Goal: Task Accomplishment & Management: Use online tool/utility

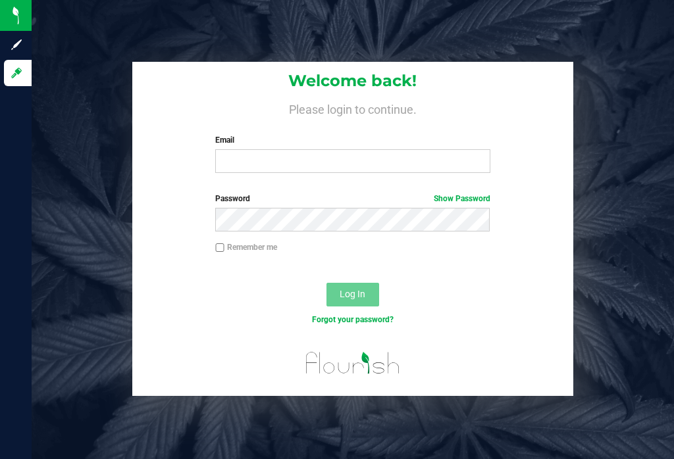
scroll to position [20, 0]
click at [399, 149] on input "Email" at bounding box center [352, 161] width 274 height 24
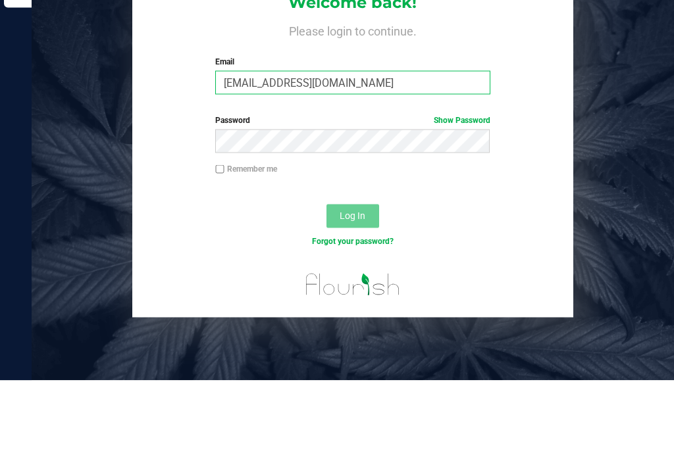
type input "[EMAIL_ADDRESS][DOMAIN_NAME]"
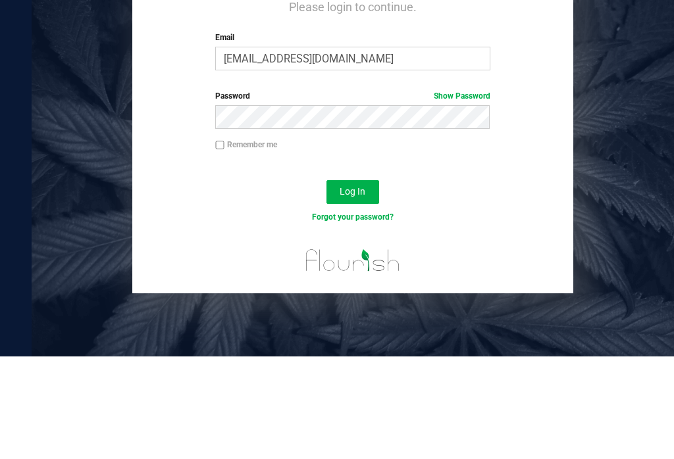
click at [353, 277] on div "Log In" at bounding box center [352, 299] width 441 height 44
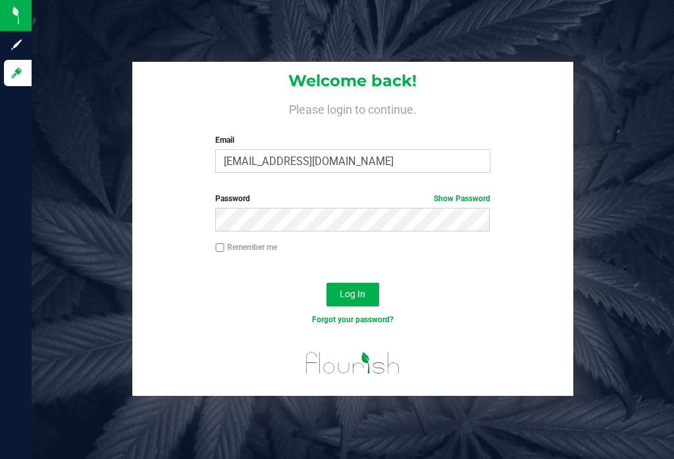
click at [365, 289] on span "Log In" at bounding box center [352, 294] width 26 height 11
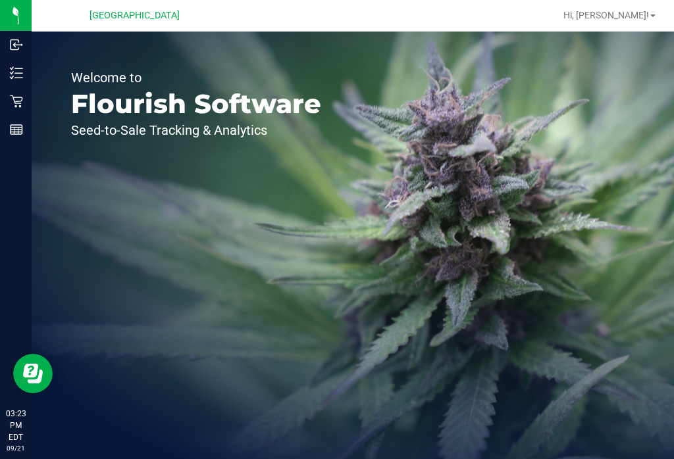
click at [15, 100] on icon at bounding box center [16, 101] width 13 height 13
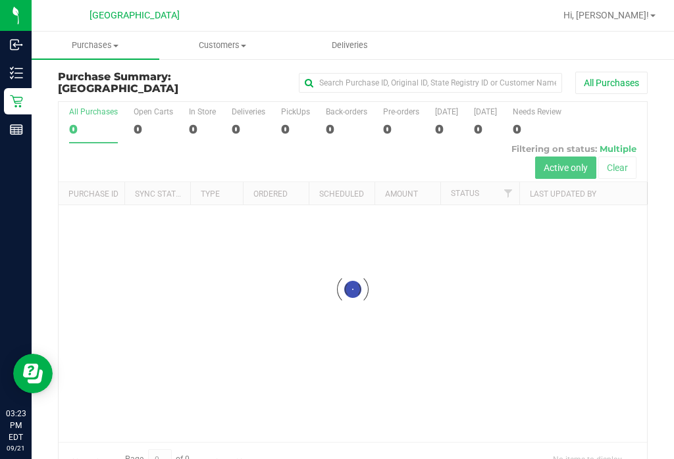
click at [500, 277] on div at bounding box center [353, 289] width 588 height 374
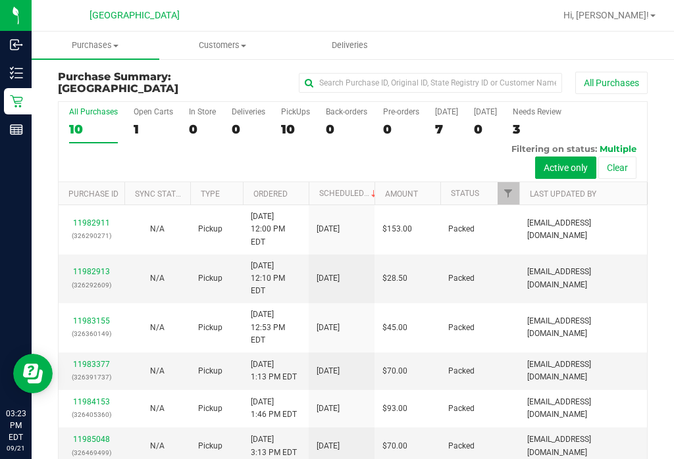
click at [0, 0] on p "Inventory" at bounding box center [0, 0] width 0 height 0
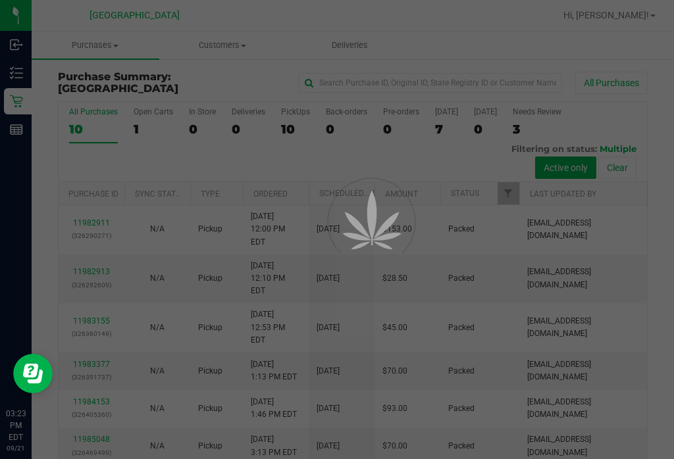
click at [0, 0] on p "Inventory" at bounding box center [0, 0] width 0 height 0
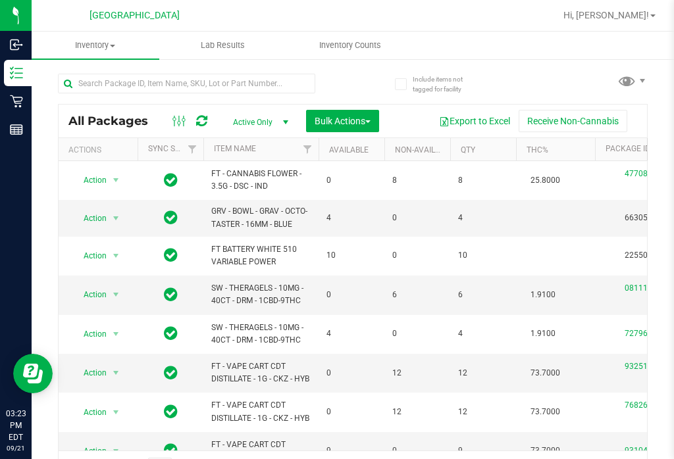
scroll to position [14, 0]
click at [364, 47] on span "Inventory Counts" at bounding box center [349, 45] width 97 height 12
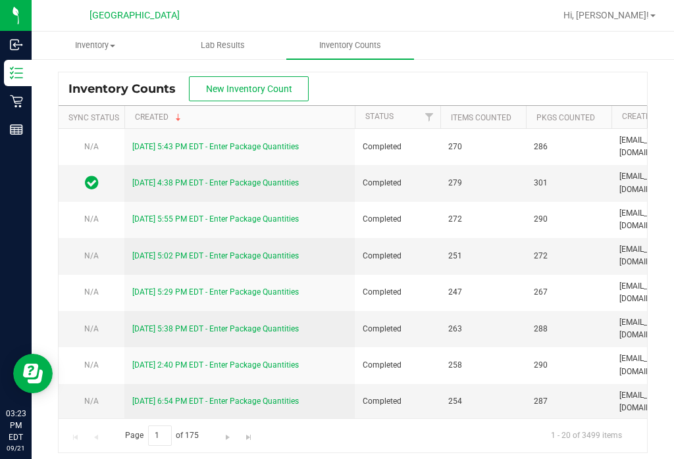
click at [214, 88] on span "New Inventory Count" at bounding box center [249, 89] width 86 height 11
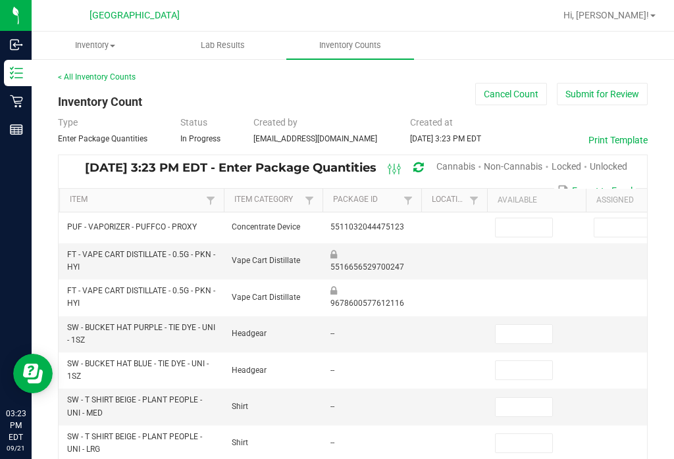
click at [458, 170] on span "Cannabis" at bounding box center [455, 166] width 39 height 11
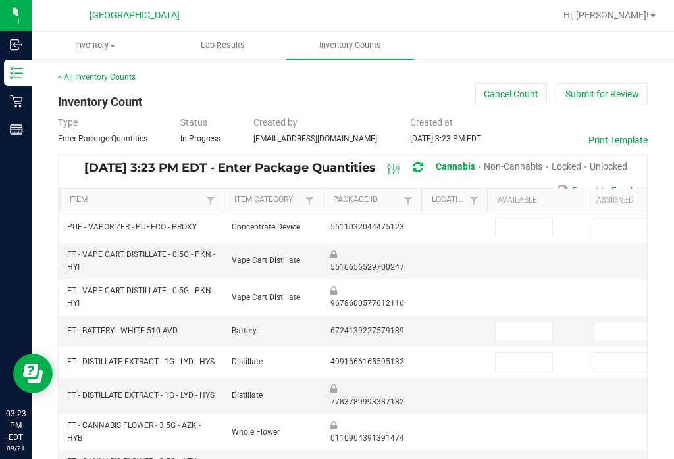
click at [614, 171] on span "Unlocked" at bounding box center [608, 166] width 38 height 11
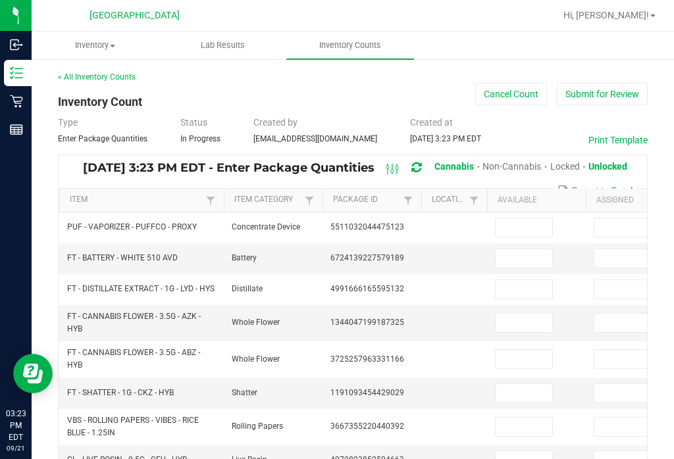
click at [151, 214] on td "PUF - VAPORIZER - PUFFCO - PROXY" at bounding box center [141, 228] width 164 height 31
click at [145, 203] on link "Item" at bounding box center [136, 200] width 132 height 11
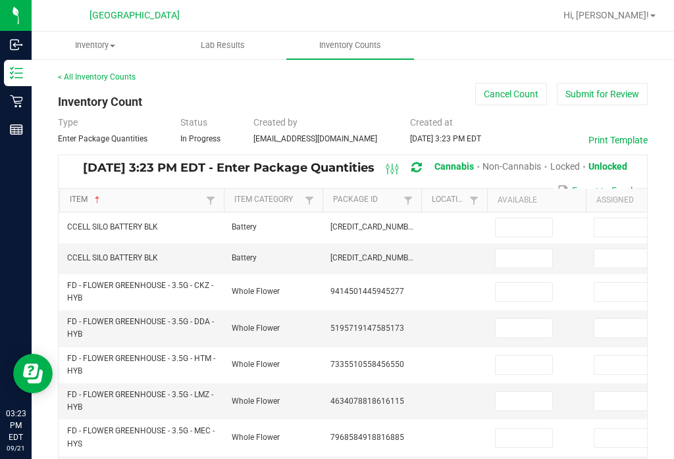
scroll to position [13, 0]
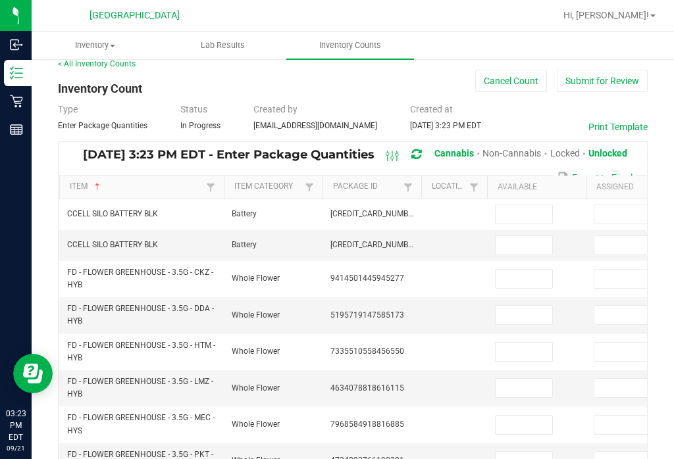
click at [539, 218] on input at bounding box center [523, 214] width 57 height 18
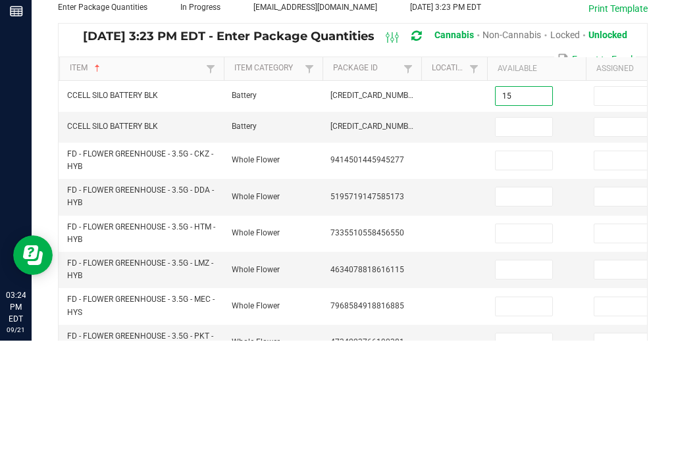
type input "15"
click at [520, 236] on input at bounding box center [523, 245] width 57 height 18
type input "0"
click at [512, 270] on input at bounding box center [523, 279] width 57 height 18
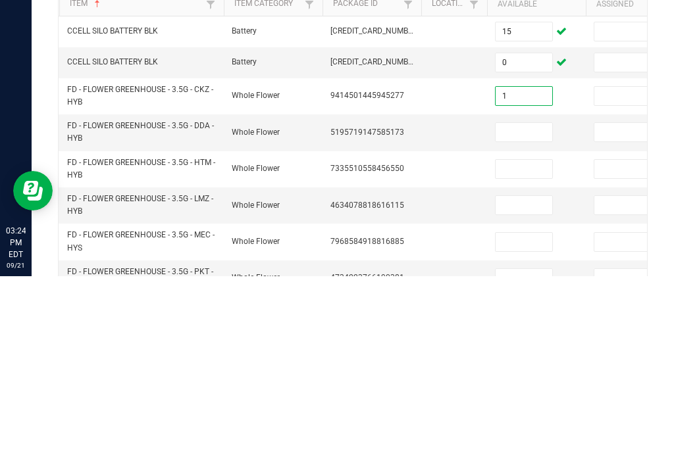
click at [523, 306] on input at bounding box center [523, 315] width 57 height 18
click at [528, 270] on input "1" at bounding box center [523, 279] width 57 height 18
type input "19"
click at [536, 306] on input at bounding box center [523, 315] width 57 height 18
type input "8"
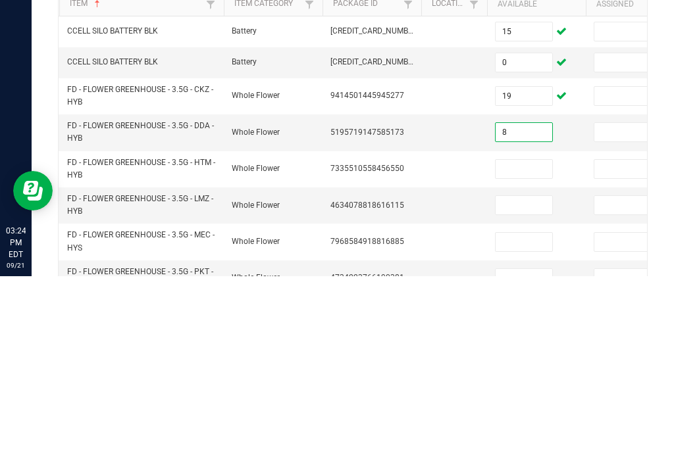
click at [522, 343] on input at bounding box center [523, 352] width 57 height 18
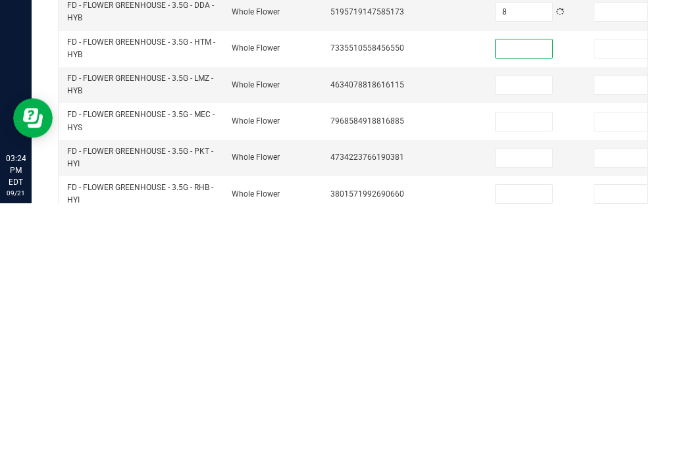
scroll to position [62, 0]
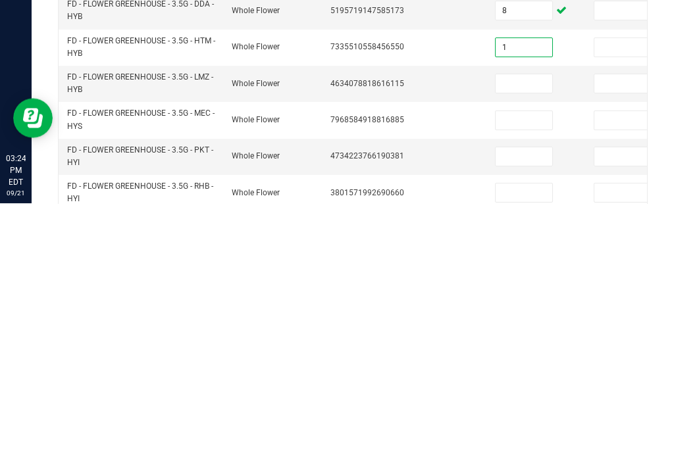
type input "1"
click at [517, 330] on input at bounding box center [523, 339] width 57 height 18
click at [524, 330] on input at bounding box center [523, 339] width 57 height 18
click at [541, 330] on input at bounding box center [523, 339] width 57 height 18
type input "9"
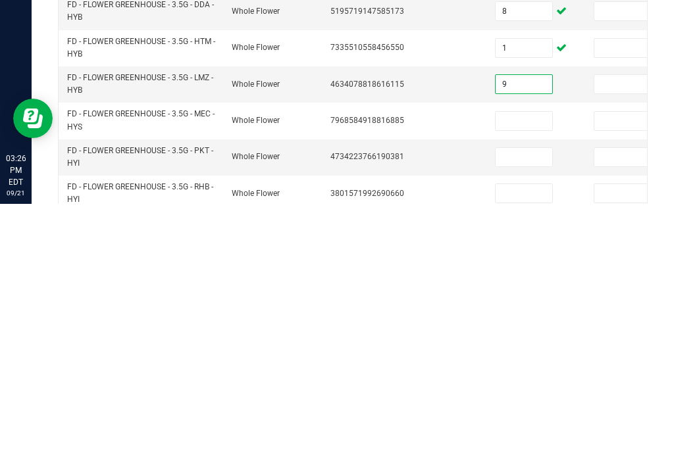
click at [521, 358] on td at bounding box center [536, 376] width 99 height 36
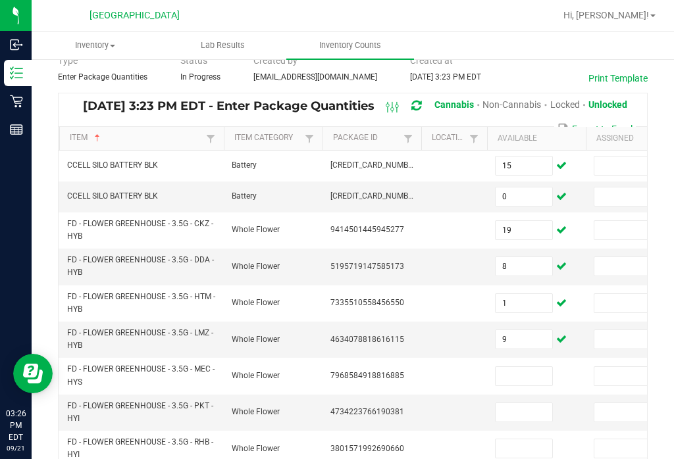
click at [527, 367] on input at bounding box center [523, 376] width 57 height 18
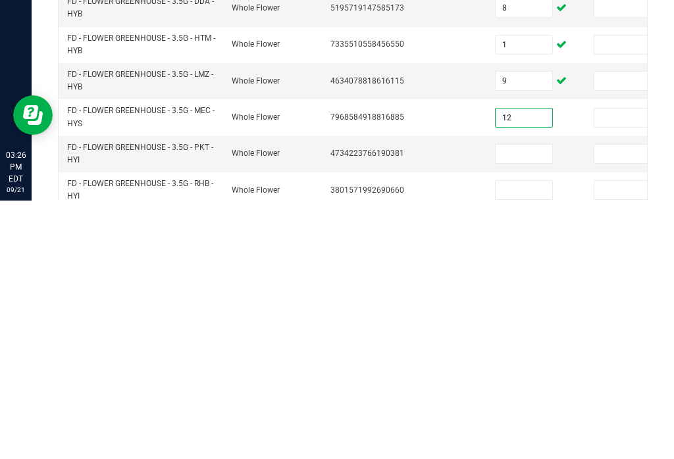
type input "12"
click at [526, 403] on input at bounding box center [523, 412] width 57 height 18
type input "6"
click at [524, 439] on input at bounding box center [523, 448] width 57 height 18
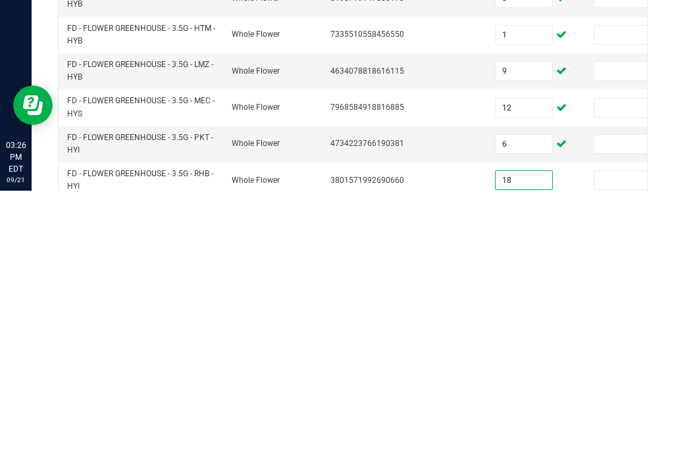
type input "18"
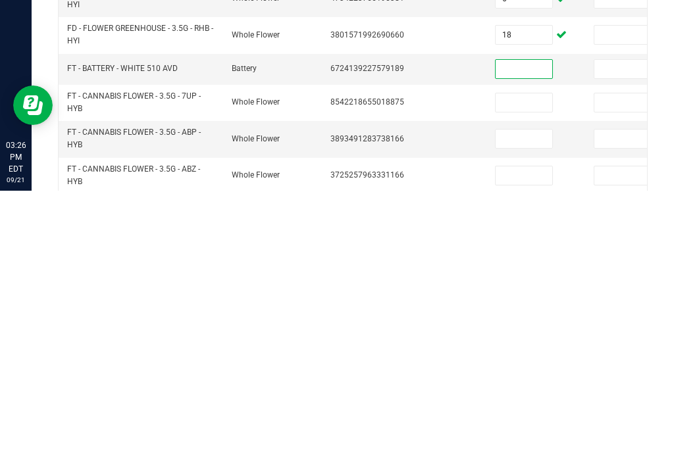
scroll to position [208, 0]
type input "1"
click at [524, 361] on input at bounding box center [523, 370] width 57 height 18
type input "5"
click at [522, 397] on input at bounding box center [523, 406] width 57 height 18
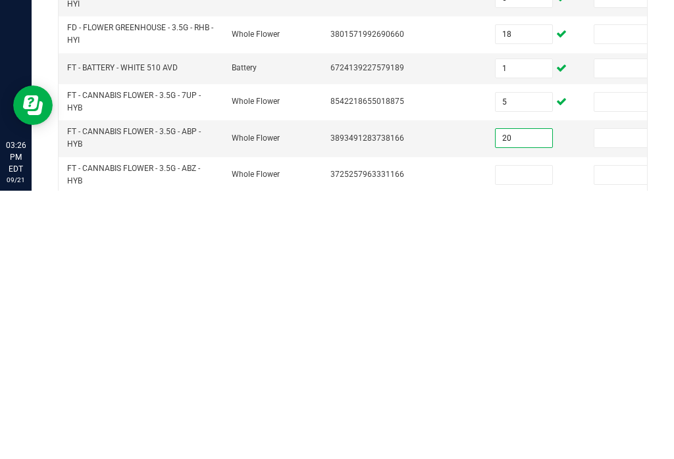
type input "20"
click at [536, 434] on input at bounding box center [523, 443] width 57 height 18
type input "2"
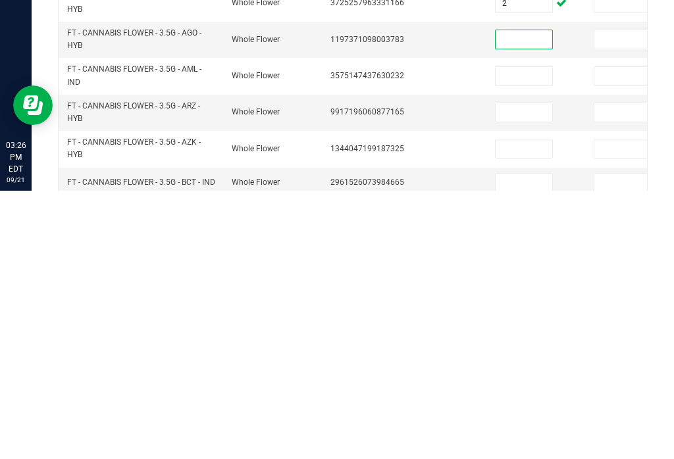
scroll to position [378, 0]
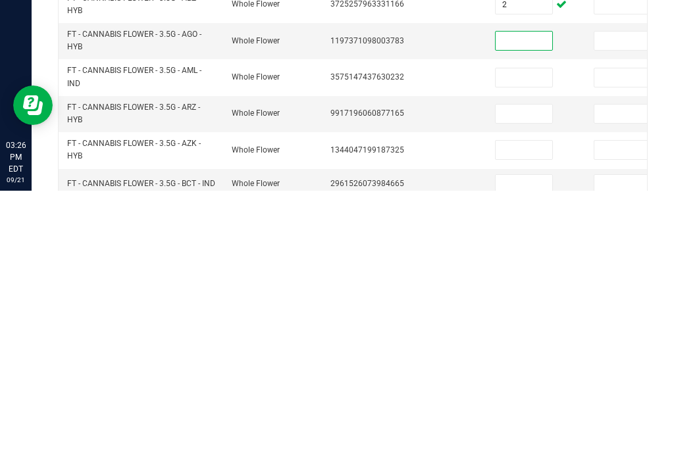
click at [445, 401] on td at bounding box center [454, 419] width 66 height 36
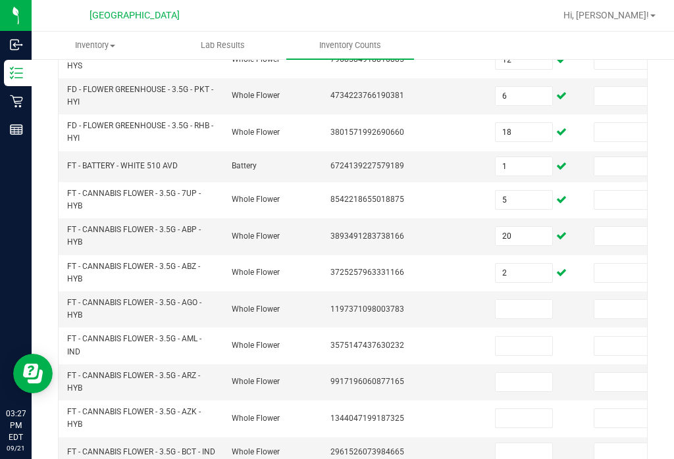
click at [519, 300] on input at bounding box center [523, 309] width 57 height 18
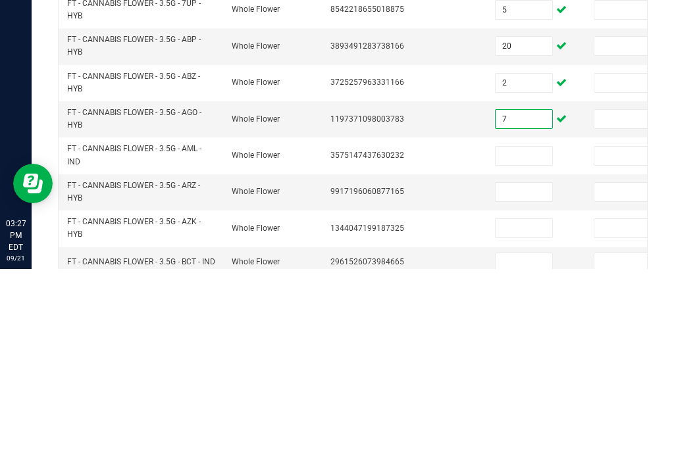
type input "7"
type input "11"
click at [529, 337] on input at bounding box center [523, 346] width 57 height 18
click at [543, 300] on input "11" at bounding box center [523, 309] width 57 height 18
click at [529, 337] on input at bounding box center [523, 346] width 57 height 18
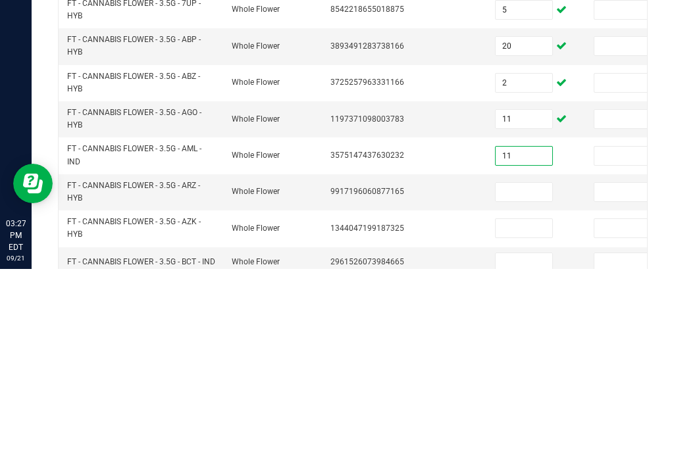
type input "11"
click at [535, 300] on input "11" at bounding box center [523, 309] width 57 height 18
click at [546, 300] on input "11" at bounding box center [523, 309] width 57 height 18
click at [530, 373] on input at bounding box center [523, 382] width 57 height 18
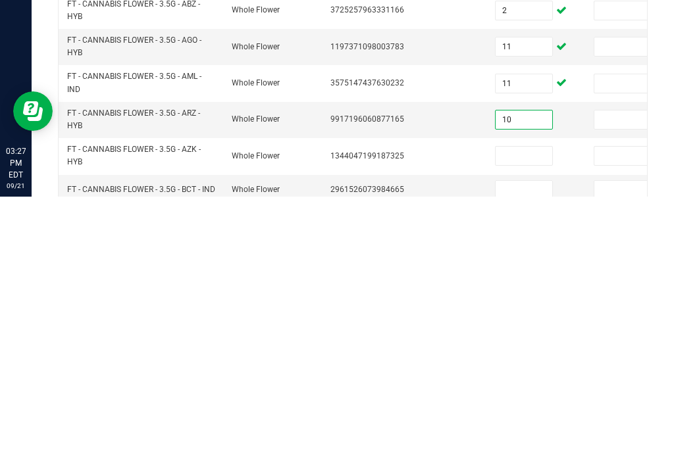
type input "10"
click at [522, 409] on input at bounding box center [523, 418] width 57 height 18
type input "9"
click at [518, 443] on input at bounding box center [523, 452] width 57 height 18
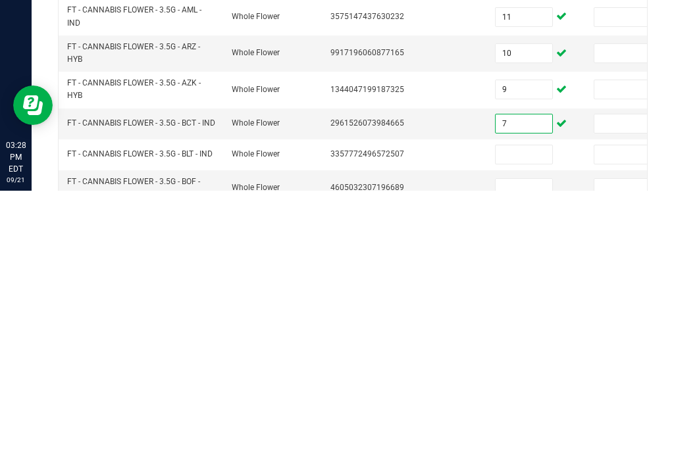
scroll to position [443, 0]
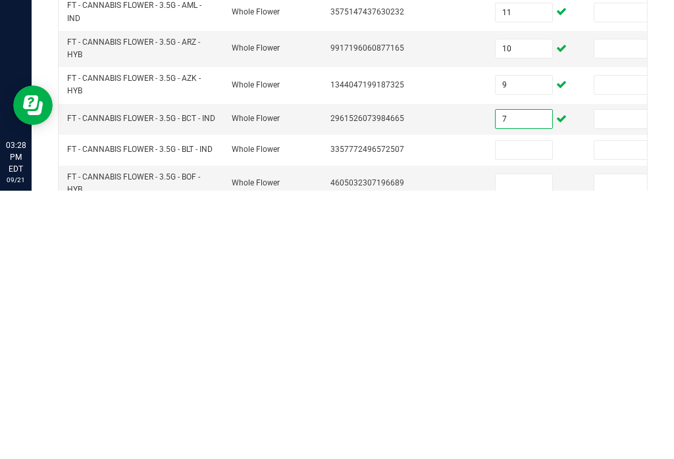
type input "7"
click at [527, 409] on input at bounding box center [523, 418] width 57 height 18
type input "1"
click at [528, 443] on input at bounding box center [523, 452] width 57 height 18
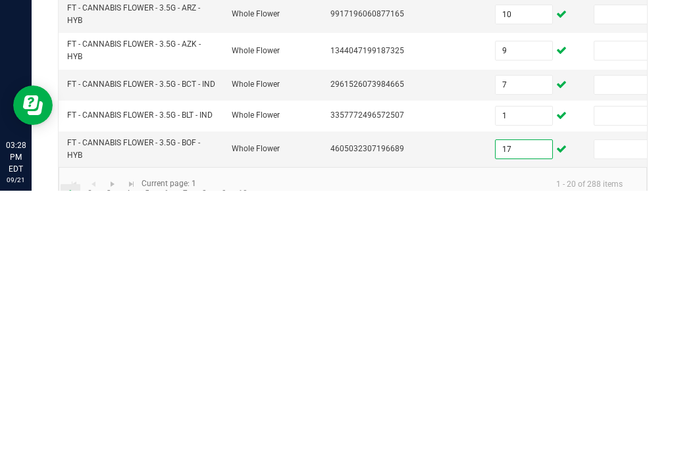
scroll to position [477, 0]
type input "17"
click at [94, 453] on link "2" at bounding box center [89, 463] width 19 height 20
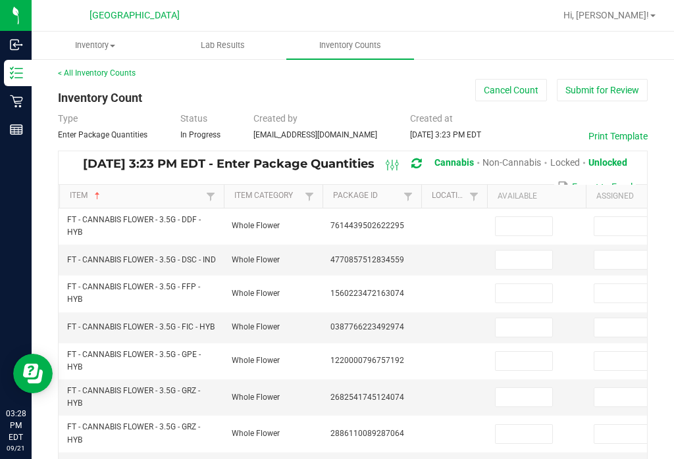
scroll to position [18, 0]
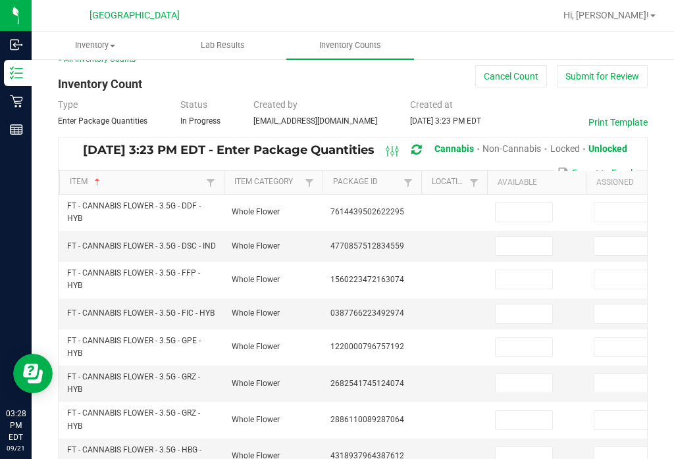
click at [522, 203] on input at bounding box center [523, 212] width 57 height 18
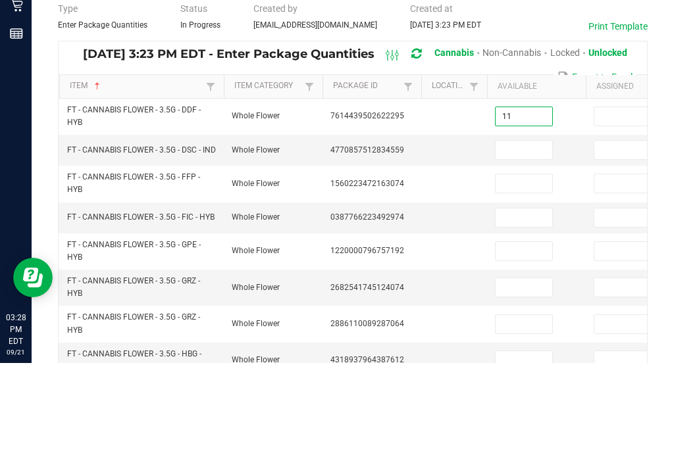
type input "11"
click at [529, 237] on input at bounding box center [523, 246] width 57 height 18
type input "8"
click at [517, 270] on input at bounding box center [523, 279] width 57 height 18
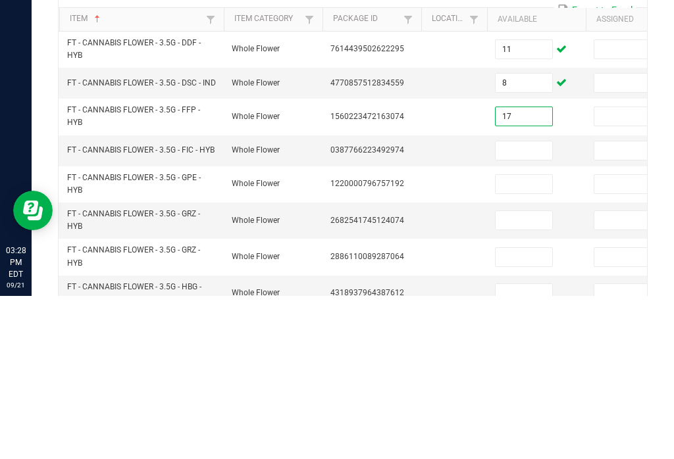
type input "17"
click at [535, 305] on input at bounding box center [523, 314] width 57 height 18
type input "2"
click at [529, 338] on input at bounding box center [523, 347] width 57 height 18
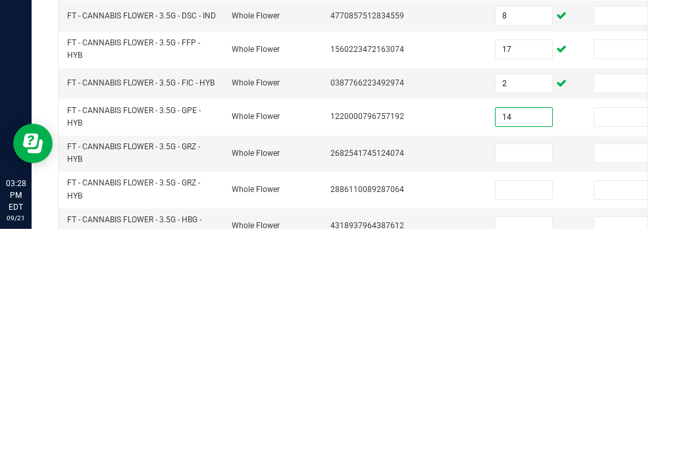
type input "14"
click at [532, 374] on input at bounding box center [523, 383] width 57 height 18
type input "15"
click at [521, 411] on input at bounding box center [523, 420] width 57 height 18
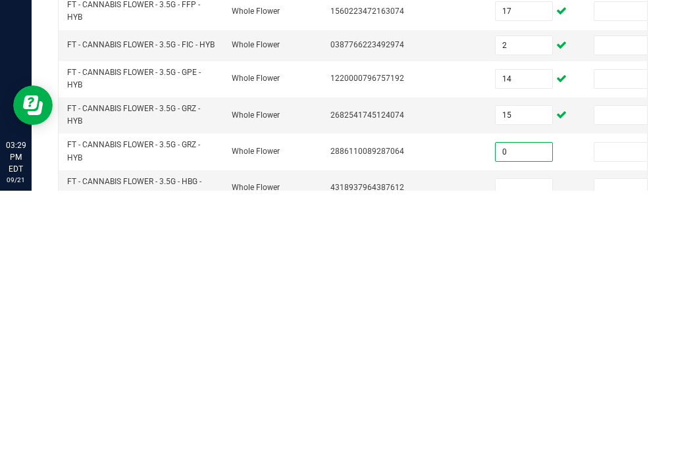
type input "0"
click at [510, 447] on input at bounding box center [523, 456] width 57 height 18
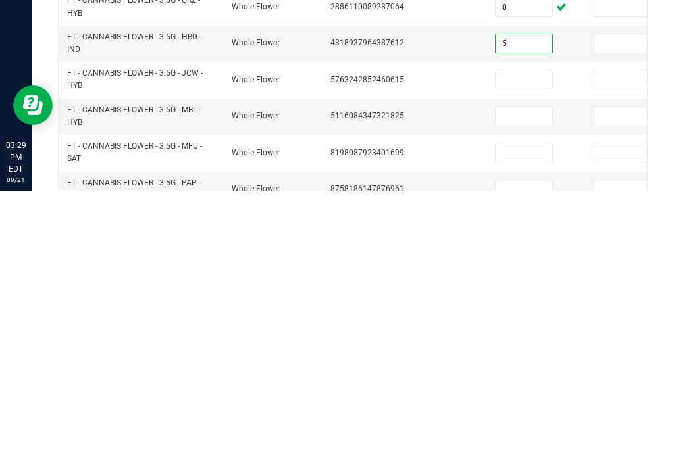
scroll to position [175, 0]
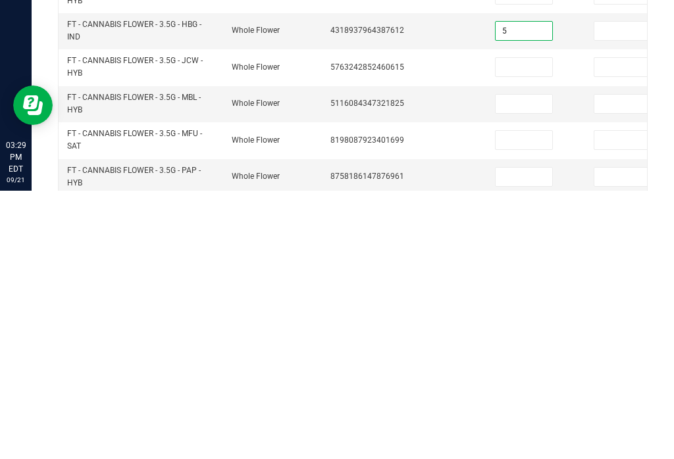
type input "5"
click at [526, 326] on input at bounding box center [523, 335] width 57 height 18
type input "2"
type input "3"
click at [530, 363] on input at bounding box center [523, 372] width 57 height 18
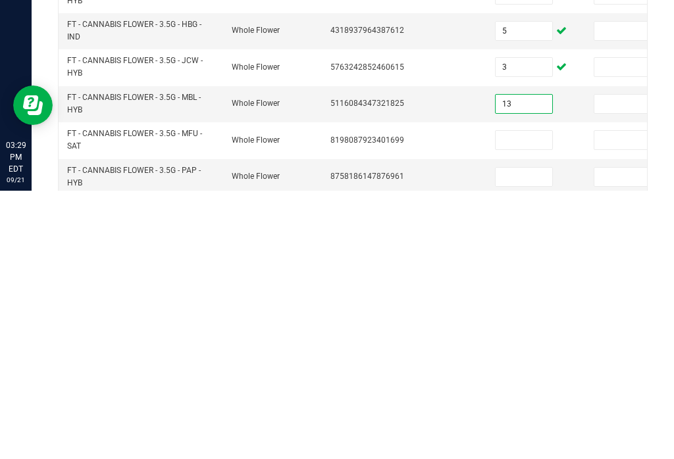
type input "13"
click at [518, 391] on td at bounding box center [536, 409] width 99 height 36
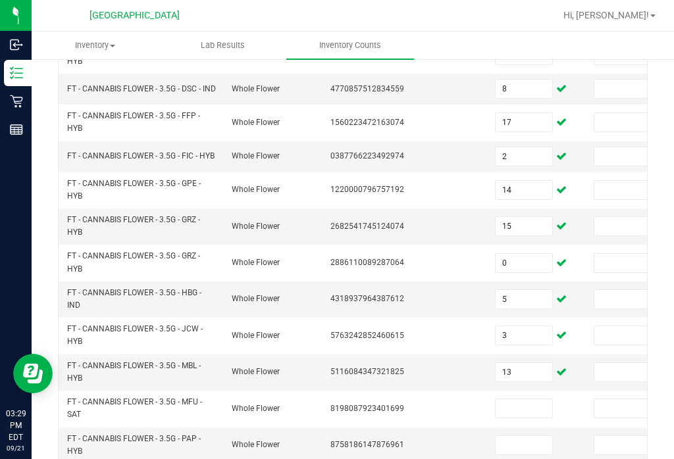
click at [514, 399] on input at bounding box center [523, 408] width 57 height 18
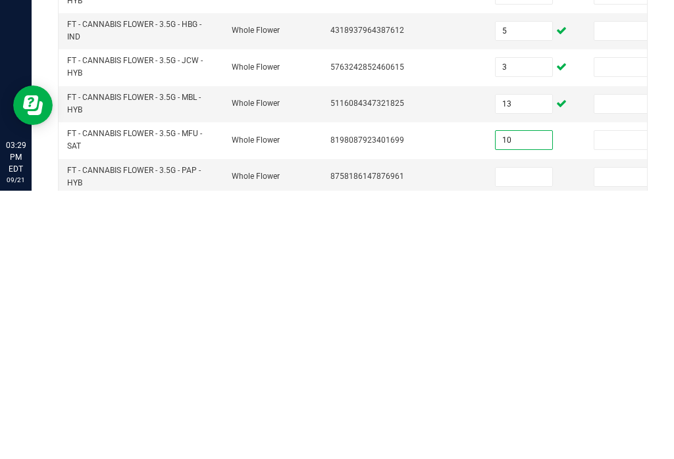
type input "10"
click at [533, 436] on input at bounding box center [523, 445] width 57 height 18
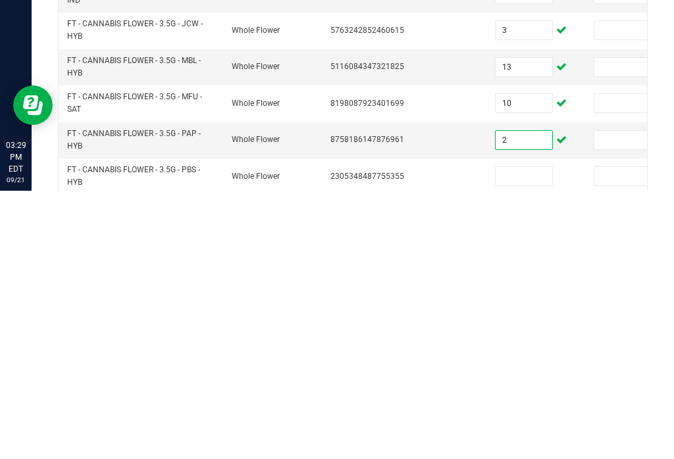
scroll to position [213, 0]
type input "2"
click at [528, 435] on input at bounding box center [523, 444] width 57 height 18
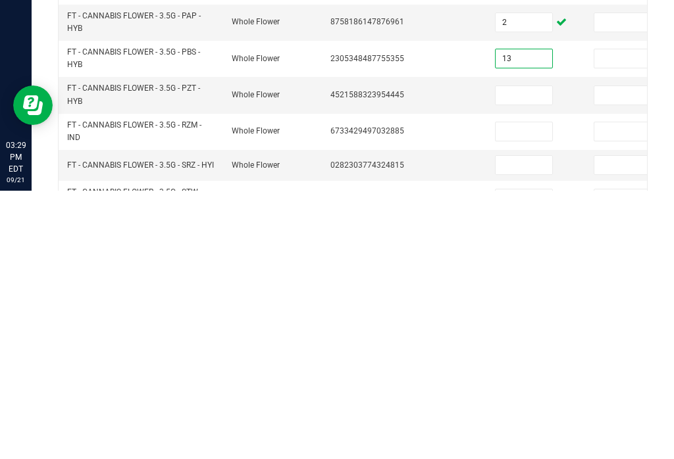
scroll to position [340, 0]
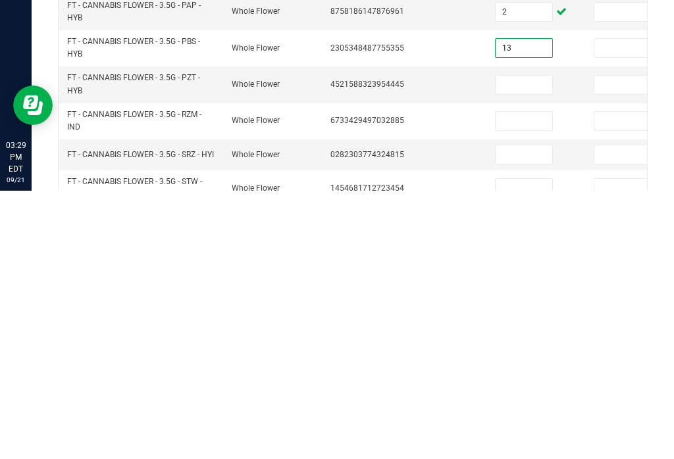
type input "13"
click at [530, 344] on input at bounding box center [523, 353] width 57 height 18
type input "14"
click at [519, 380] on input at bounding box center [523, 389] width 57 height 18
type input "14"
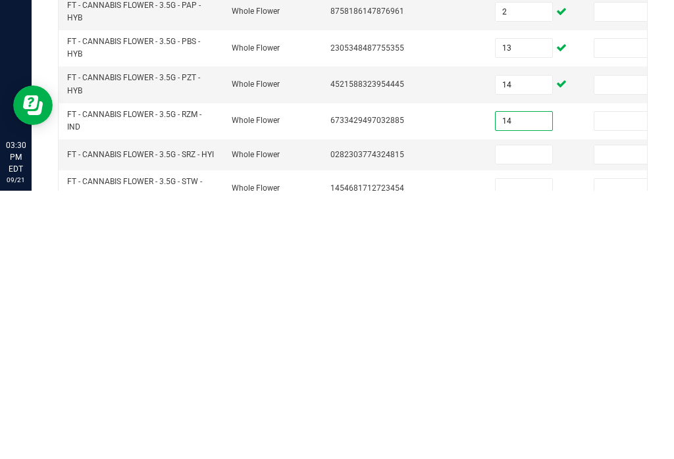
click at [520, 414] on input at bounding box center [523, 423] width 57 height 18
type input "12"
click at [532, 447] on input at bounding box center [523, 456] width 57 height 18
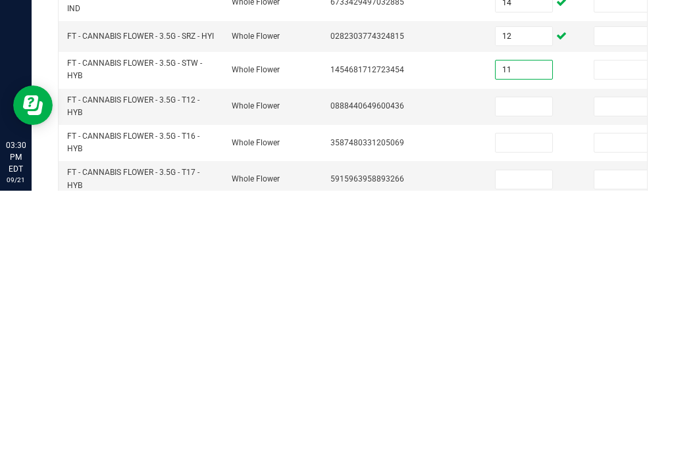
scroll to position [482, 0]
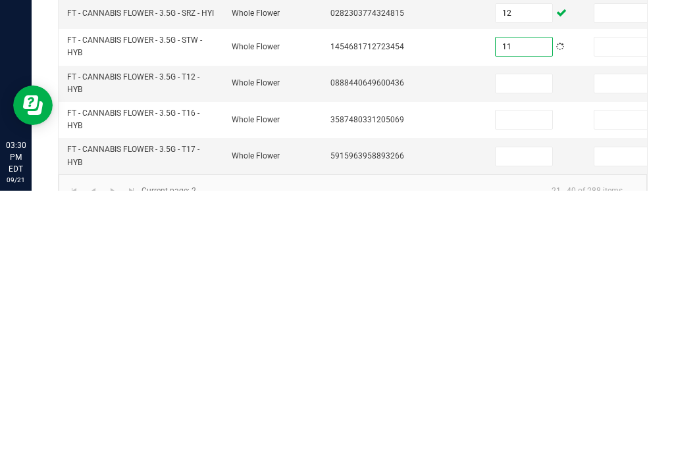
type input "11"
click at [532, 343] on input at bounding box center [523, 352] width 57 height 18
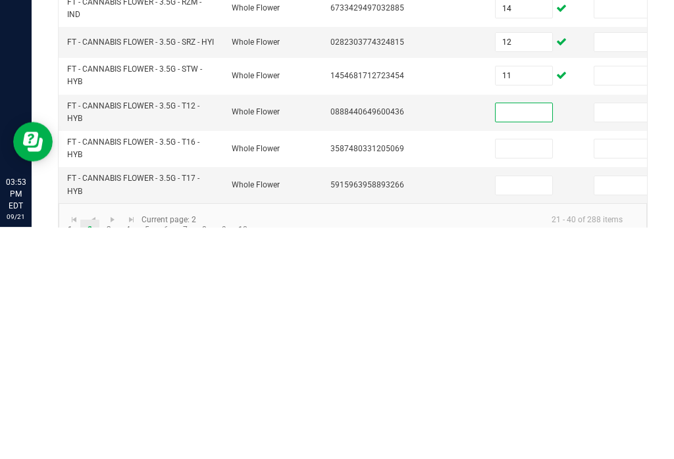
scroll to position [488, 0]
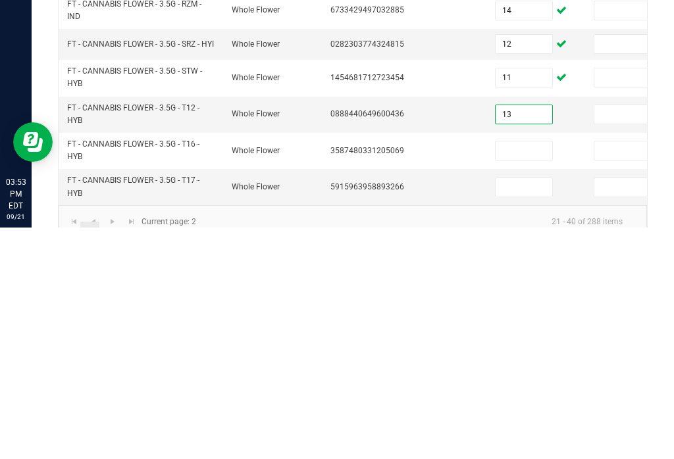
type input "13"
click at [522, 373] on input at bounding box center [523, 382] width 57 height 18
type input "10"
click at [534, 401] on td at bounding box center [536, 419] width 99 height 36
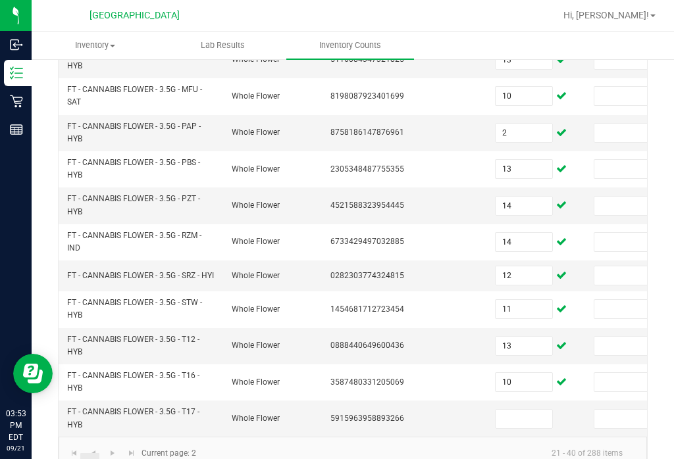
click at [538, 410] on input at bounding box center [523, 419] width 57 height 18
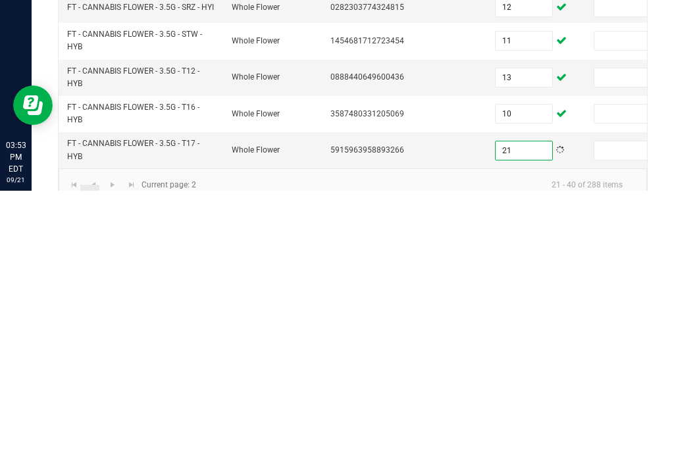
type input "21"
click at [107, 453] on link "3" at bounding box center [108, 463] width 19 height 20
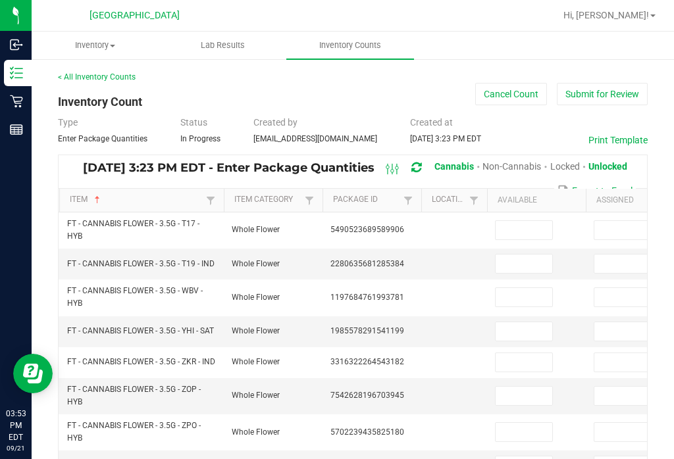
scroll to position [0, 0]
click at [521, 221] on input at bounding box center [523, 230] width 57 height 18
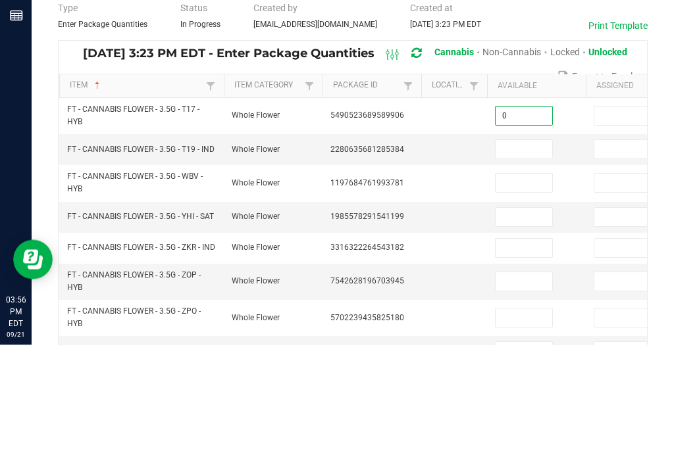
type input "0"
click at [512, 255] on input at bounding box center [523, 264] width 57 height 18
type input "6"
click at [524, 288] on input at bounding box center [523, 297] width 57 height 18
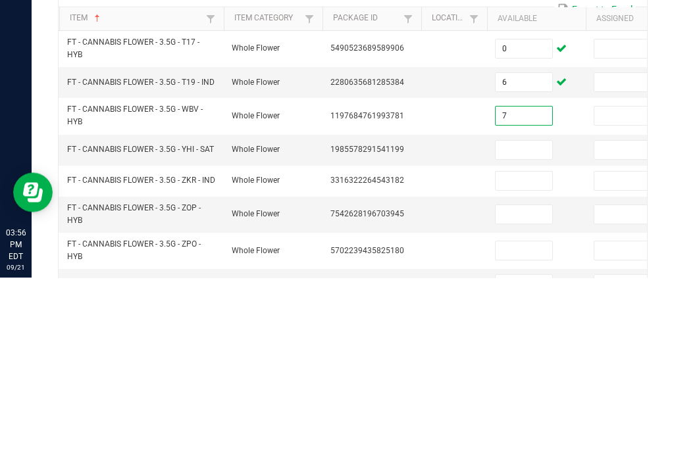
type input "7"
click at [518, 322] on input at bounding box center [523, 331] width 57 height 18
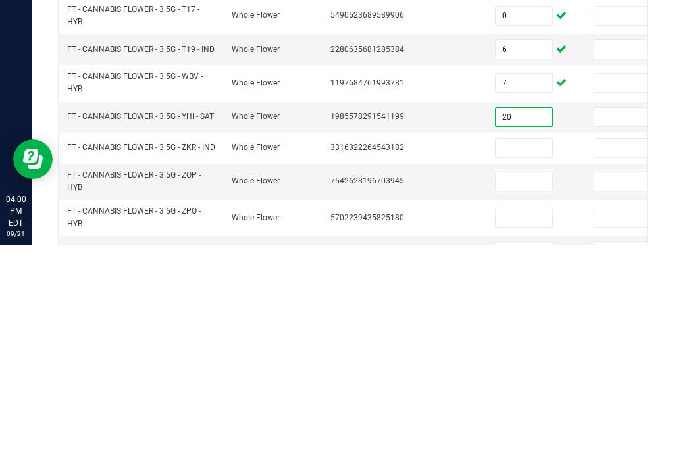
type input "20"
click at [530, 353] on input at bounding box center [523, 362] width 57 height 18
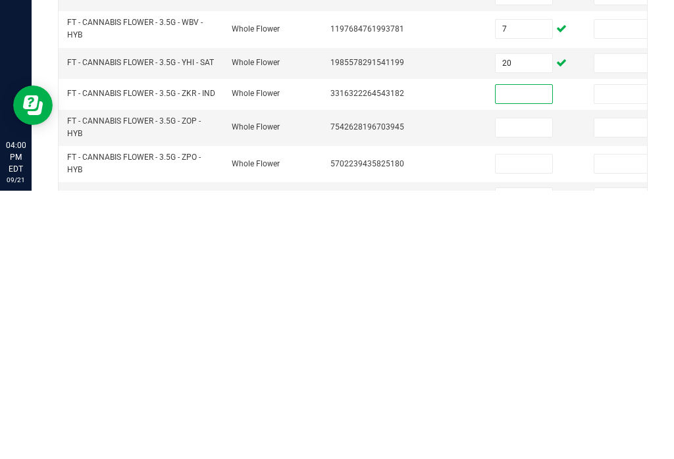
click at [609, 423] on input at bounding box center [622, 432] width 57 height 18
click at [605, 423] on input at bounding box center [622, 432] width 57 height 18
click at [436, 451] on td at bounding box center [454, 466] width 66 height 31
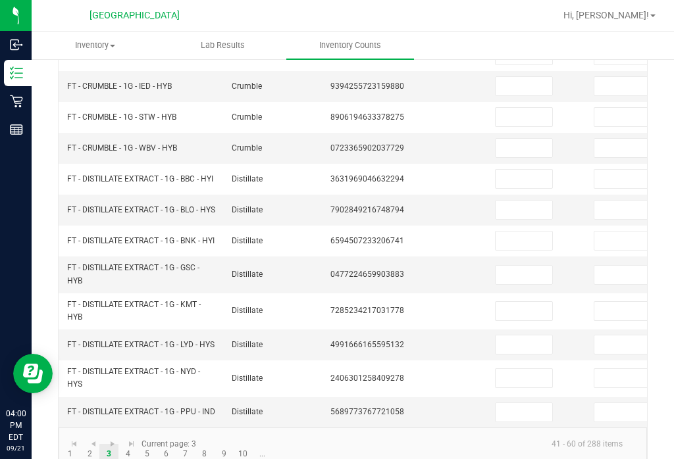
scroll to position [440, 0]
click at [93, 445] on link "2" at bounding box center [89, 455] width 19 height 20
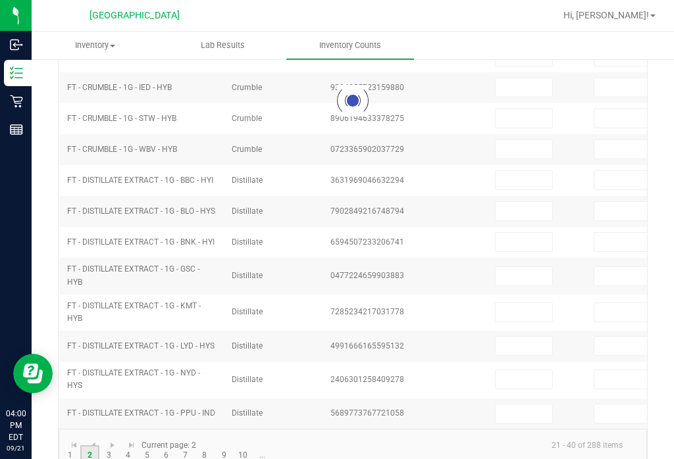
type input "11"
type input "2"
type input "14"
type input "5"
type input "3"
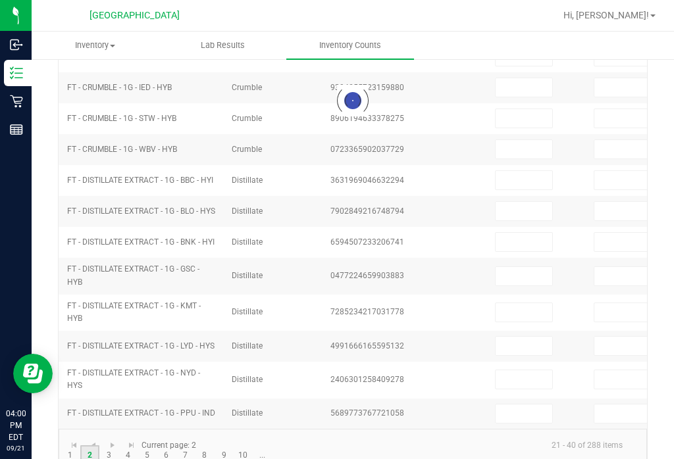
type input "13"
type input "10"
type input "2"
type input "13"
type input "14"
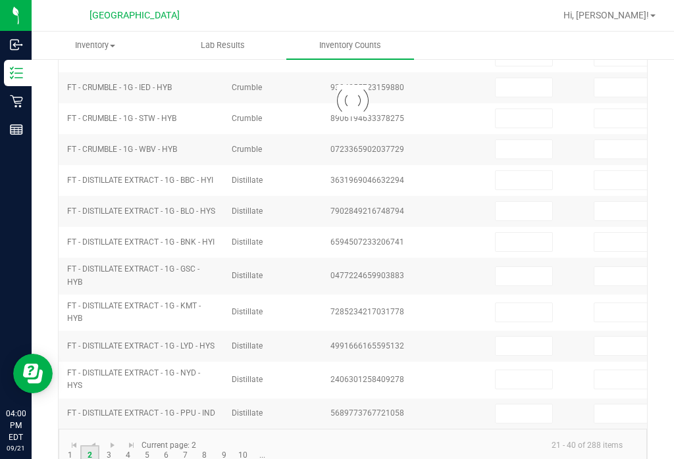
type input "14"
type input "12"
type input "11"
type input "13"
type input "21"
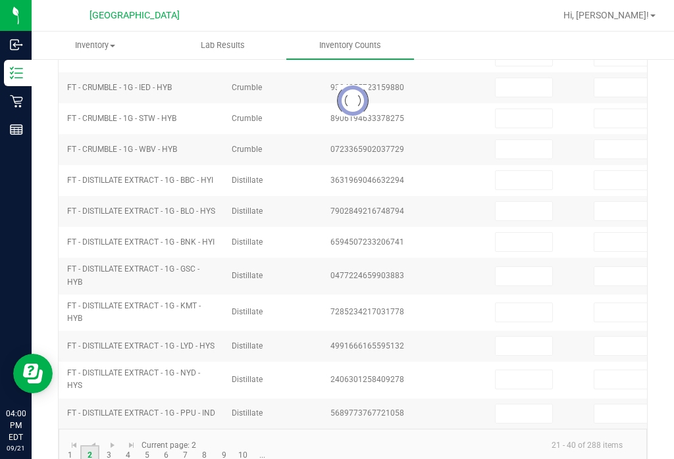
type input "8"
type input "17"
type input "15"
type input "0"
type input "10"
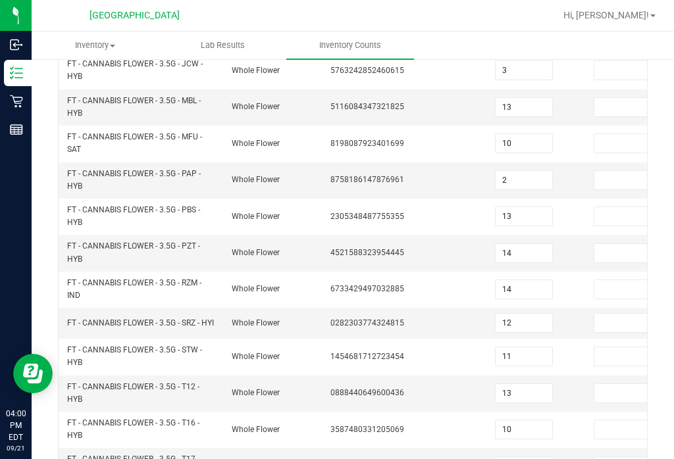
click at [532, 384] on input "13" at bounding box center [523, 393] width 57 height 18
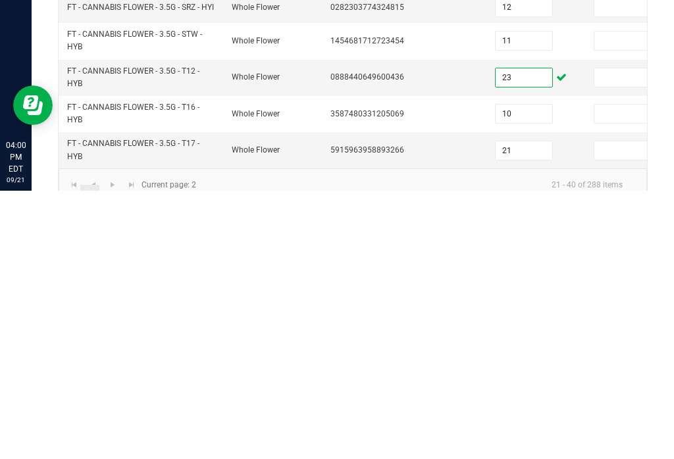
type input "23"
click at [111, 453] on link "3" at bounding box center [108, 463] width 19 height 20
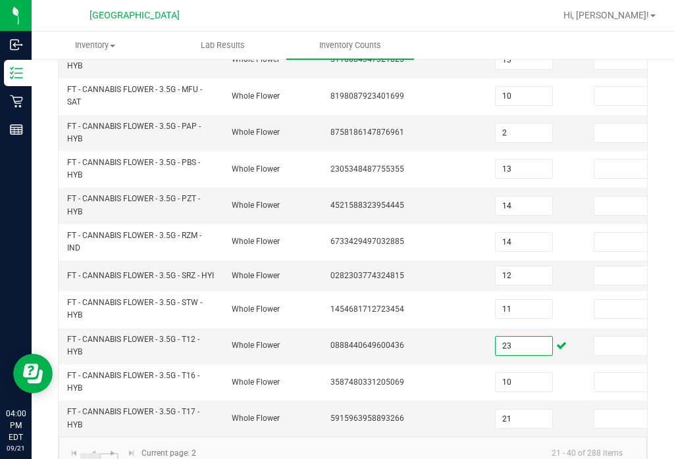
type input "0"
type input "20"
type input "6"
type input "7"
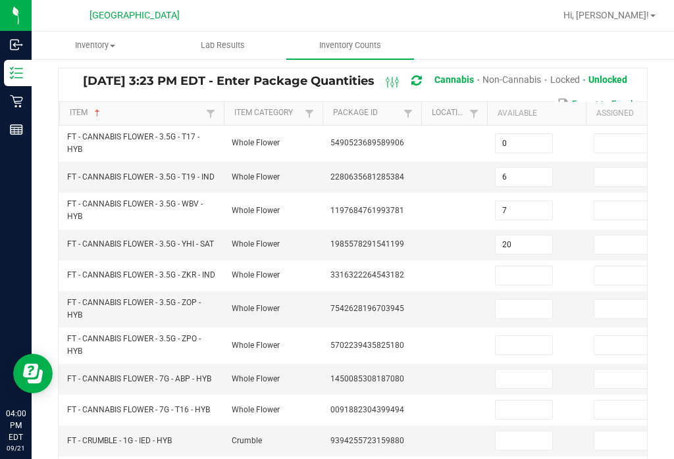
scroll to position [91, 0]
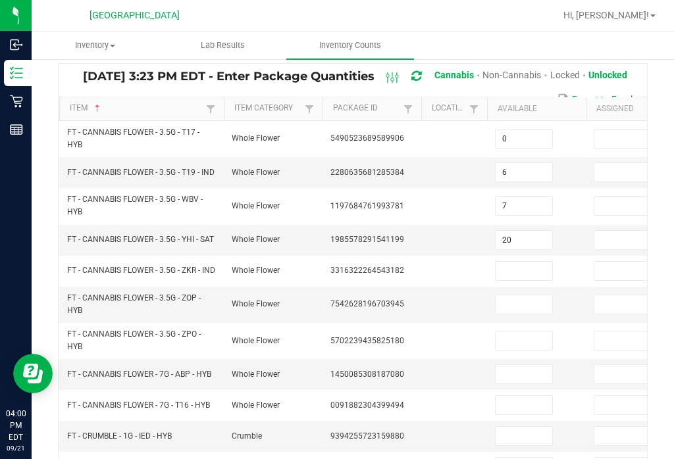
click at [528, 262] on input at bounding box center [523, 271] width 57 height 18
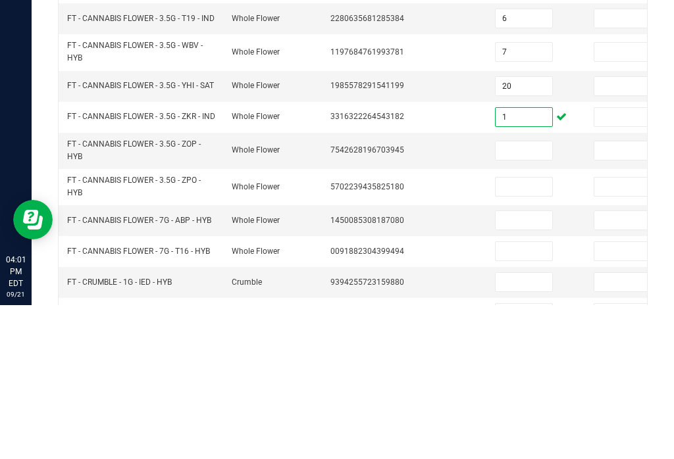
type input "1"
click at [517, 295] on input at bounding box center [523, 304] width 57 height 18
type input "10"
click at [535, 332] on input at bounding box center [523, 341] width 57 height 18
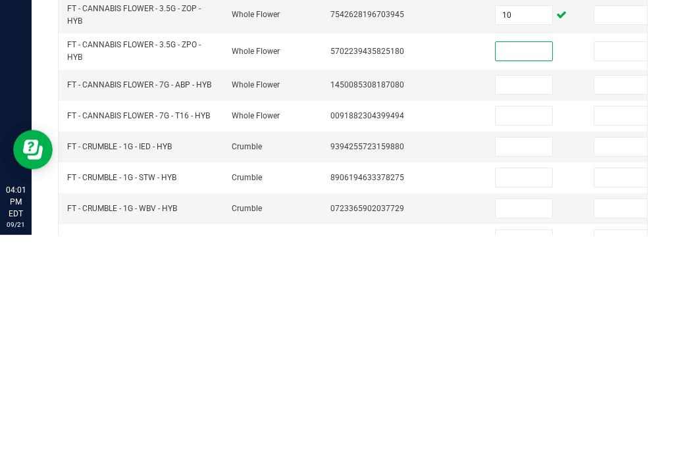
scroll to position [159, 0]
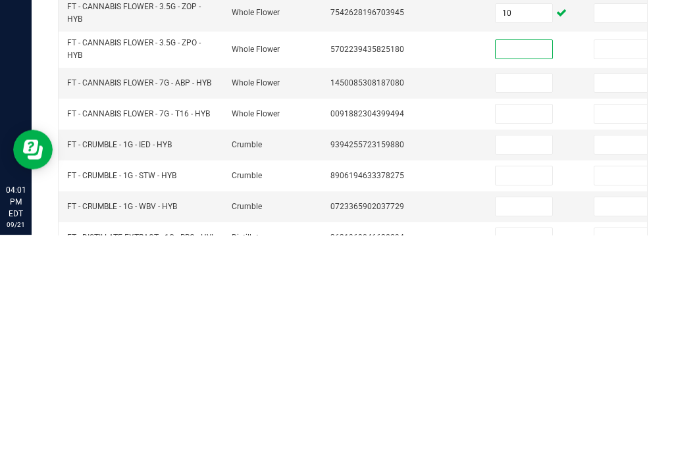
click at [522, 264] on input at bounding box center [523, 273] width 57 height 18
click at [538, 264] on input at bounding box center [523, 273] width 57 height 18
type input "17"
click at [535, 298] on input at bounding box center [523, 307] width 57 height 18
type input "20"
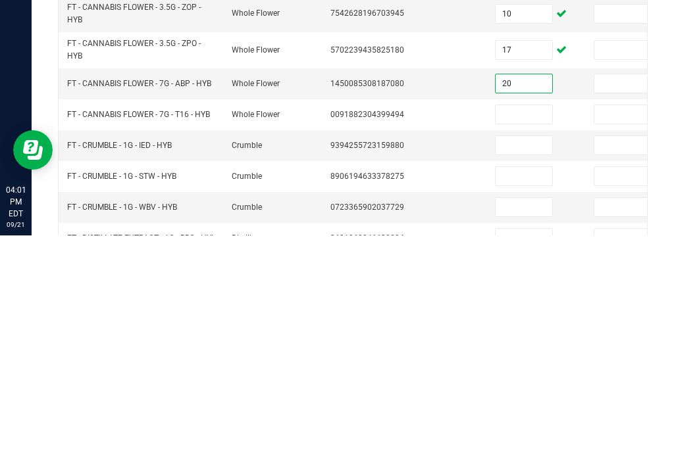
click at [512, 329] on input at bounding box center [523, 338] width 57 height 18
type input "13"
click at [522, 360] on input at bounding box center [523, 369] width 57 height 18
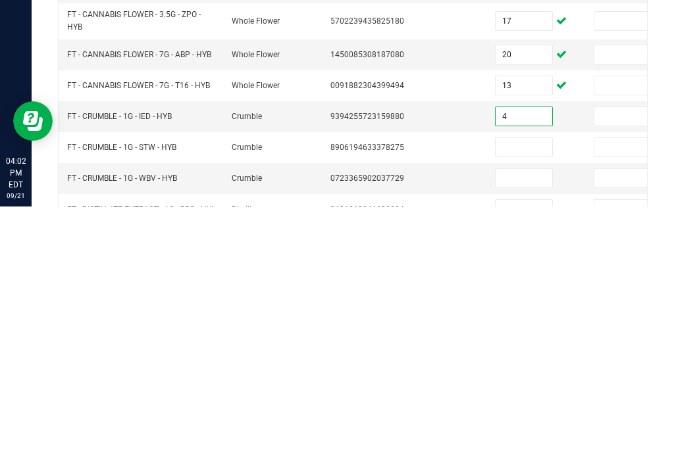
type input "4"
click at [527, 391] on input at bounding box center [523, 400] width 57 height 18
type input "7"
click at [532, 422] on input at bounding box center [523, 431] width 57 height 18
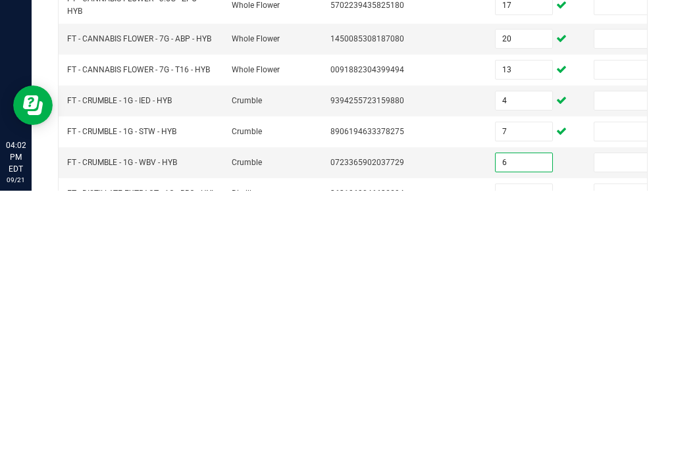
type input "6"
click at [523, 453] on input at bounding box center [523, 462] width 57 height 18
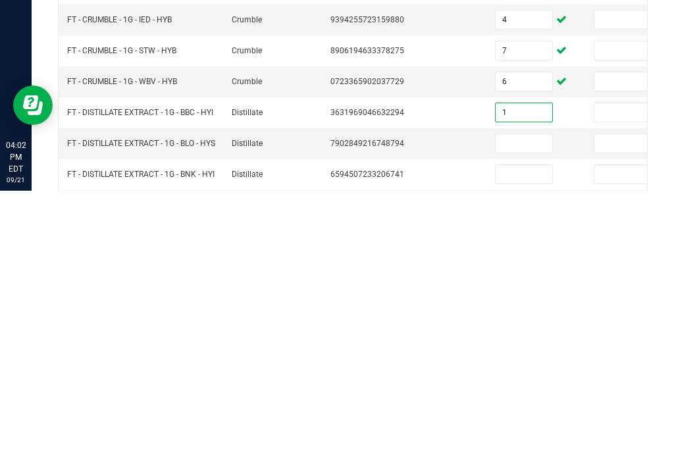
scroll to position [241, 0]
type input "1"
click at [519, 401] on input at bounding box center [523, 410] width 57 height 18
type input "7"
click at [522, 432] on input at bounding box center [523, 441] width 57 height 18
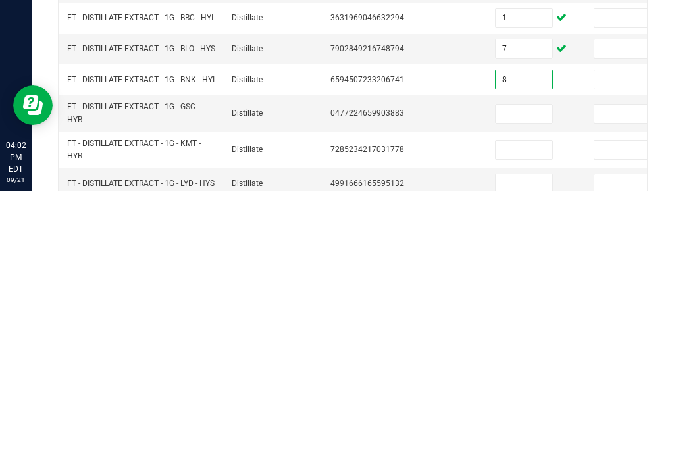
scroll to position [335, 0]
type input "8"
click at [530, 372] on input at bounding box center [523, 381] width 57 height 18
type input "1"
click at [522, 409] on input at bounding box center [523, 418] width 57 height 18
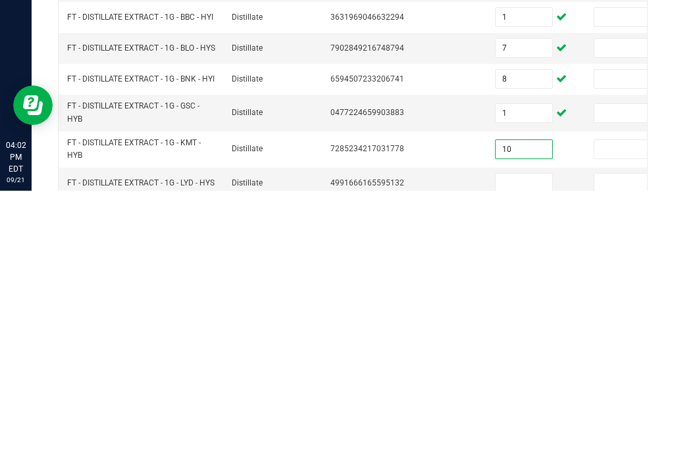
type input "10"
click at [520, 442] on input at bounding box center [523, 451] width 57 height 18
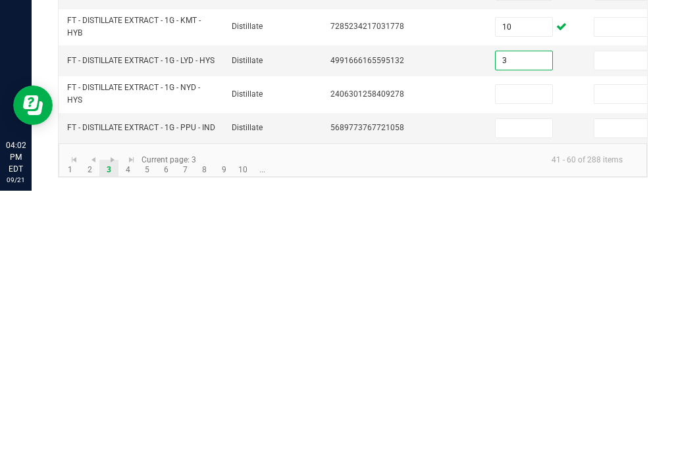
type input "3"
click at [536, 388] on input at bounding box center [523, 397] width 57 height 18
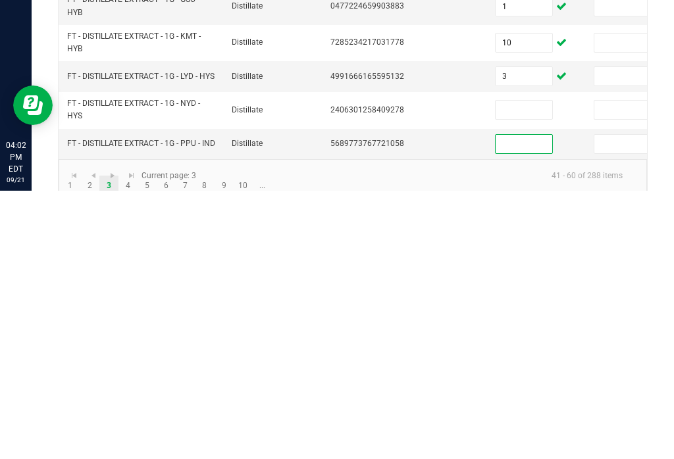
scroll to position [440, 0]
click at [520, 362] on td at bounding box center [536, 380] width 99 height 36
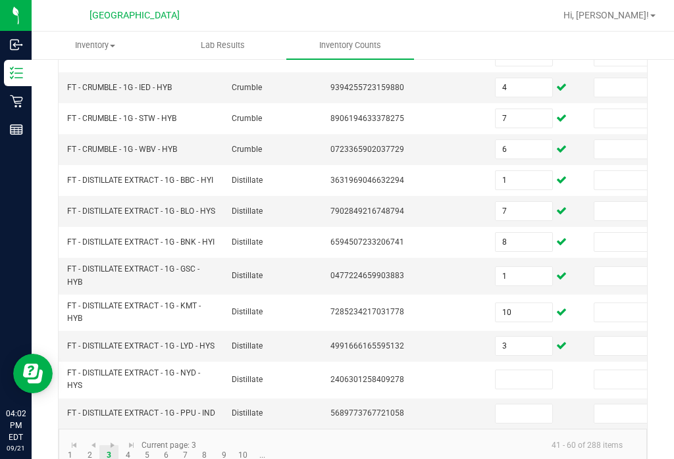
click at [522, 370] on input at bounding box center [523, 379] width 57 height 18
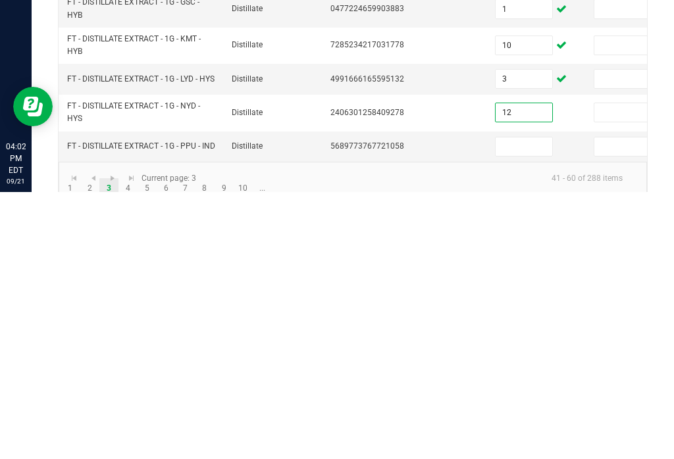
type input "12"
click at [528, 405] on input at bounding box center [523, 414] width 57 height 18
type input "2"
click at [127, 445] on link "4" at bounding box center [127, 455] width 19 height 20
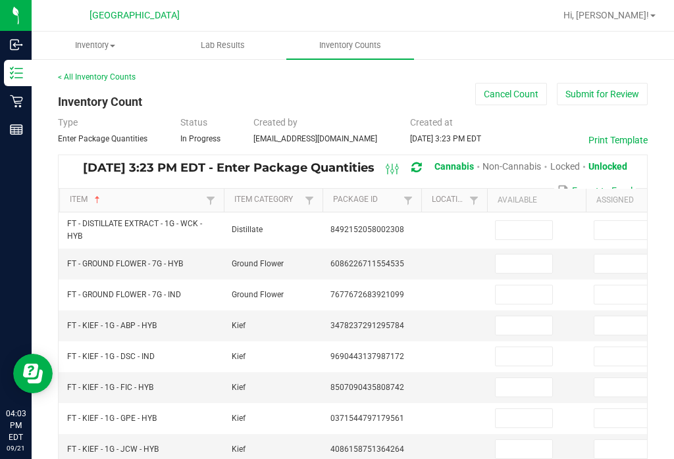
scroll to position [0, 0]
click at [517, 221] on input at bounding box center [523, 230] width 57 height 18
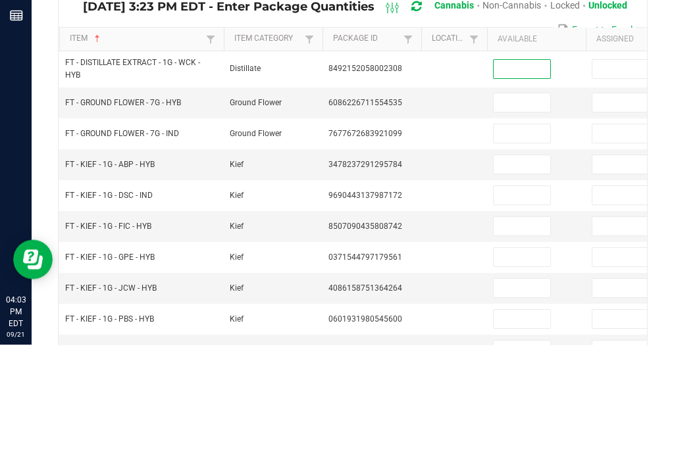
scroll to position [0, 2]
type input "5"
click at [513, 208] on input at bounding box center [521, 217] width 57 height 18
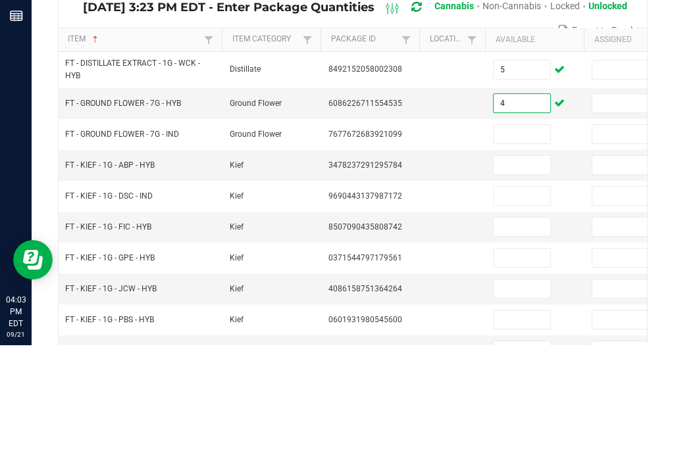
type input "4"
click at [522, 239] on input at bounding box center [521, 248] width 57 height 18
type input "13"
click at [504, 270] on input at bounding box center [521, 279] width 57 height 18
type input "4"
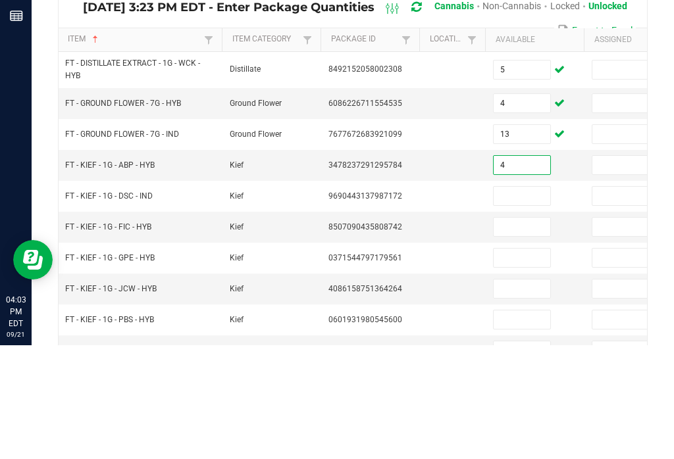
click at [532, 301] on input at bounding box center [521, 310] width 57 height 18
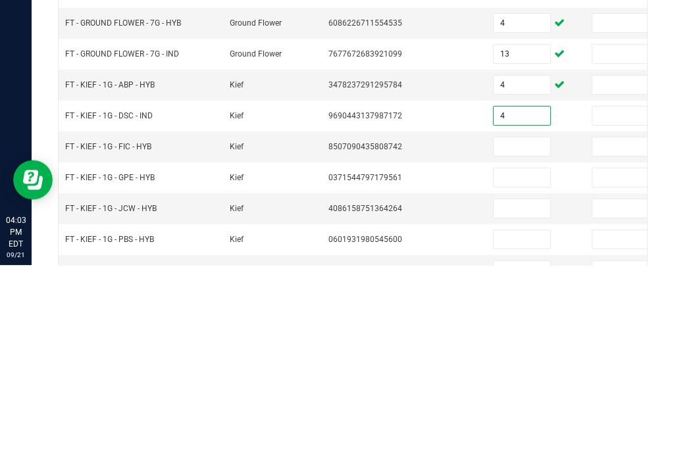
type input "4"
click at [527, 332] on input at bounding box center [521, 341] width 57 height 18
type input "3"
click at [526, 363] on input at bounding box center [521, 372] width 57 height 18
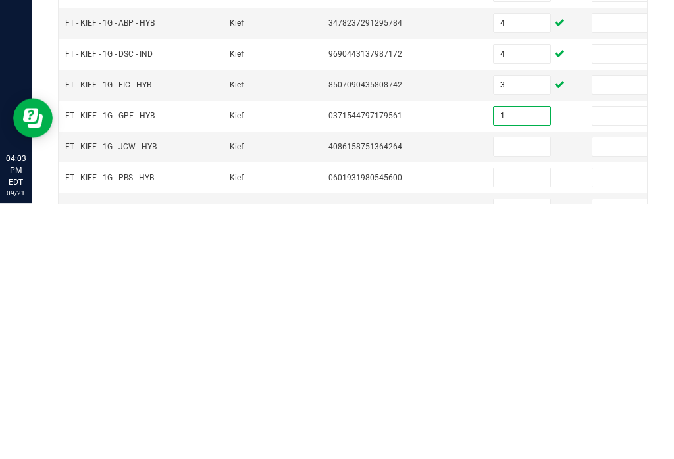
type input "1"
click at [518, 393] on input at bounding box center [521, 402] width 57 height 18
type input "2"
click at [536, 424] on input at bounding box center [521, 433] width 57 height 18
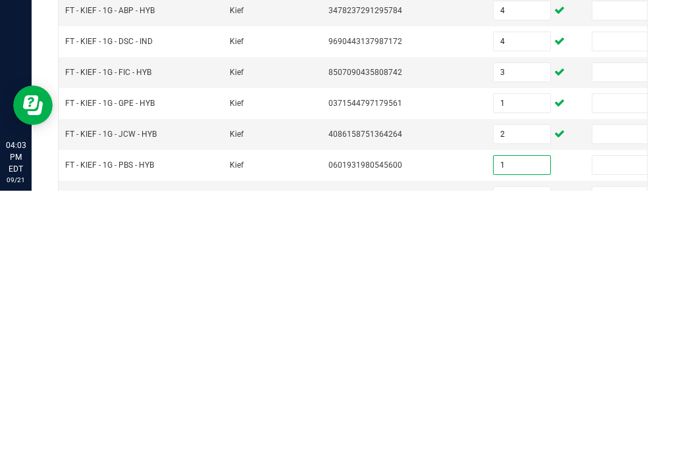
type input "1"
click at [518, 455] on input at bounding box center [521, 464] width 57 height 18
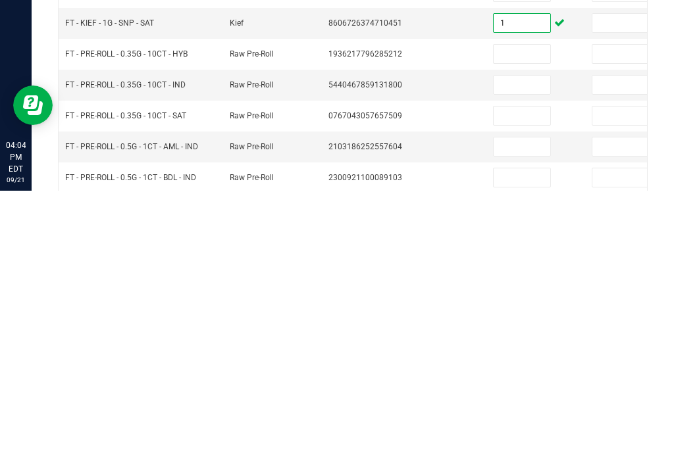
type input "1"
click at [503, 406] on input at bounding box center [521, 415] width 57 height 18
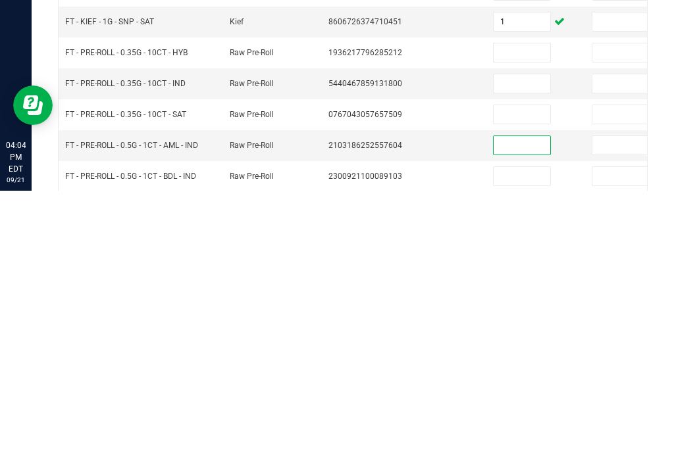
click at [524, 312] on input at bounding box center [521, 321] width 57 height 18
type input "6"
click at [525, 343] on input at bounding box center [521, 352] width 57 height 18
type input "7"
click at [515, 374] on input at bounding box center [521, 383] width 57 height 18
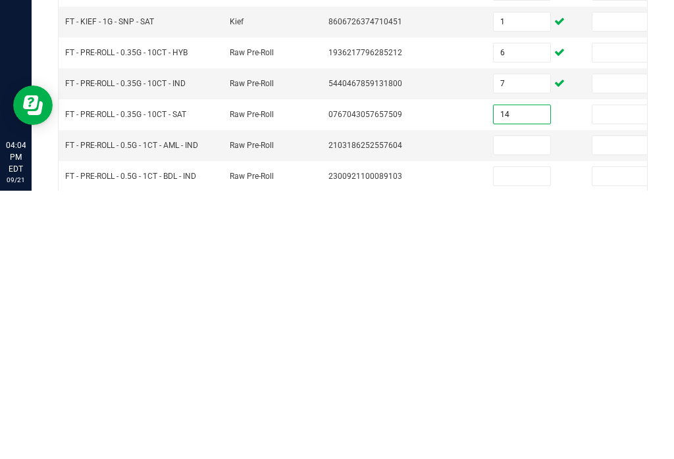
type input "14"
click at [516, 405] on input at bounding box center [521, 414] width 57 height 18
type input "12"
click at [526, 436] on input at bounding box center [521, 445] width 57 height 18
type input "7"
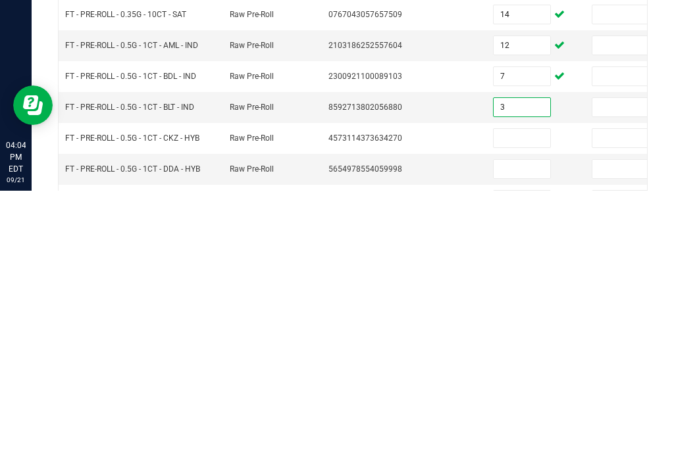
scroll to position [334, 0]
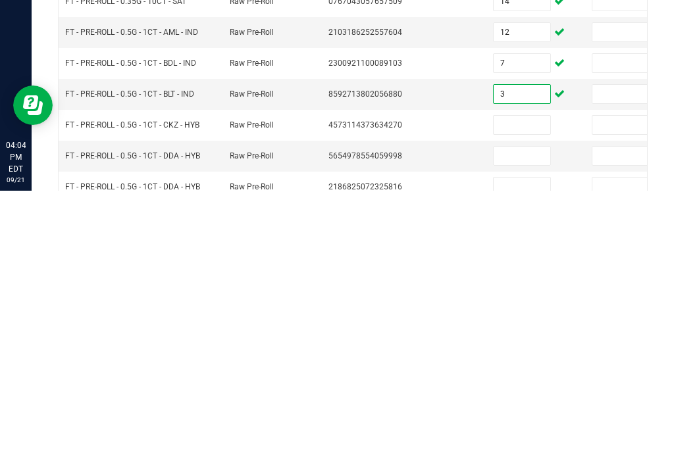
type input "3"
click at [524, 384] on input at bounding box center [521, 393] width 57 height 18
click at [501, 384] on input "20" at bounding box center [521, 393] width 57 height 18
type input "20"
click at [526, 415] on input at bounding box center [521, 424] width 57 height 18
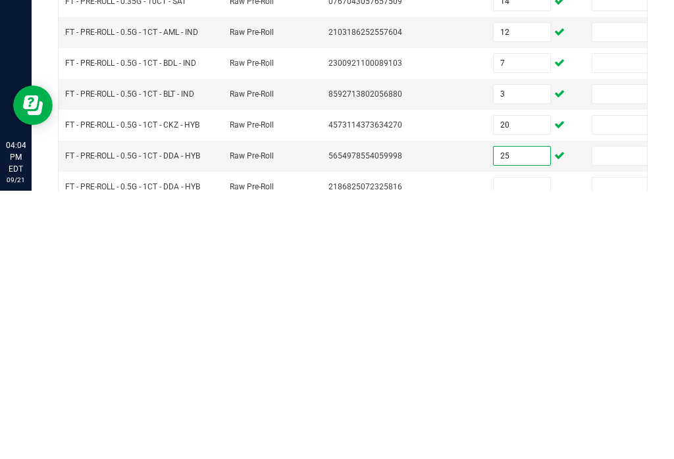
type input "25"
click at [515, 446] on input at bounding box center [521, 455] width 57 height 18
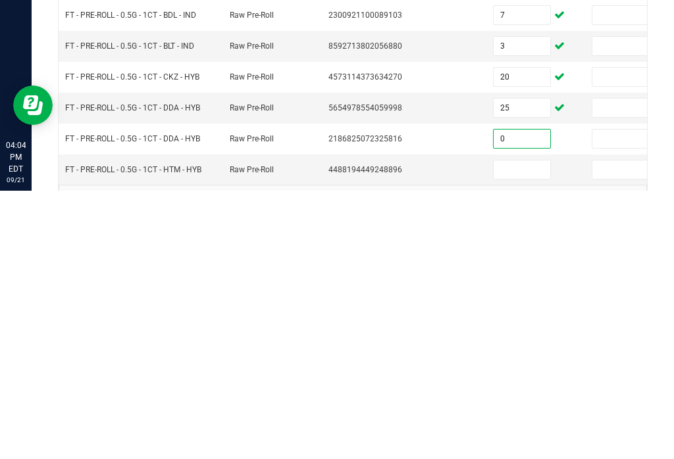
scroll to position [389, 0]
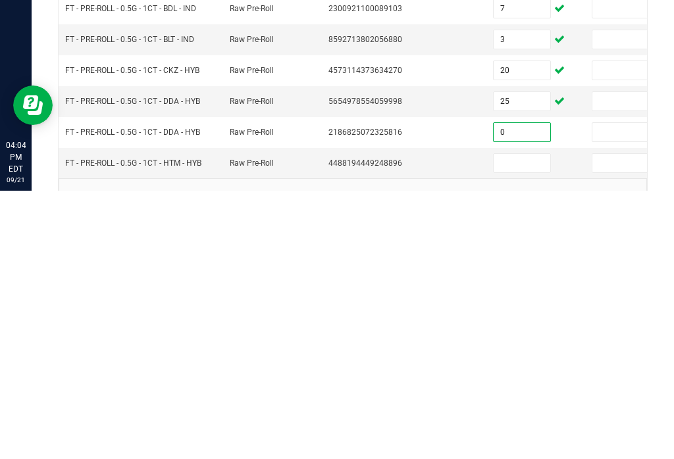
type input "0"
click at [519, 422] on input at bounding box center [521, 431] width 57 height 18
type input "11"
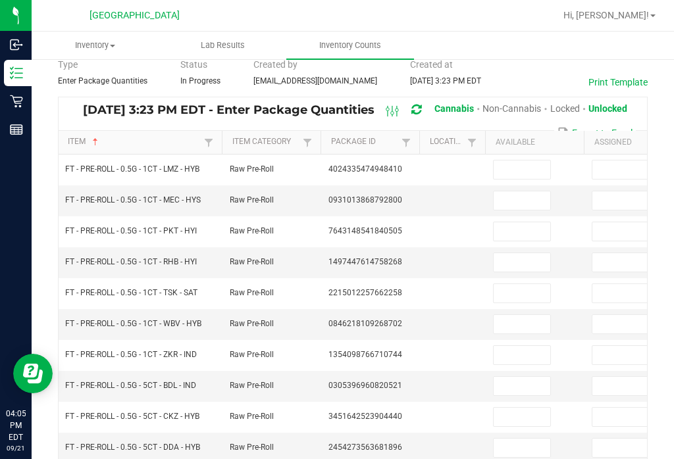
scroll to position [61, 0]
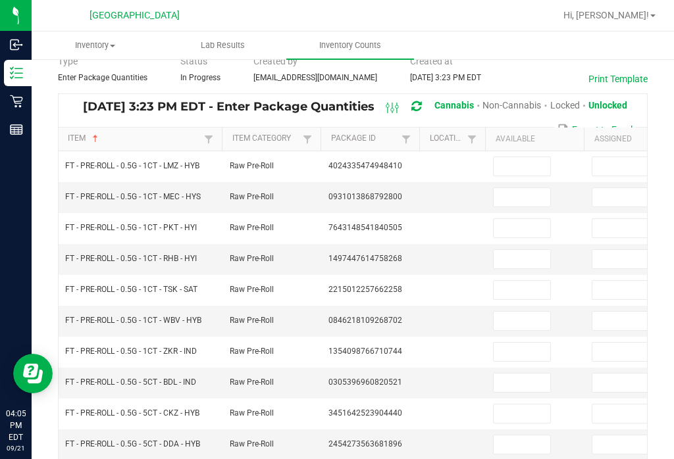
click at [518, 157] on input at bounding box center [521, 166] width 57 height 18
click at [516, 188] on input at bounding box center [521, 197] width 57 height 18
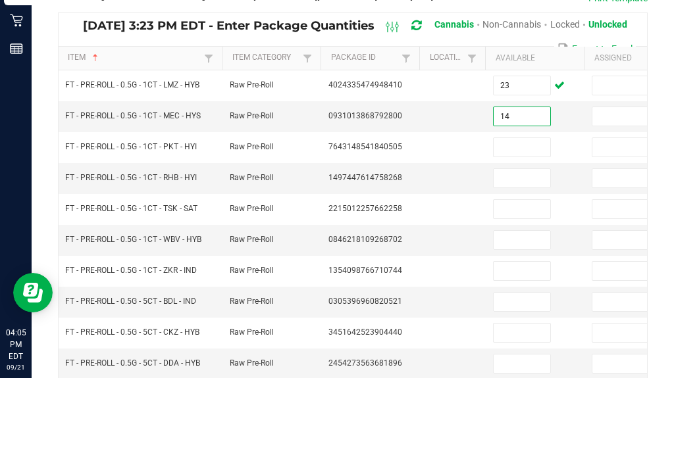
click at [538, 219] on input at bounding box center [521, 228] width 57 height 18
click at [512, 250] on input at bounding box center [521, 259] width 57 height 18
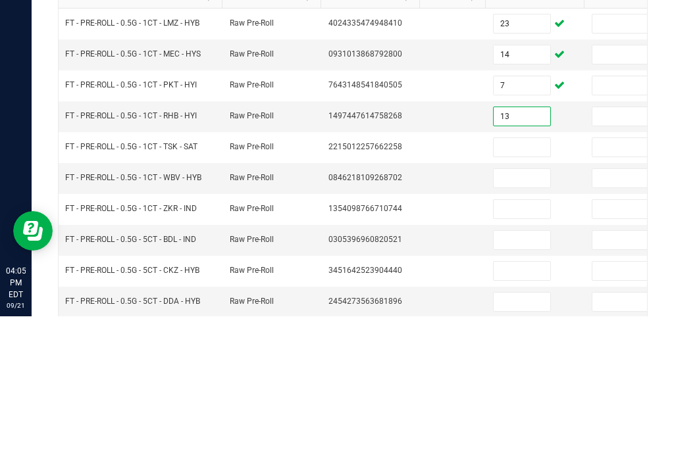
click at [513, 281] on input at bounding box center [521, 290] width 57 height 18
click at [518, 312] on input at bounding box center [521, 321] width 57 height 18
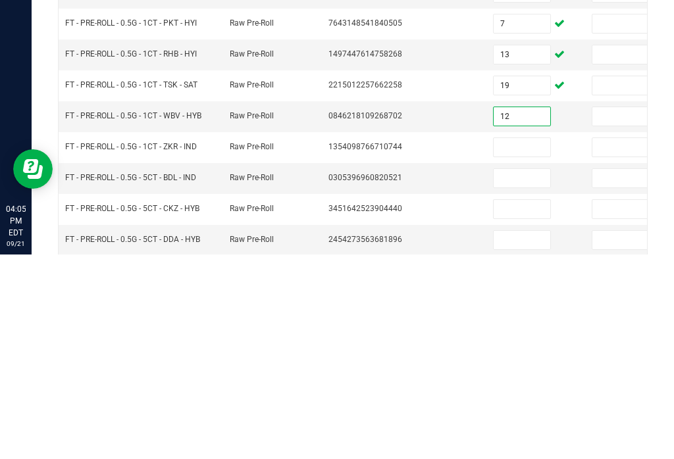
click at [503, 343] on input at bounding box center [521, 352] width 57 height 18
click at [513, 368] on td at bounding box center [534, 383] width 99 height 31
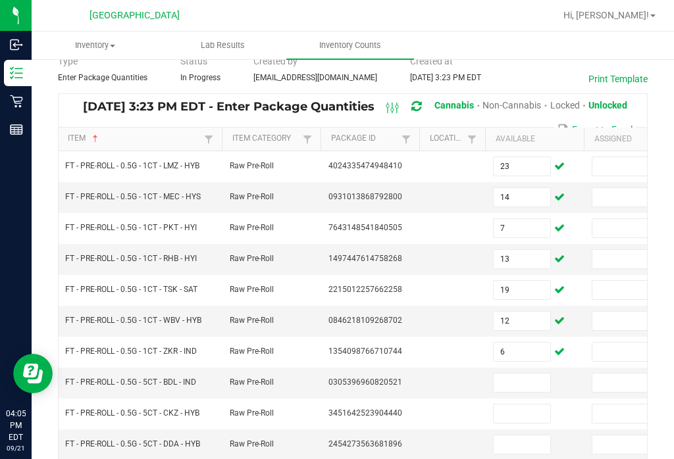
click at [39, 441] on div "< All Inventory Counts Inventory Count Cancel Count Submit for Review Type Ente…" at bounding box center [353, 407] width 642 height 820
click at [509, 374] on input at bounding box center [523, 383] width 57 height 18
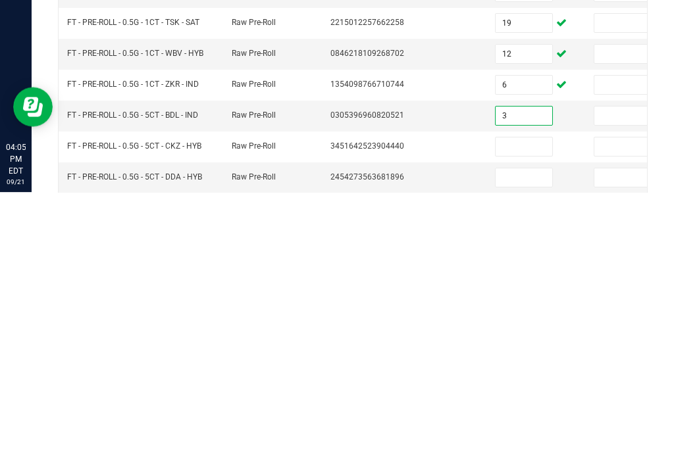
click at [518, 405] on input at bounding box center [523, 414] width 57 height 18
click at [528, 436] on input at bounding box center [523, 445] width 57 height 18
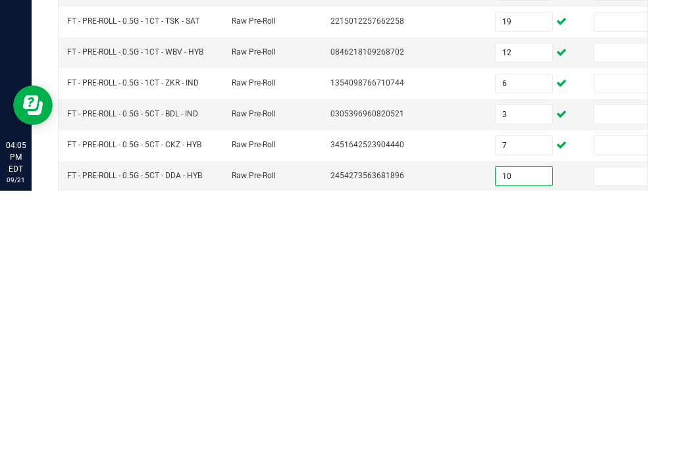
click at [516, 436] on input "10" at bounding box center [523, 445] width 57 height 18
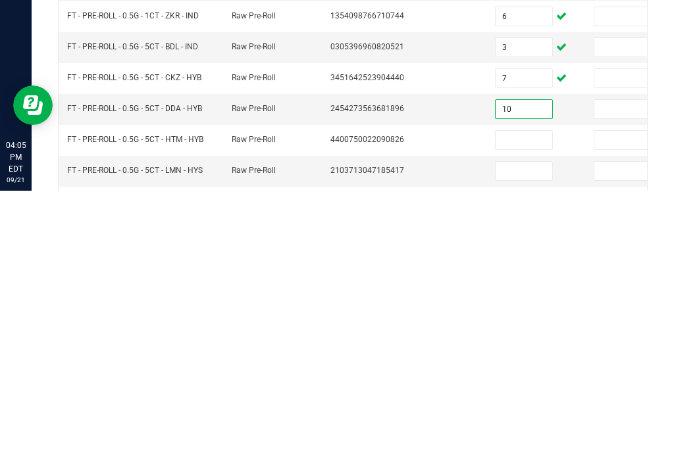
scroll to position [128, 0]
click at [518, 399] on input at bounding box center [523, 408] width 57 height 18
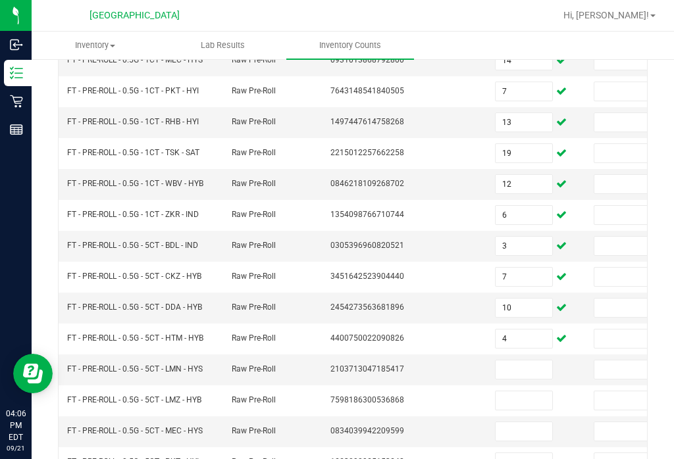
scroll to position [197, 0]
click at [525, 361] on input at bounding box center [523, 370] width 57 height 18
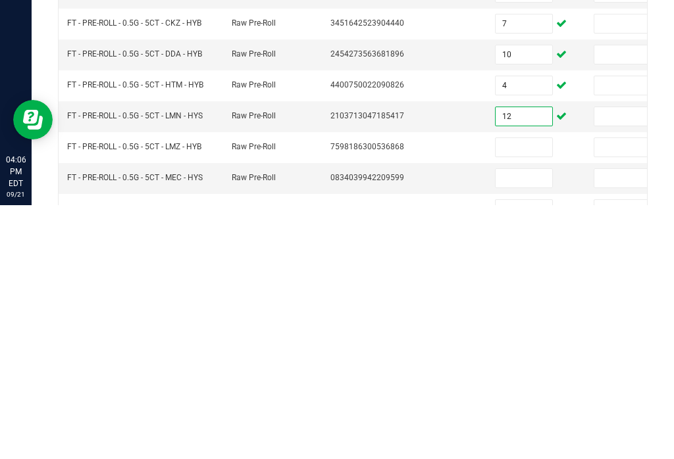
click at [529, 392] on input at bounding box center [523, 401] width 57 height 18
click at [522, 417] on td at bounding box center [536, 432] width 99 height 31
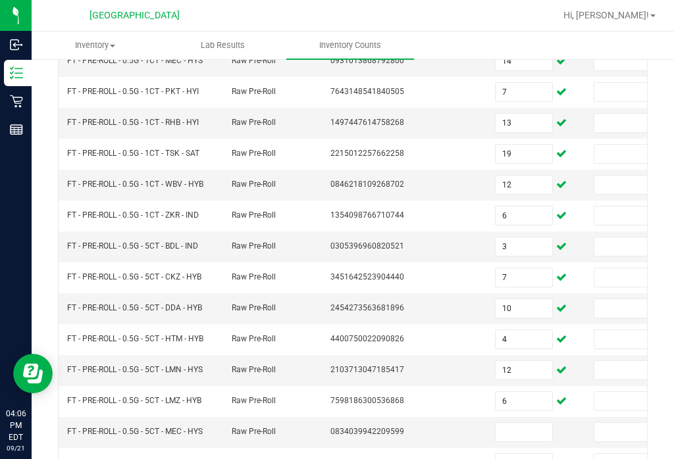
click at [520, 423] on input at bounding box center [523, 432] width 57 height 18
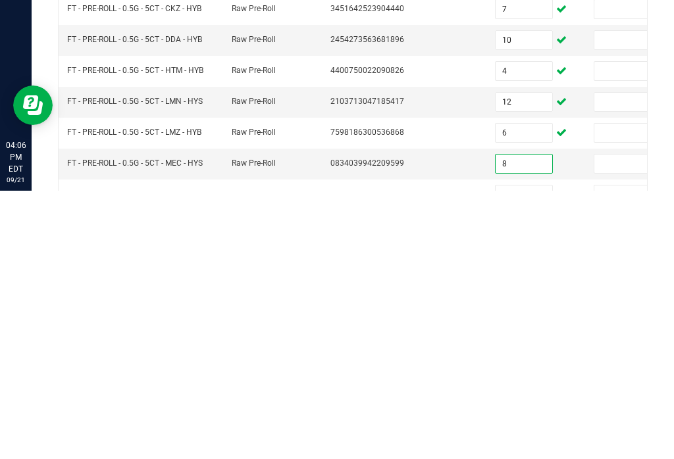
click at [510, 454] on input at bounding box center [523, 463] width 57 height 18
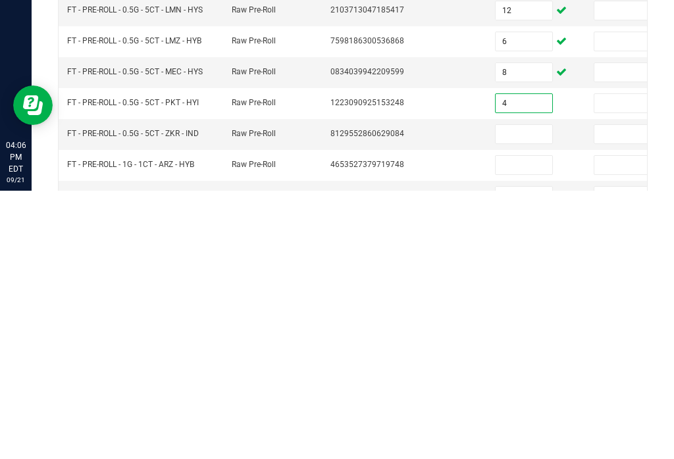
scroll to position [289, 0]
click at [528, 393] on input at bounding box center [523, 402] width 57 height 18
click at [530, 424] on input at bounding box center [523, 433] width 57 height 18
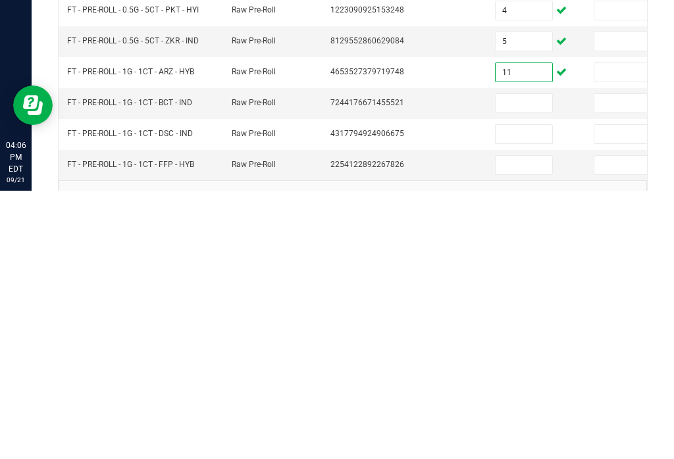
click at [526, 363] on input at bounding box center [523, 372] width 57 height 18
click at [524, 393] on input at bounding box center [523, 402] width 57 height 18
click at [525, 424] on input at bounding box center [523, 433] width 57 height 18
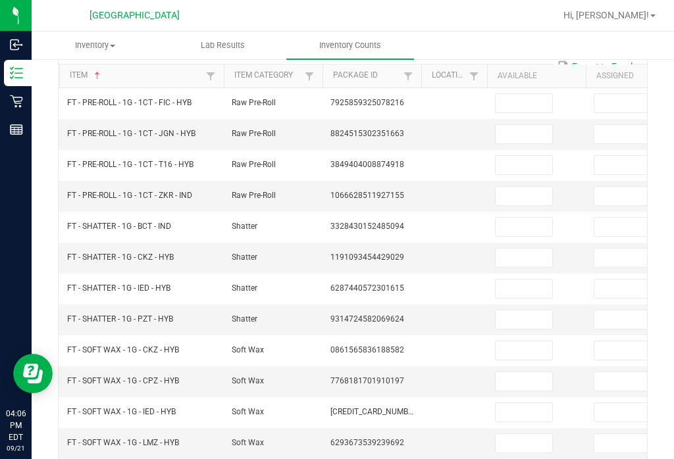
scroll to position [124, 0]
click at [514, 94] on input at bounding box center [523, 103] width 57 height 18
click at [527, 125] on input at bounding box center [523, 134] width 57 height 18
click at [539, 156] on input at bounding box center [523, 165] width 57 height 18
click at [532, 187] on input at bounding box center [523, 196] width 57 height 18
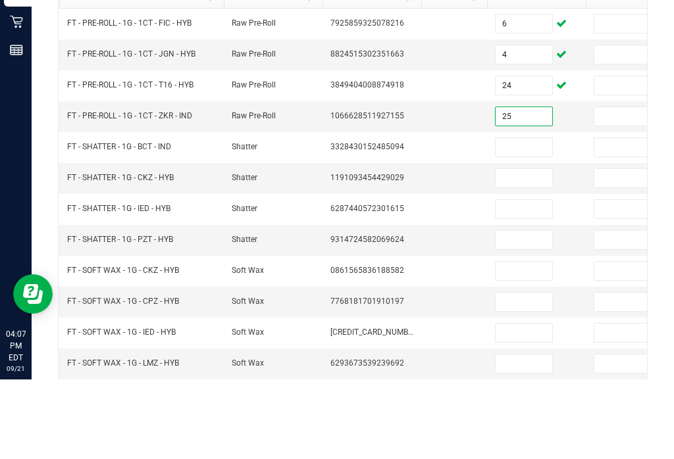
click at [520, 218] on input at bounding box center [523, 227] width 57 height 18
click at [523, 249] on input at bounding box center [523, 258] width 57 height 18
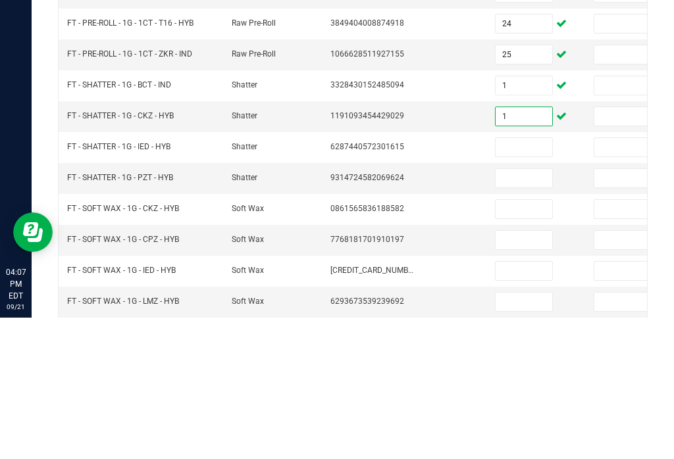
click at [523, 280] on input at bounding box center [523, 289] width 57 height 18
click at [515, 311] on input at bounding box center [523, 320] width 57 height 18
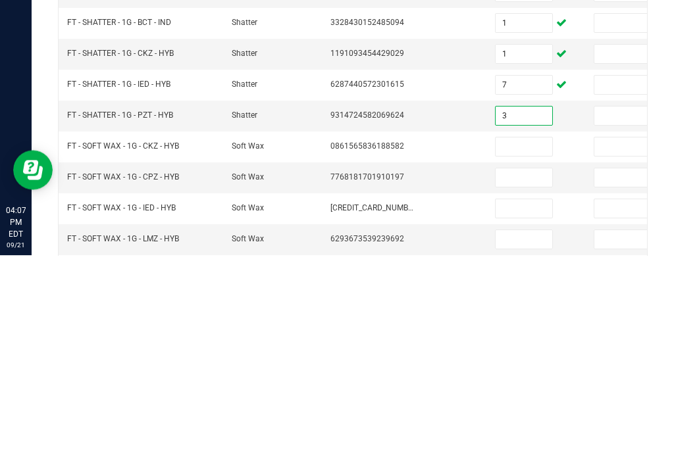
click at [517, 366] on td at bounding box center [536, 381] width 99 height 31
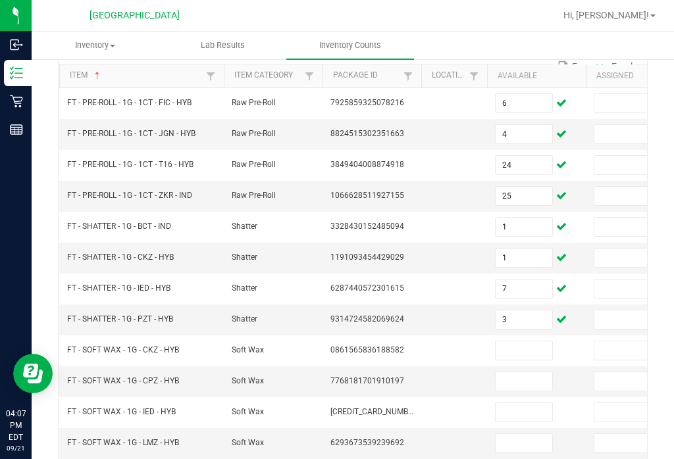
click at [505, 341] on input at bounding box center [523, 350] width 57 height 18
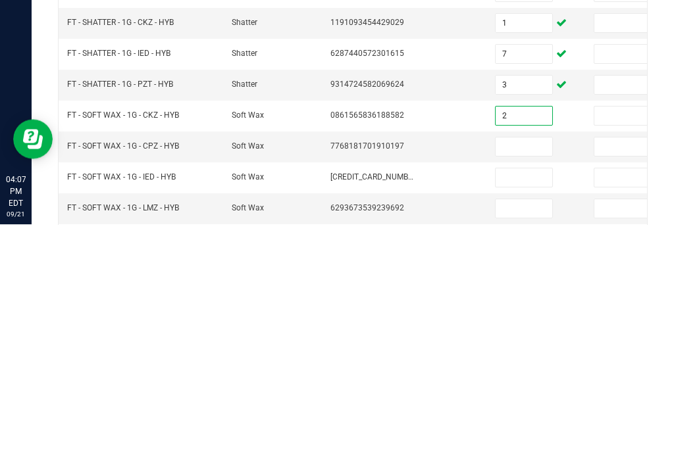
click at [516, 372] on input at bounding box center [523, 381] width 57 height 18
click at [531, 403] on input at bounding box center [523, 412] width 57 height 18
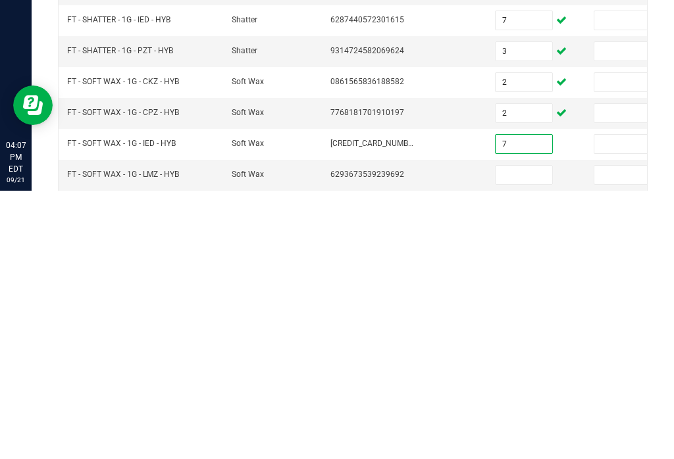
click at [520, 434] on input at bounding box center [523, 443] width 57 height 18
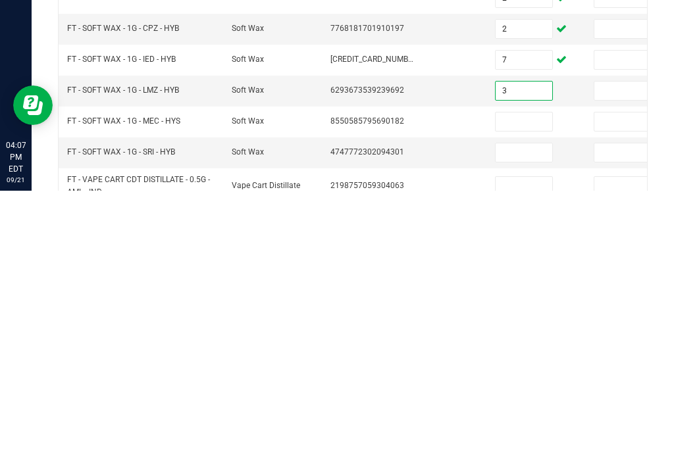
scroll to position [209, 0]
click at [534, 380] on input at bounding box center [523, 389] width 57 height 18
click at [531, 411] on input at bounding box center [523, 420] width 57 height 18
click at [536, 445] on input at bounding box center [523, 454] width 57 height 18
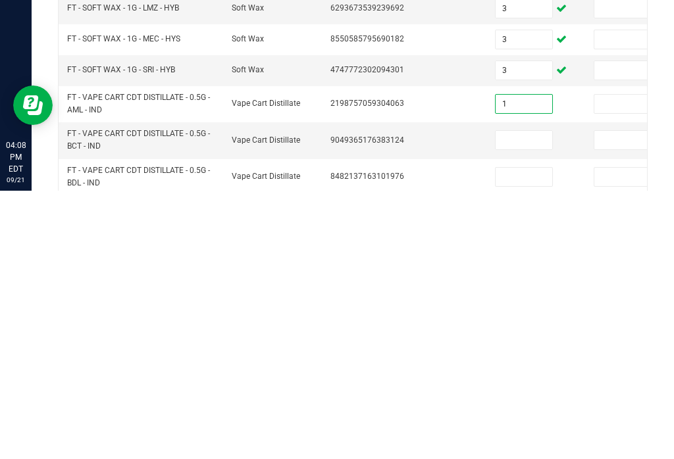
scroll to position [293, 0]
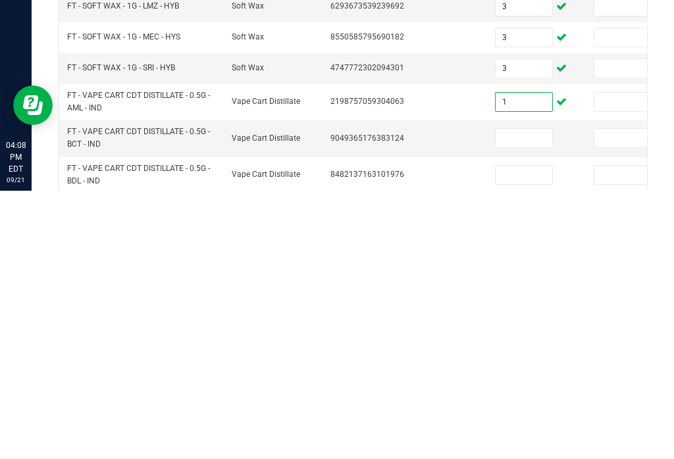
click at [528, 397] on input at bounding box center [523, 406] width 57 height 18
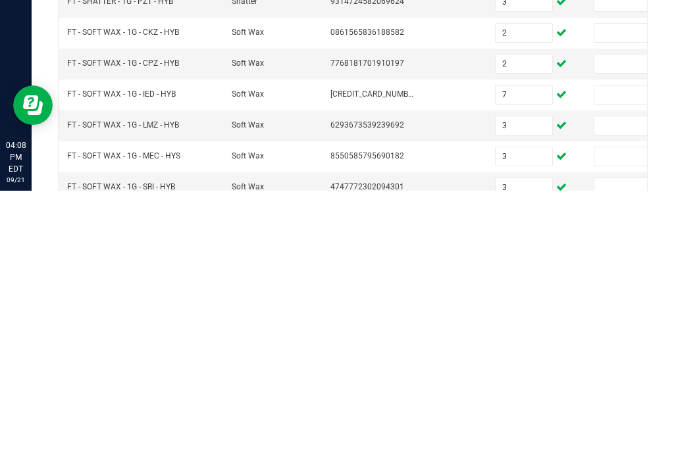
scroll to position [172, 0]
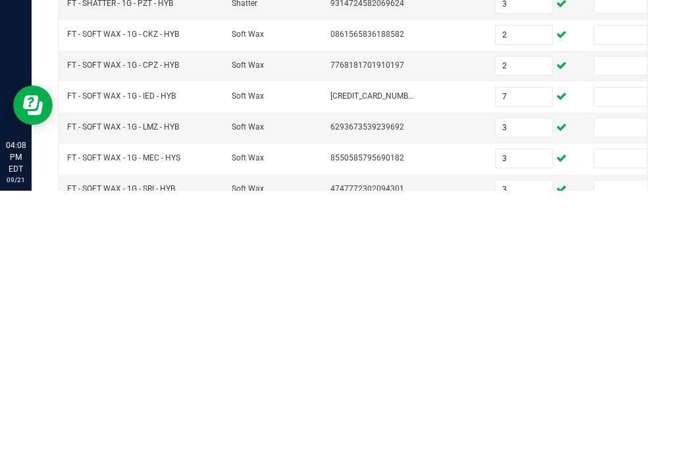
click at [520, 356] on input "7" at bounding box center [523, 365] width 57 height 18
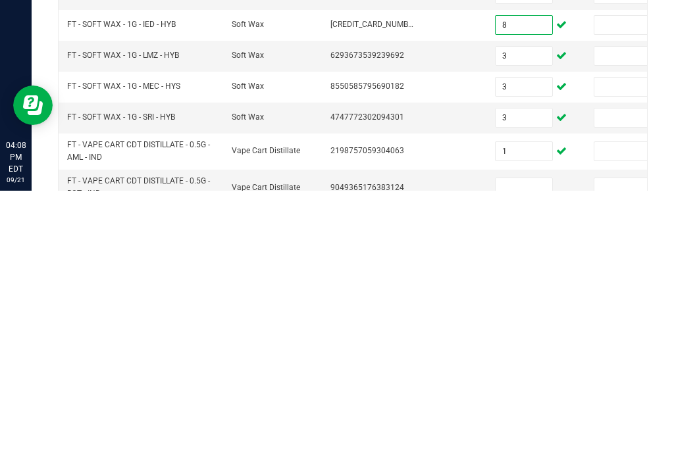
scroll to position [244, 0]
click at [535, 410] on input "1" at bounding box center [523, 419] width 57 height 18
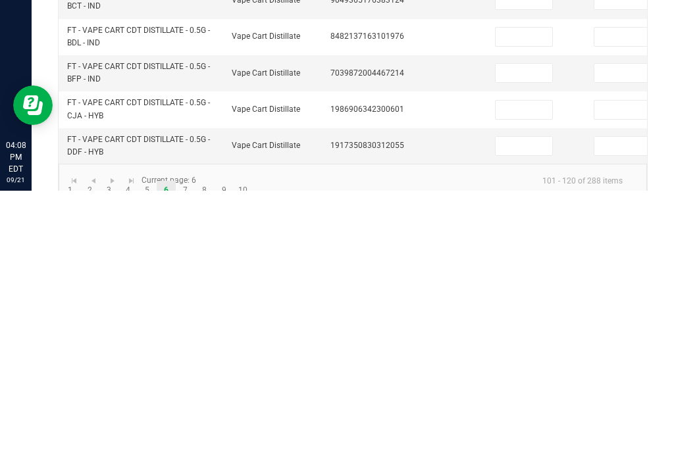
scroll to position [430, 0]
click at [201, 451] on link "8" at bounding box center [204, 461] width 19 height 20
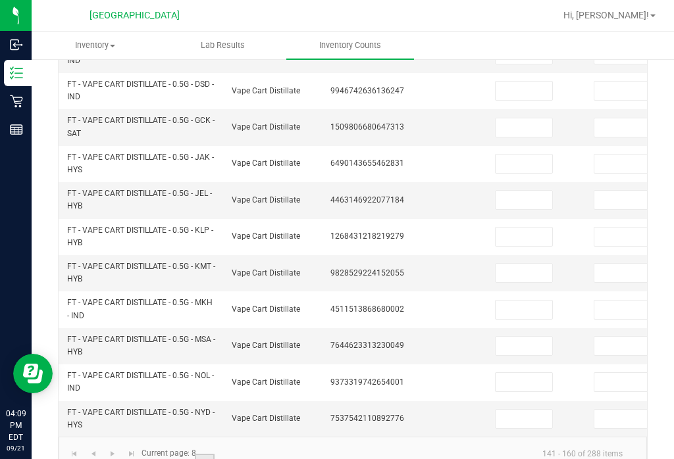
scroll to position [503, 0]
click at [186, 455] on link "7" at bounding box center [185, 465] width 19 height 20
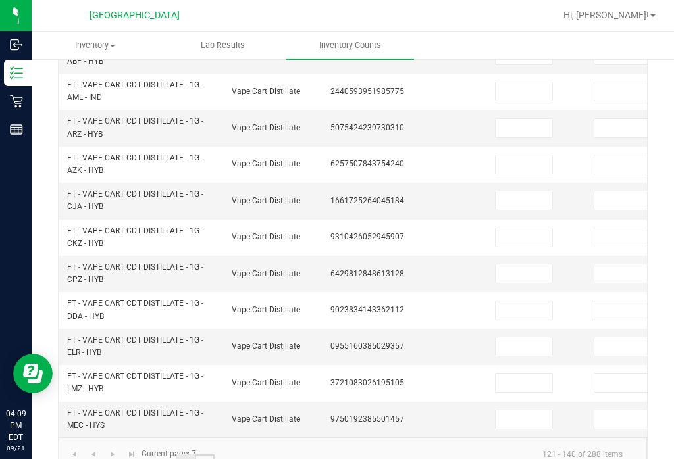
click at [205, 455] on link "8" at bounding box center [204, 465] width 19 height 20
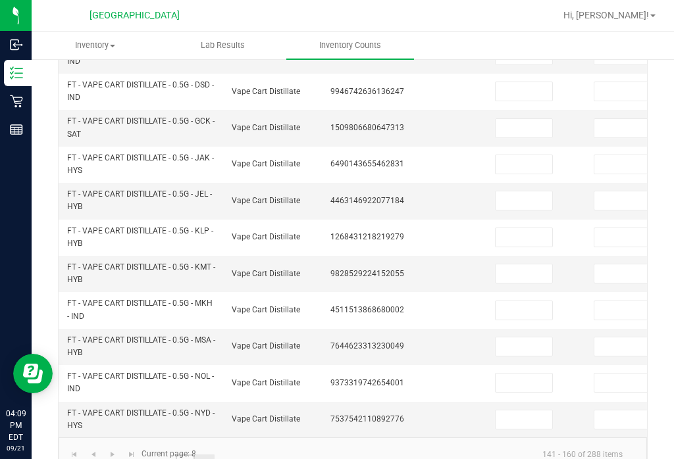
click at [190, 455] on link "7" at bounding box center [185, 465] width 19 height 20
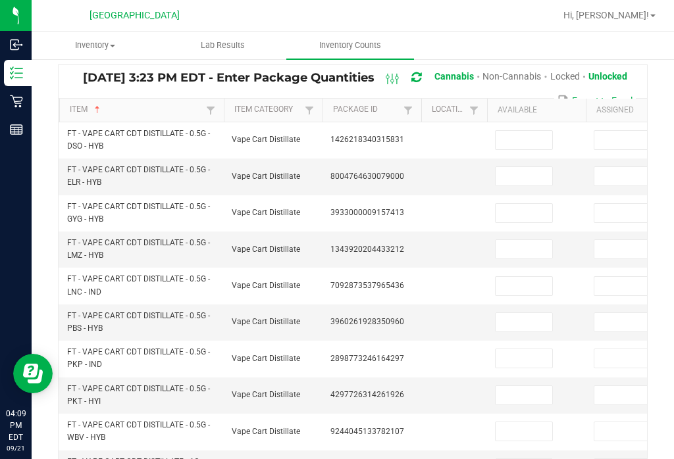
scroll to position [95, 0]
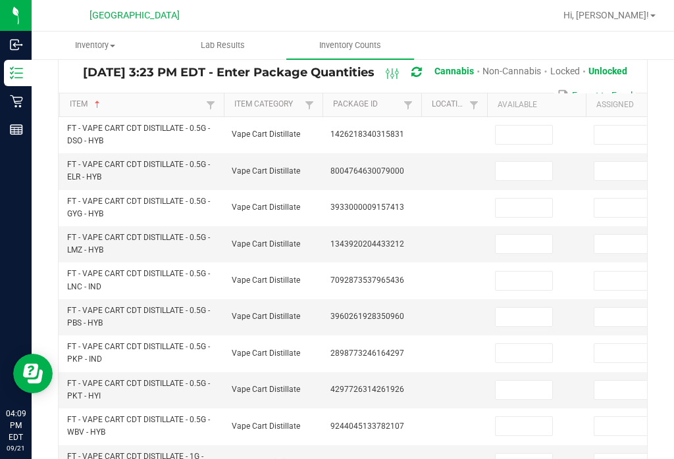
click at [509, 308] on input at bounding box center [523, 317] width 57 height 18
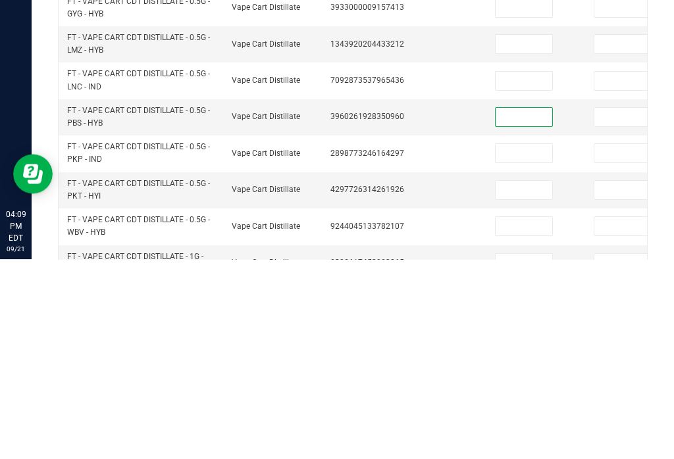
click at [518, 272] on input at bounding box center [523, 281] width 57 height 18
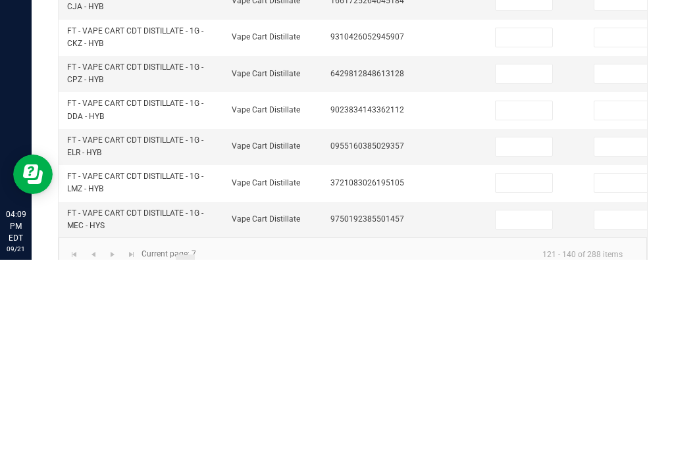
scroll to position [503, 0]
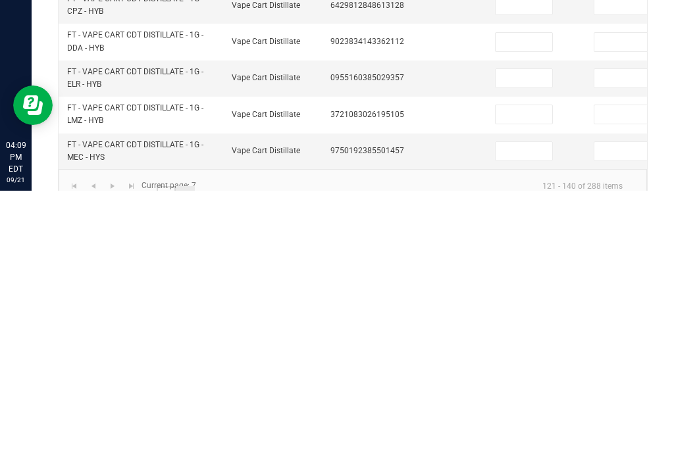
click at [172, 455] on link "6" at bounding box center [166, 465] width 19 height 20
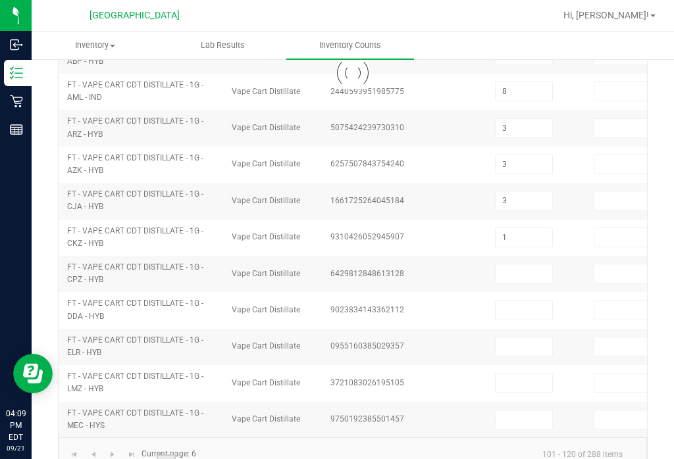
scroll to position [430, 0]
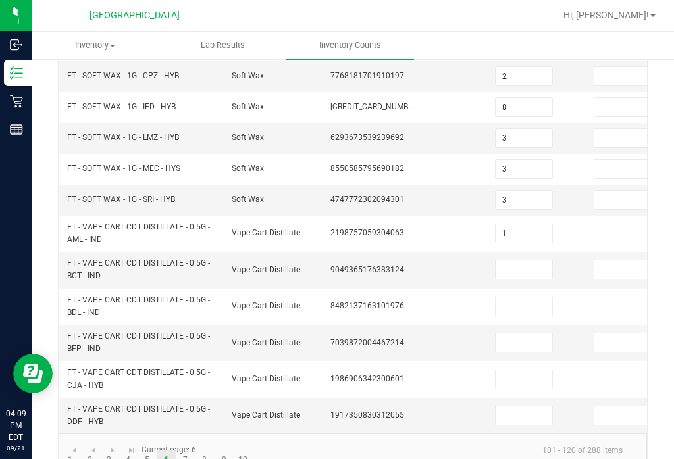
click at [516, 261] on input at bounding box center [523, 270] width 57 height 18
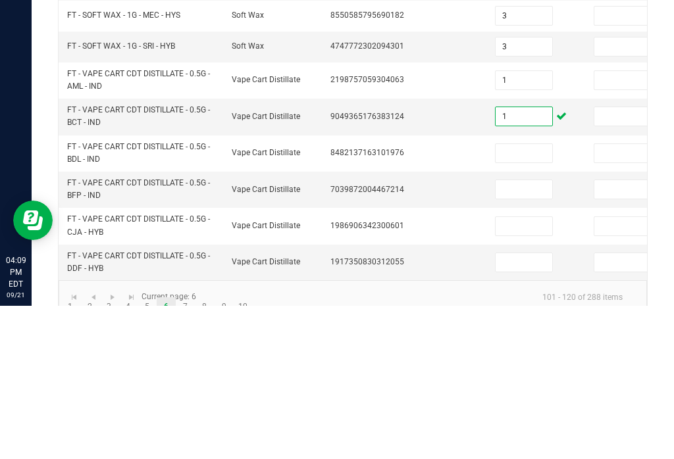
click at [514, 297] on input at bounding box center [523, 306] width 57 height 18
click at [522, 334] on input at bounding box center [523, 343] width 57 height 18
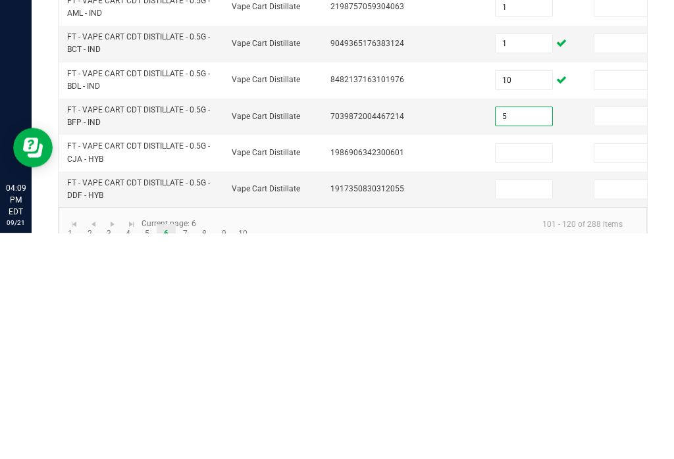
click at [531, 370] on input at bounding box center [523, 379] width 57 height 18
click at [522, 407] on input at bounding box center [523, 416] width 57 height 18
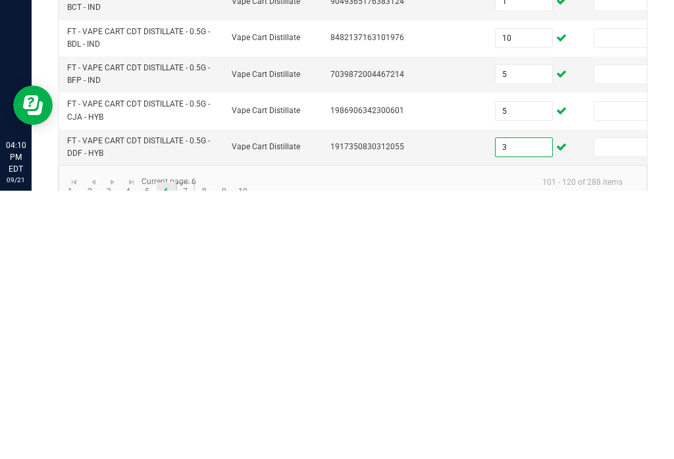
click at [188, 451] on link "7" at bounding box center [185, 461] width 19 height 20
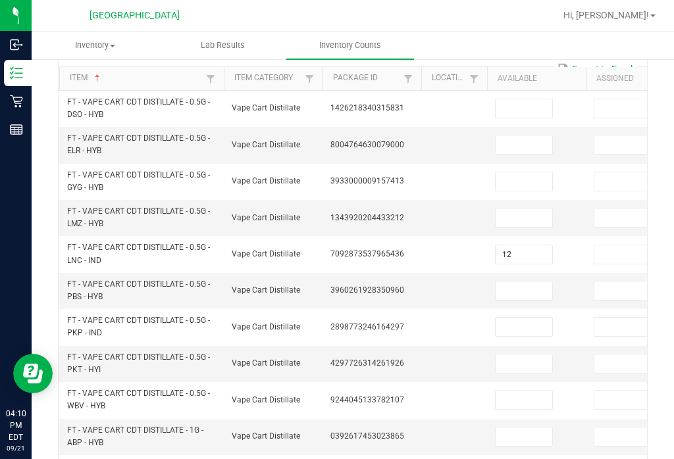
scroll to position [121, 0]
click at [507, 100] on input at bounding box center [523, 109] width 57 height 18
click at [511, 136] on input at bounding box center [523, 145] width 57 height 18
click at [513, 173] on input at bounding box center [523, 182] width 57 height 18
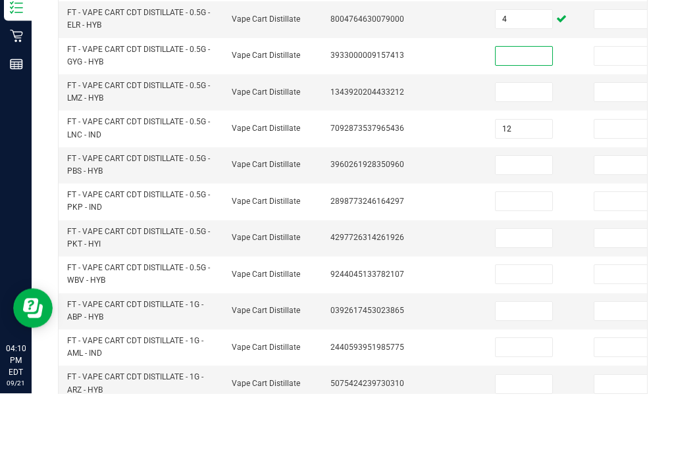
scroll to position [185, 0]
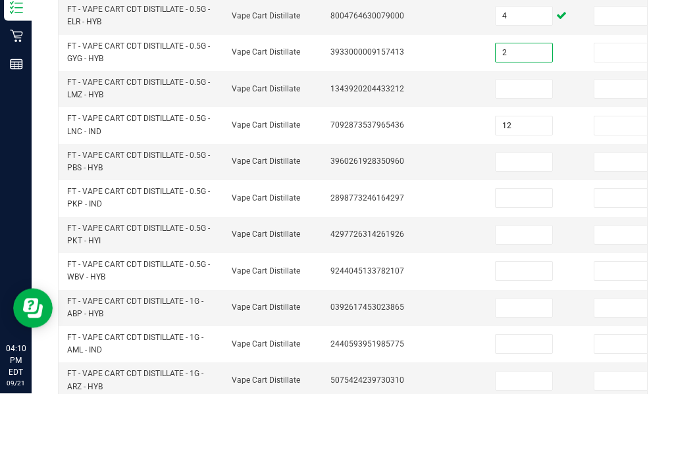
click at [514, 145] on input at bounding box center [523, 154] width 57 height 18
click at [510, 218] on input at bounding box center [523, 227] width 57 height 18
click at [505, 255] on input at bounding box center [523, 264] width 57 height 18
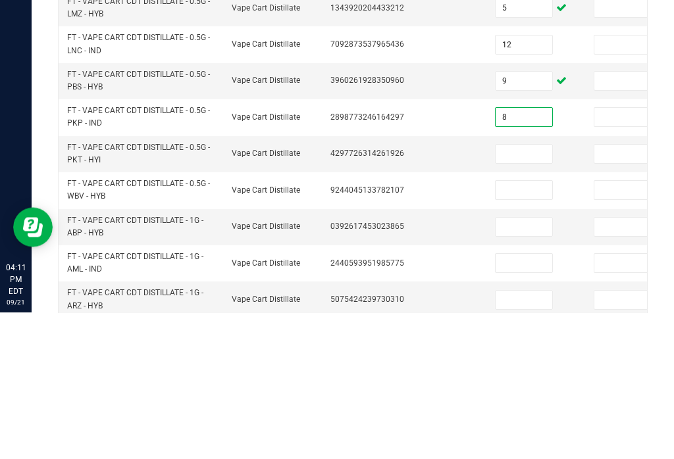
click at [516, 291] on input at bounding box center [523, 300] width 57 height 18
click at [517, 319] on td at bounding box center [536, 337] width 99 height 36
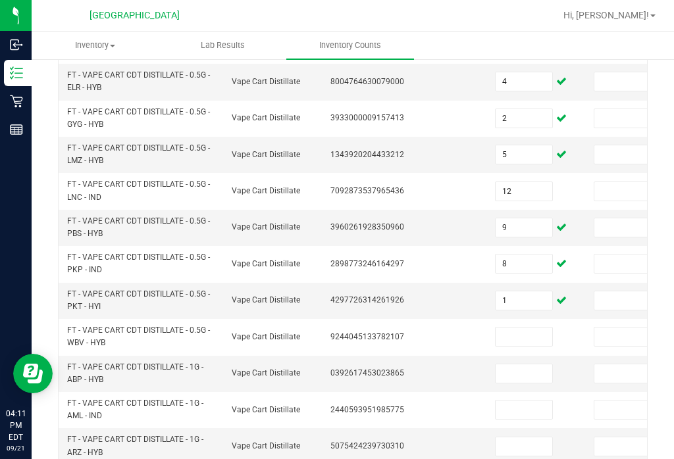
click at [503, 328] on input at bounding box center [523, 337] width 57 height 18
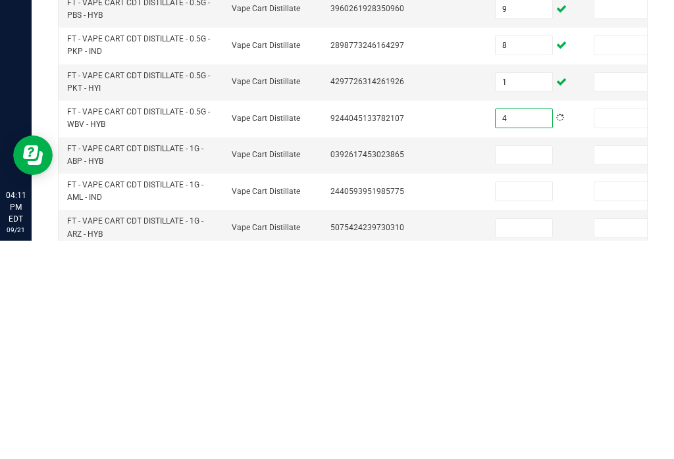
click at [514, 364] on input at bounding box center [523, 373] width 57 height 18
click at [513, 401] on input at bounding box center [523, 410] width 57 height 18
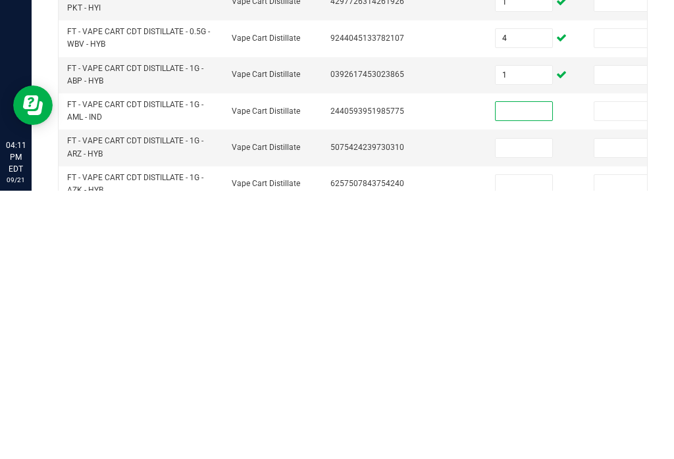
scroll to position [0, 0]
click at [516, 407] on input at bounding box center [523, 416] width 57 height 18
click at [503, 443] on input at bounding box center [523, 452] width 57 height 18
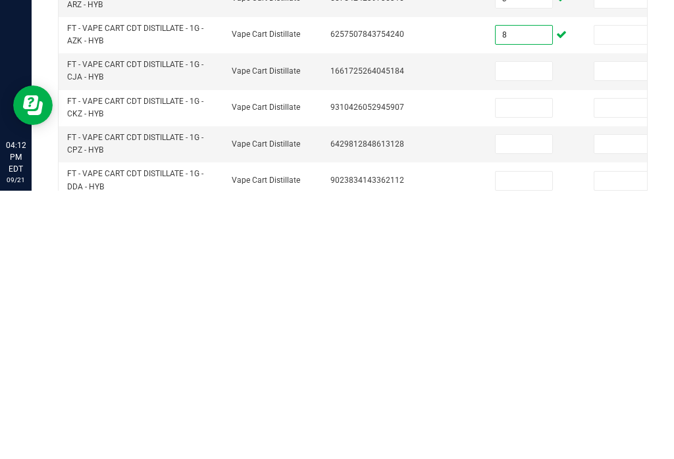
scroll to position [367, 0]
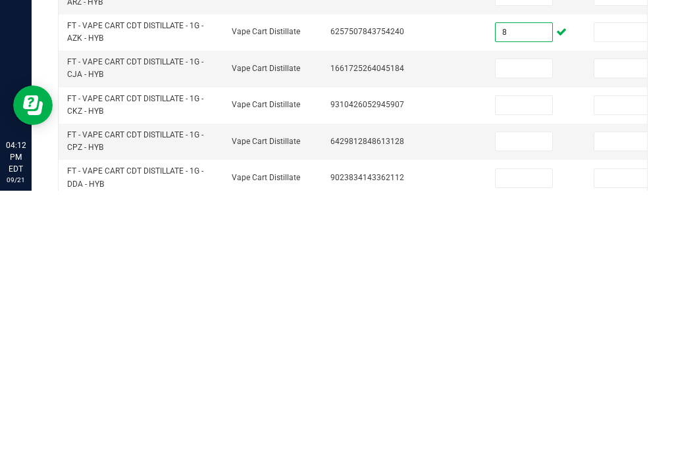
click at [507, 328] on input at bounding box center [523, 337] width 57 height 18
click at [513, 356] on td at bounding box center [536, 374] width 99 height 36
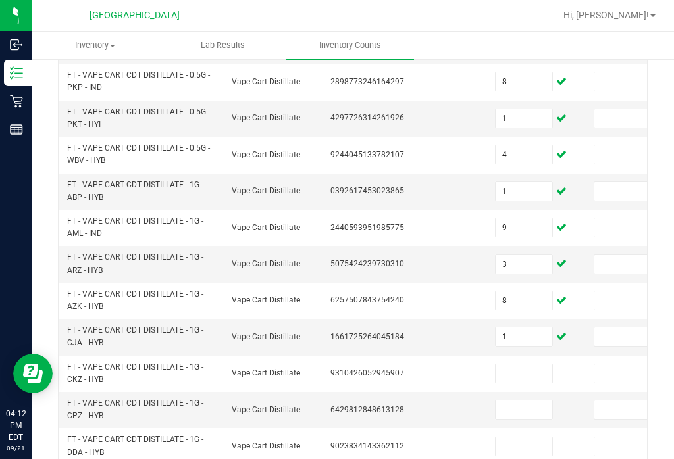
click at [526, 364] on input at bounding box center [523, 373] width 57 height 18
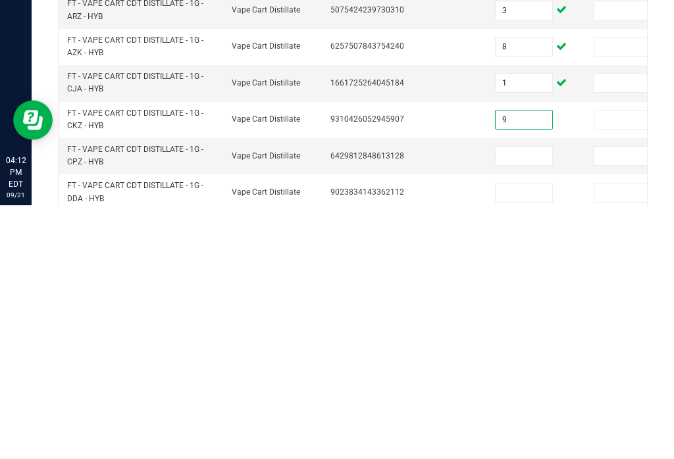
click at [522, 401] on input at bounding box center [523, 410] width 57 height 18
click at [514, 438] on input at bounding box center [523, 447] width 57 height 18
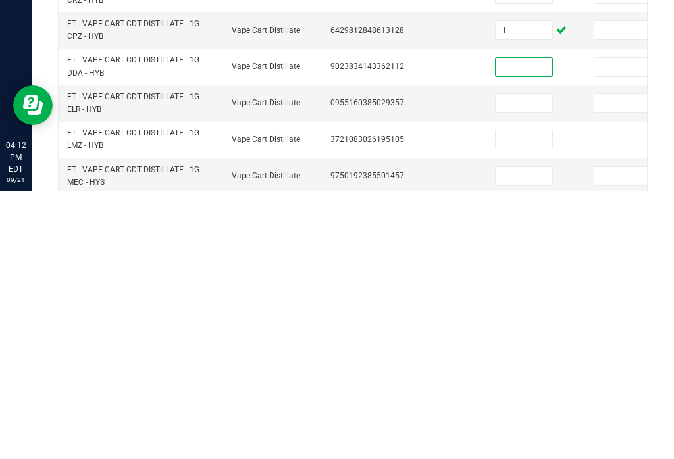
scroll to position [479, 0]
click at [511, 362] on input at bounding box center [523, 371] width 57 height 18
click at [511, 398] on input at bounding box center [523, 407] width 57 height 18
click at [518, 435] on input at bounding box center [523, 444] width 57 height 18
click at [523, 398] on input "6" at bounding box center [523, 407] width 57 height 18
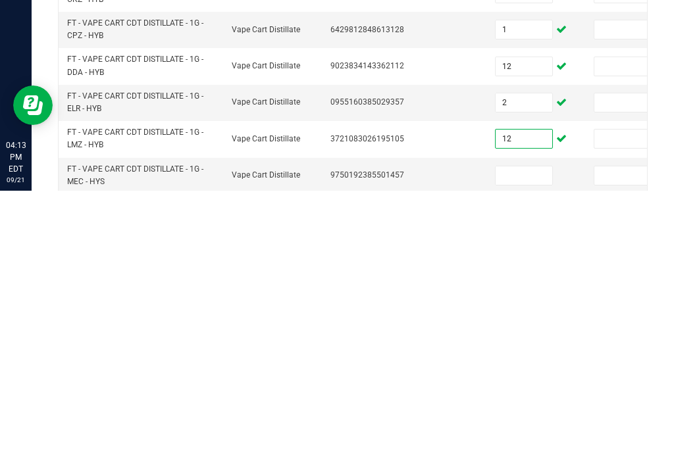
click at [512, 426] on td at bounding box center [536, 444] width 99 height 36
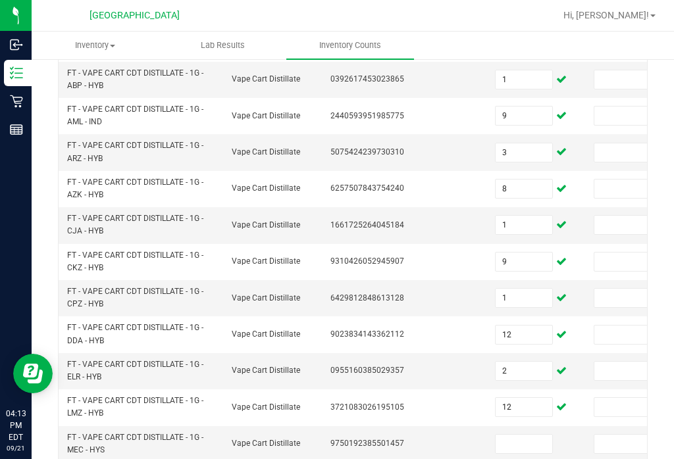
click at [528, 435] on input at bounding box center [523, 444] width 57 height 18
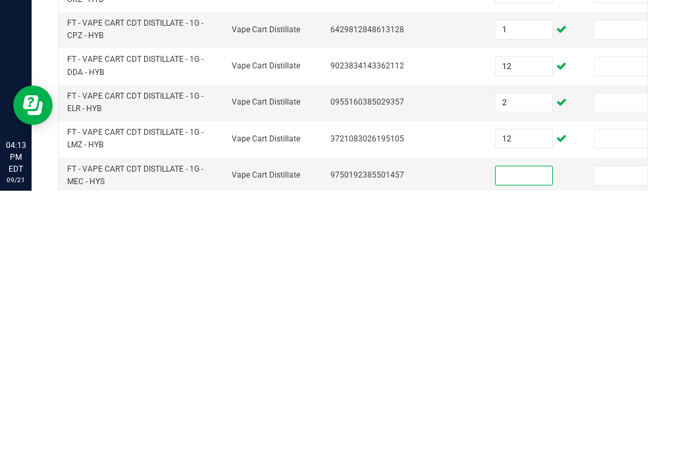
click at [516, 398] on input "12" at bounding box center [523, 407] width 57 height 18
click at [522, 435] on input at bounding box center [523, 444] width 57 height 18
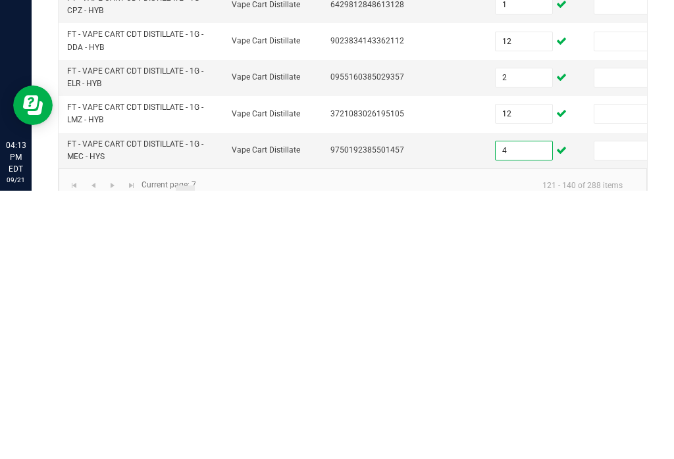
scroll to position [503, 0]
click at [204, 455] on link "8" at bounding box center [204, 465] width 19 height 20
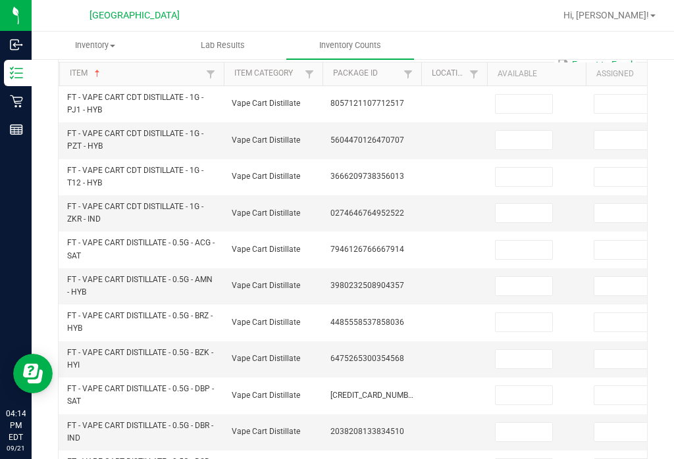
scroll to position [122, 0]
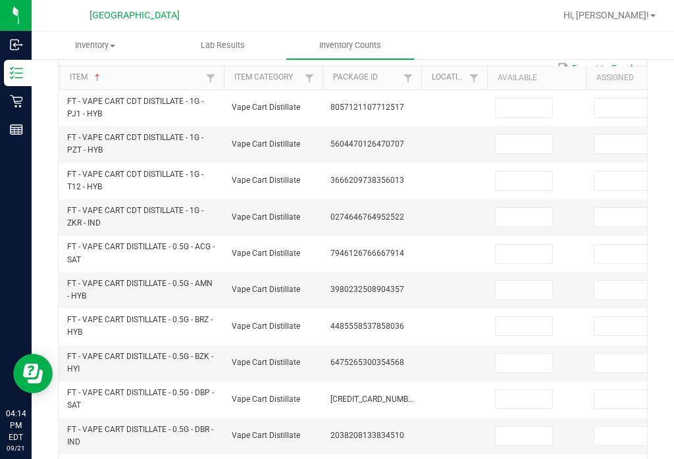
click at [501, 99] on input at bounding box center [523, 108] width 57 height 18
click at [507, 135] on input at bounding box center [523, 144] width 57 height 18
click at [511, 172] on input at bounding box center [523, 181] width 57 height 18
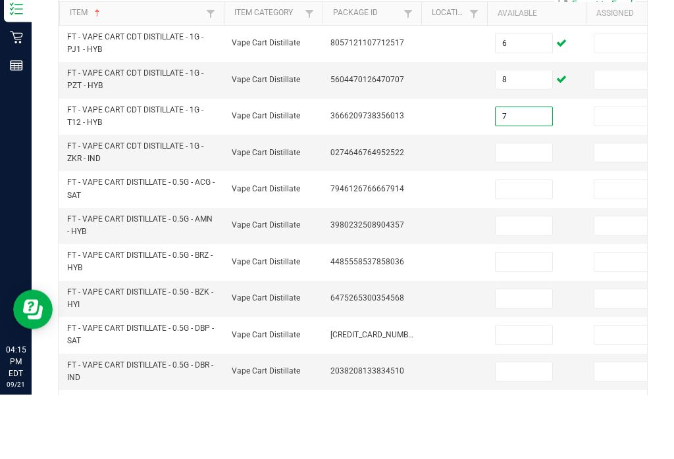
click at [509, 208] on input at bounding box center [523, 217] width 57 height 18
click at [518, 245] on input at bounding box center [523, 254] width 57 height 18
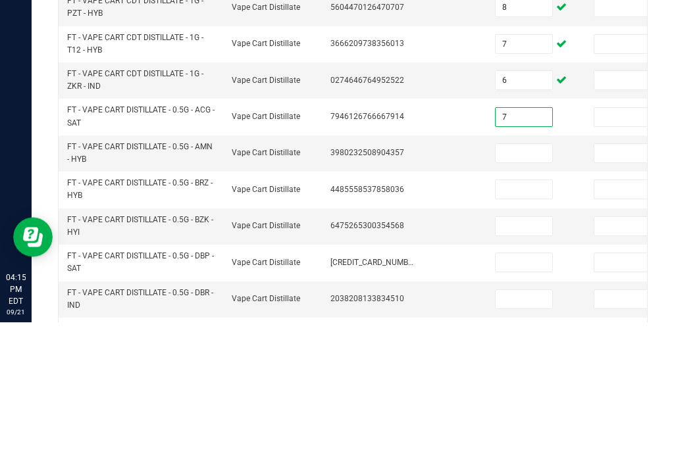
click at [528, 281] on input at bounding box center [523, 290] width 57 height 18
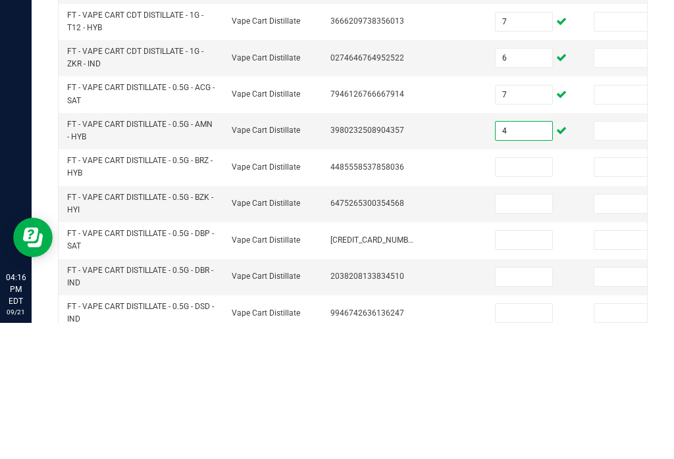
click at [520, 294] on input at bounding box center [523, 303] width 57 height 18
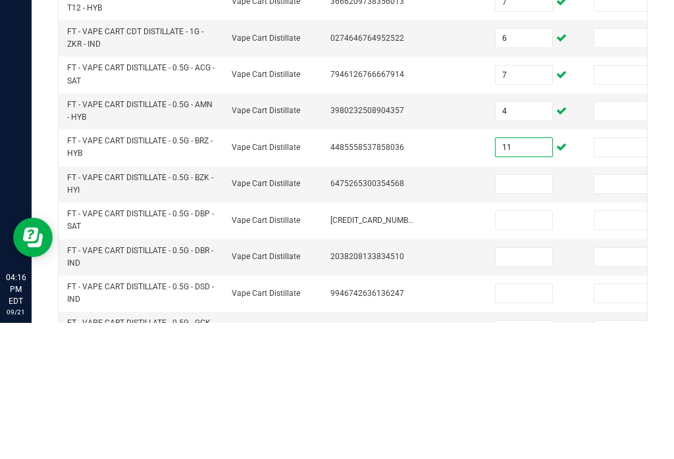
click at [537, 311] on input at bounding box center [523, 320] width 57 height 18
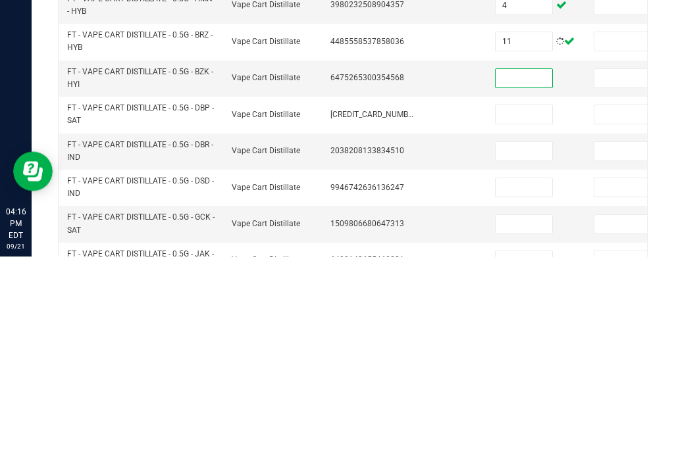
scroll to position [210, 0]
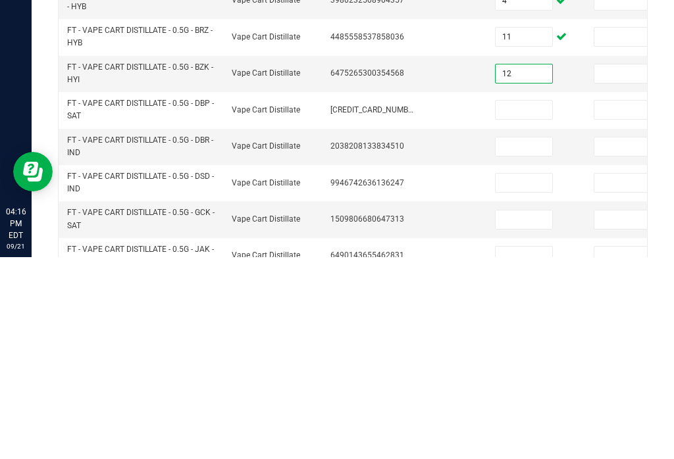
click at [524, 303] on input at bounding box center [523, 312] width 57 height 18
click at [513, 339] on input at bounding box center [523, 348] width 57 height 18
click at [543, 303] on input "9" at bounding box center [523, 312] width 57 height 18
click at [534, 376] on input at bounding box center [523, 385] width 57 height 18
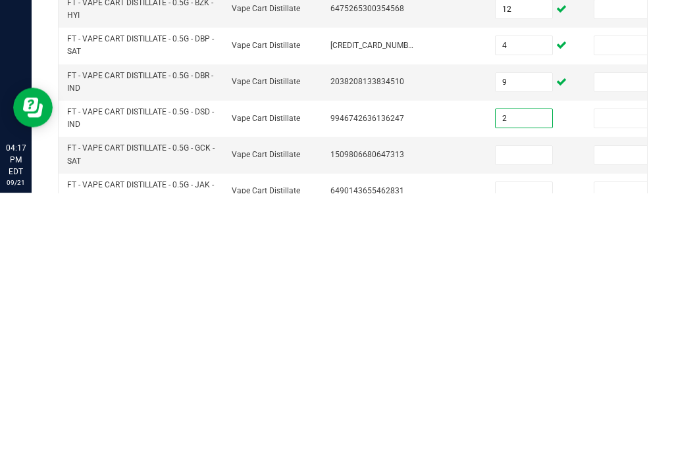
click at [531, 413] on input at bounding box center [523, 422] width 57 height 18
click at [514, 449] on input at bounding box center [523, 458] width 57 height 18
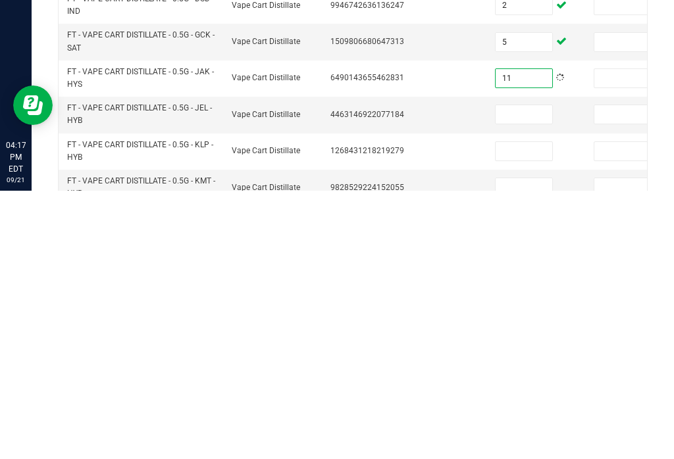
scroll to position [318, 0]
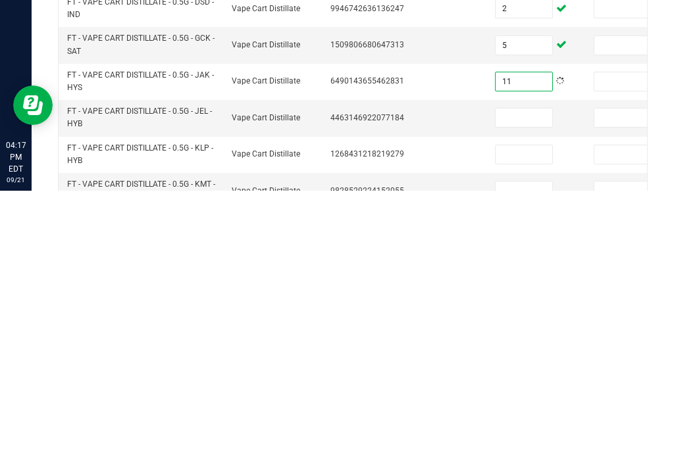
click at [518, 368] on td at bounding box center [536, 386] width 99 height 36
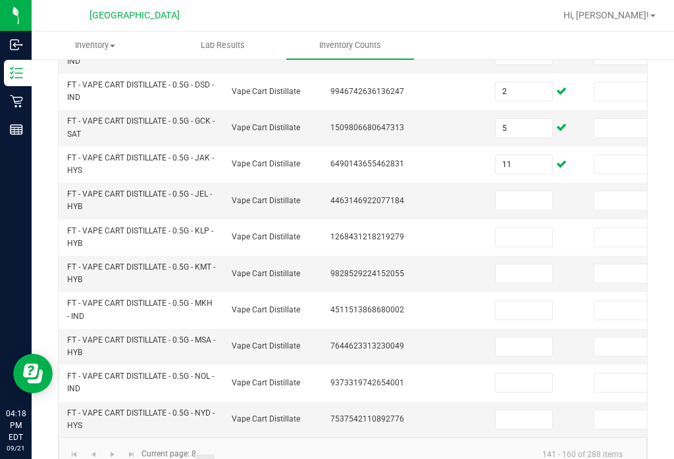
scroll to position [0, 0]
click at [524, 191] on input at bounding box center [523, 200] width 57 height 18
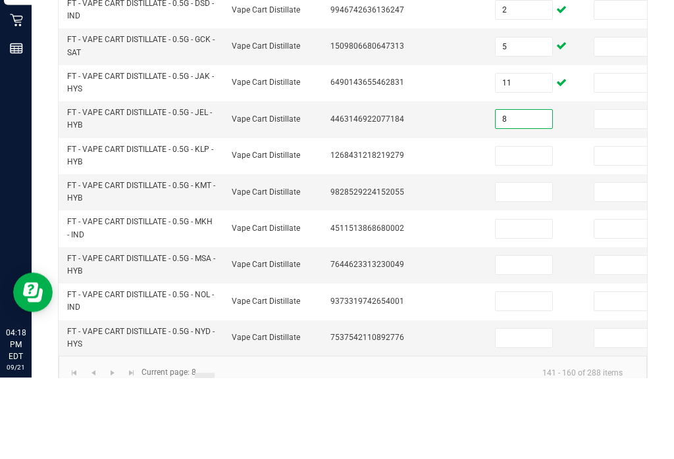
click at [509, 228] on input at bounding box center [523, 237] width 57 height 18
click at [517, 264] on input at bounding box center [523, 273] width 57 height 18
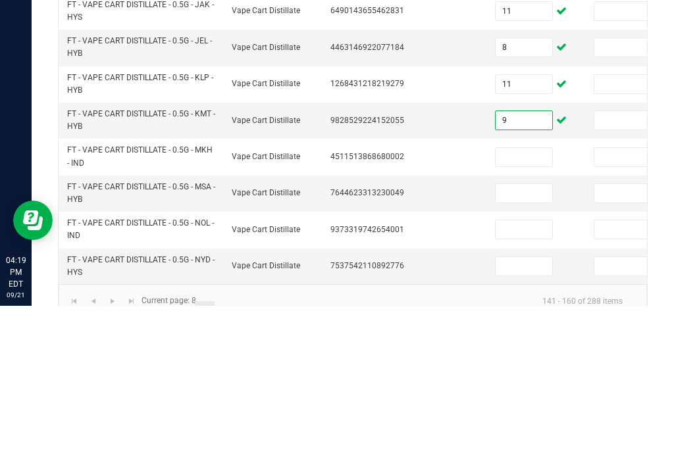
click at [522, 301] on input at bounding box center [523, 310] width 57 height 18
click at [518, 338] on input at bounding box center [523, 347] width 57 height 18
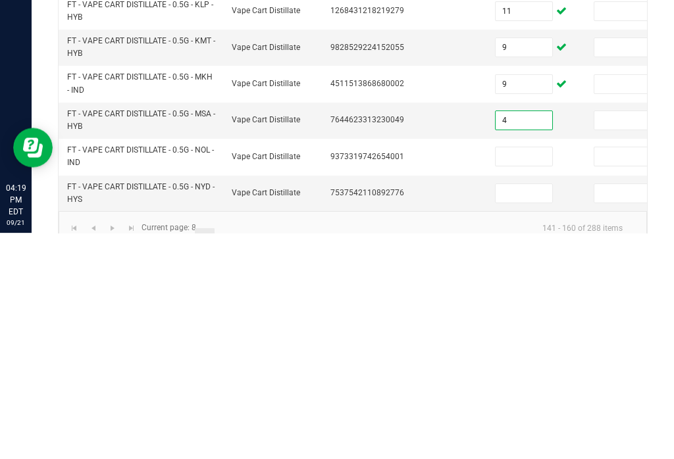
click at [514, 374] on input at bounding box center [523, 383] width 57 height 18
click at [532, 411] on input at bounding box center [523, 420] width 57 height 18
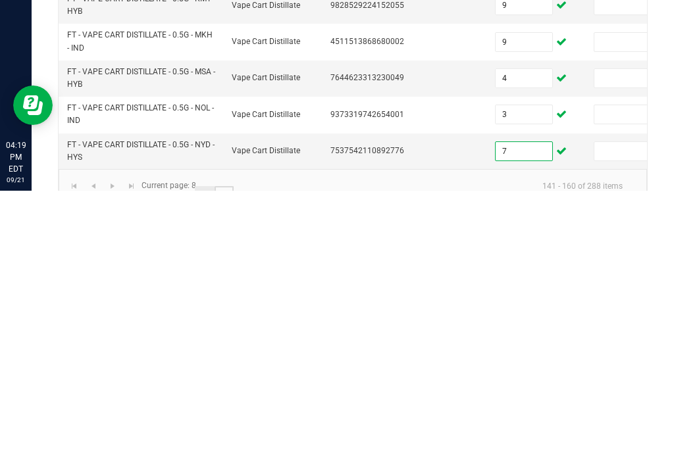
click at [226, 455] on link "9" at bounding box center [223, 465] width 19 height 20
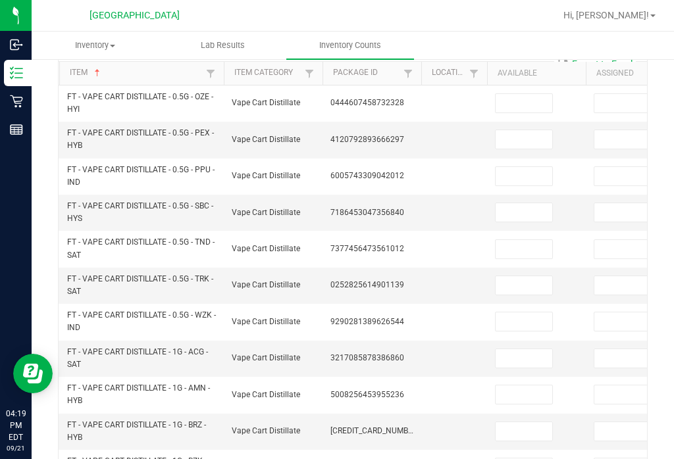
scroll to position [124, 0]
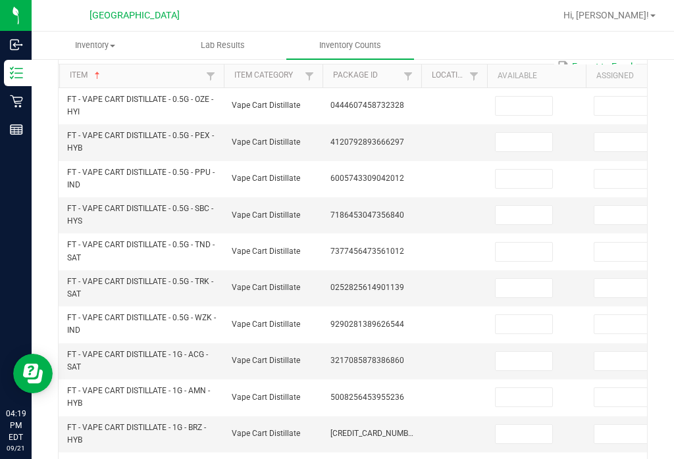
click at [520, 97] on input at bounding box center [523, 106] width 57 height 18
click at [518, 133] on input at bounding box center [523, 142] width 57 height 18
click at [538, 170] on input at bounding box center [523, 179] width 57 height 18
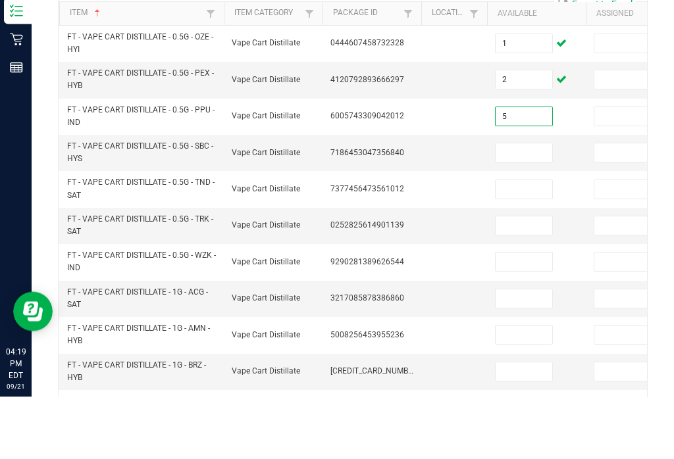
click at [511, 206] on input at bounding box center [523, 215] width 57 height 18
click at [524, 243] on input at bounding box center [523, 252] width 57 height 18
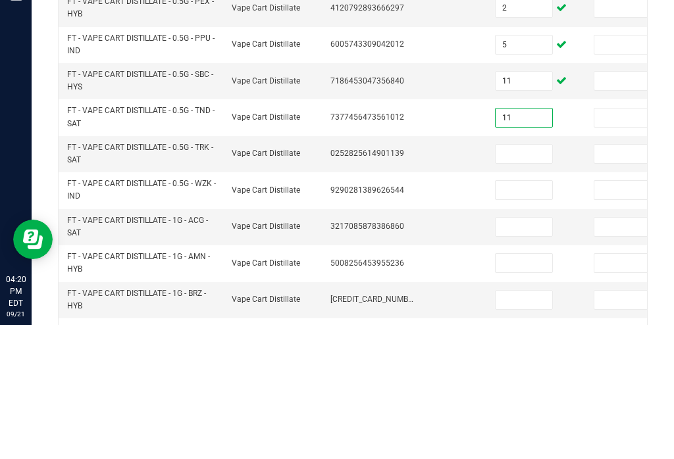
click at [540, 279] on input at bounding box center [523, 288] width 57 height 18
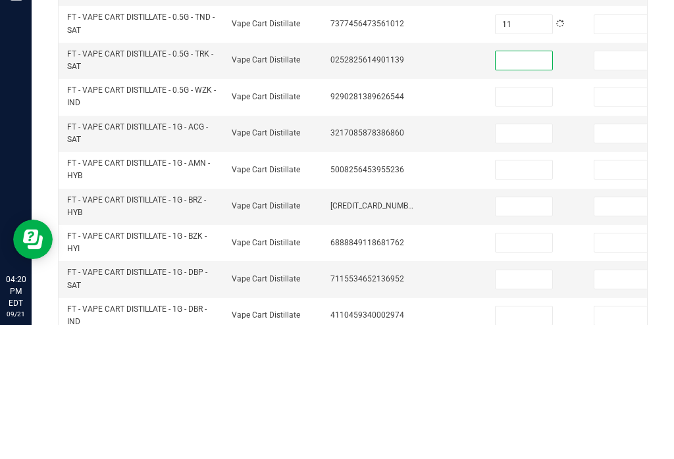
scroll to position [220, 0]
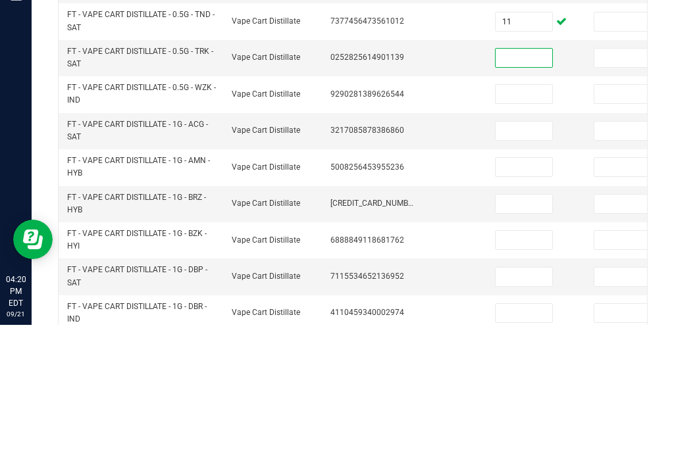
click at [524, 247] on td at bounding box center [536, 265] width 99 height 36
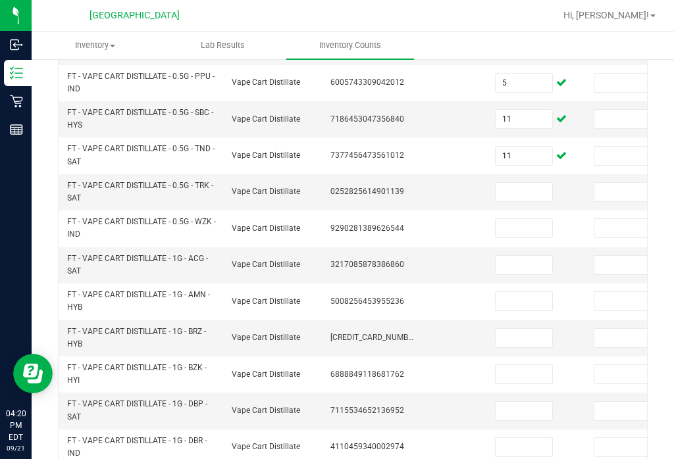
click at [518, 183] on input at bounding box center [523, 192] width 57 height 18
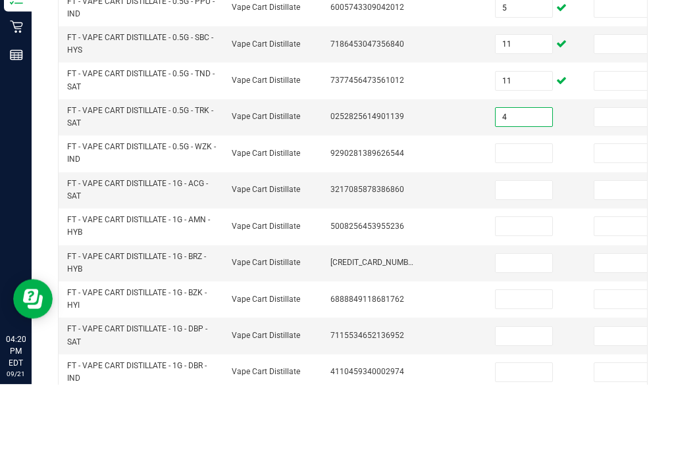
click at [515, 219] on input at bounding box center [523, 228] width 57 height 18
click at [519, 256] on input at bounding box center [523, 265] width 57 height 18
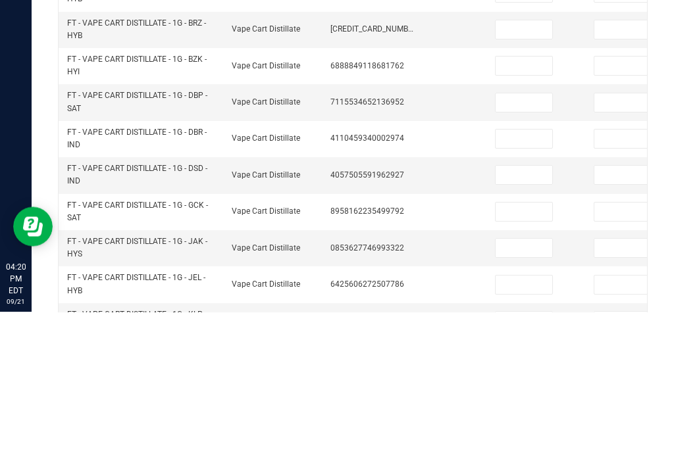
scroll to position [387, 0]
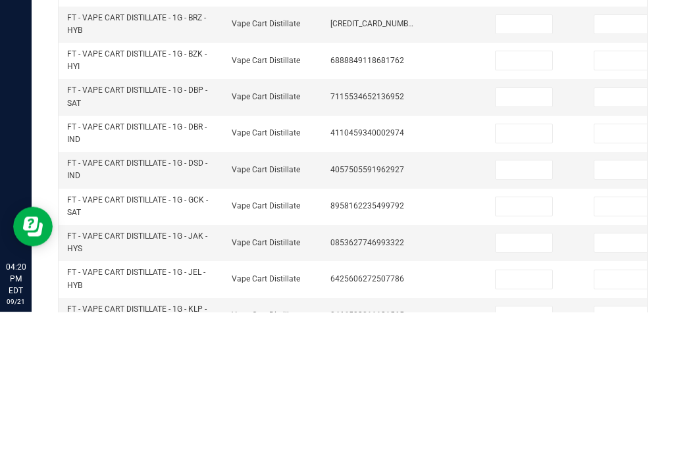
click at [519, 272] on input at bounding box center [523, 281] width 57 height 18
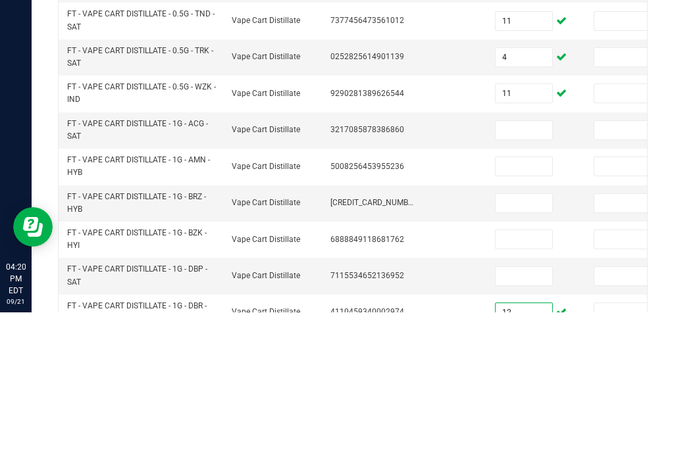
scroll to position [210, 0]
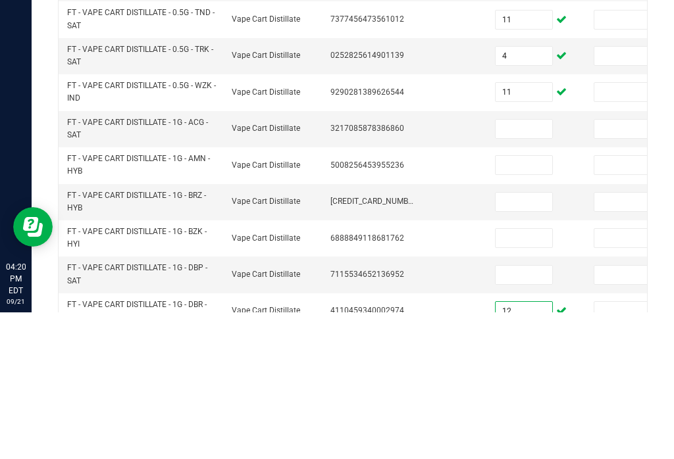
click at [566, 258] on td at bounding box center [536, 276] width 99 height 36
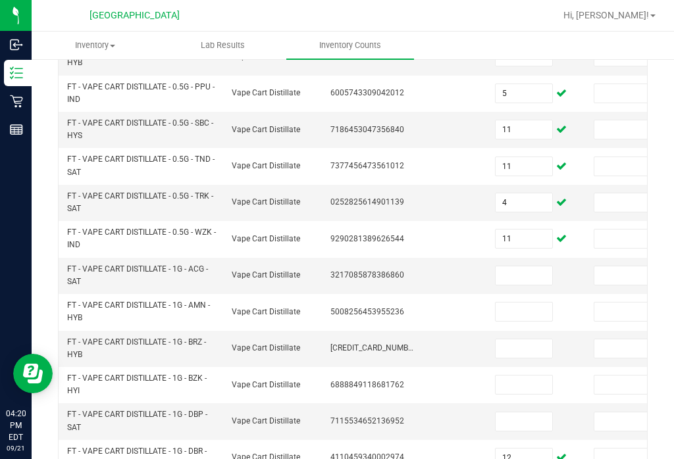
click at [522, 266] on input at bounding box center [523, 275] width 57 height 18
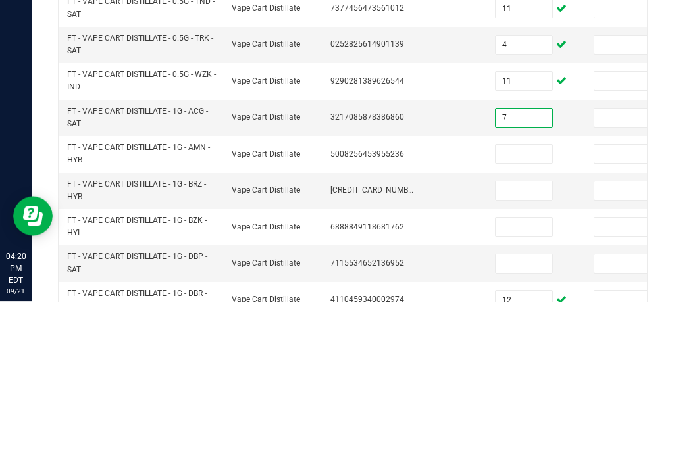
click at [522, 303] on input at bounding box center [523, 312] width 57 height 18
click at [528, 339] on input at bounding box center [523, 348] width 57 height 18
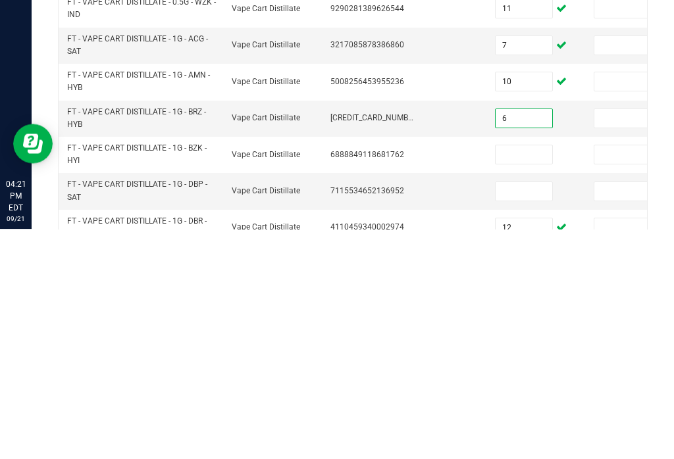
click at [520, 376] on input at bounding box center [523, 385] width 57 height 18
click at [524, 413] on input at bounding box center [523, 422] width 57 height 18
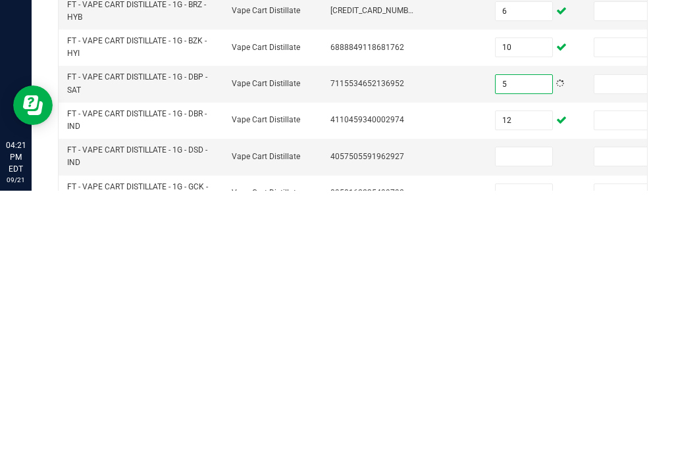
scroll to position [280, 0]
click at [524, 415] on input at bounding box center [523, 424] width 57 height 18
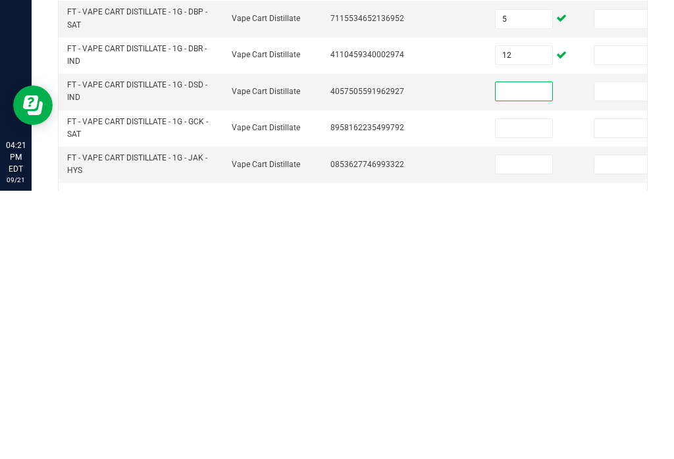
scroll to position [370, 0]
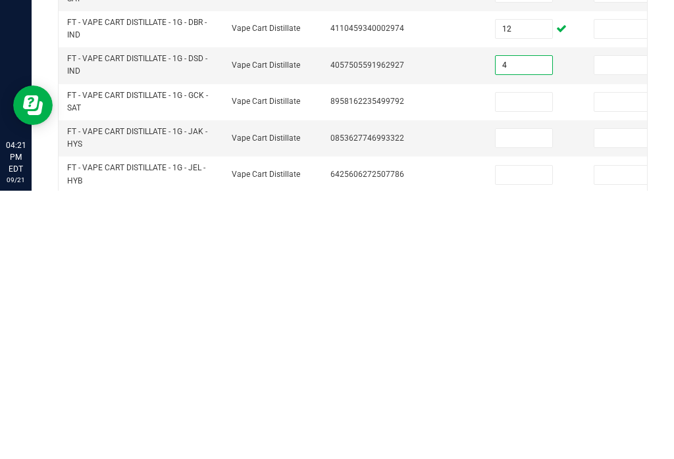
click at [513, 361] on input at bounding box center [523, 370] width 57 height 18
click at [527, 397] on input at bounding box center [523, 406] width 57 height 18
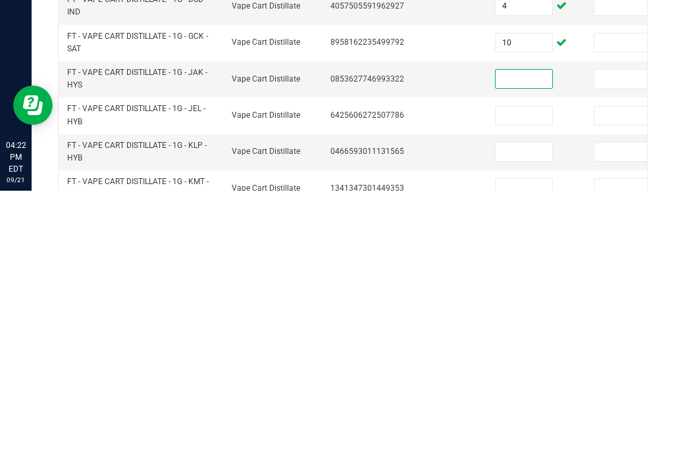
scroll to position [437, 0]
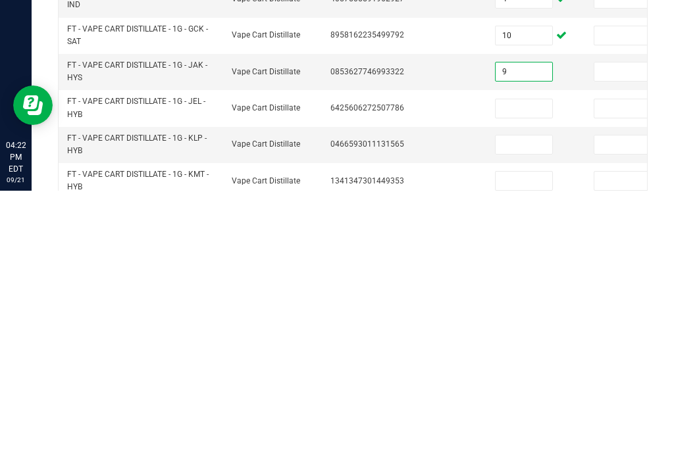
click at [497, 368] on input at bounding box center [523, 377] width 57 height 18
click at [506, 404] on input at bounding box center [523, 413] width 57 height 18
click at [500, 440] on input at bounding box center [523, 449] width 57 height 18
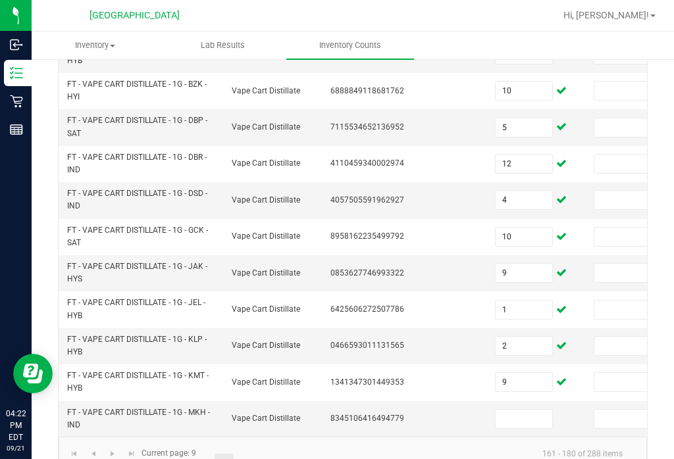
scroll to position [503, 0]
click at [510, 411] on input at bounding box center [523, 420] width 57 height 18
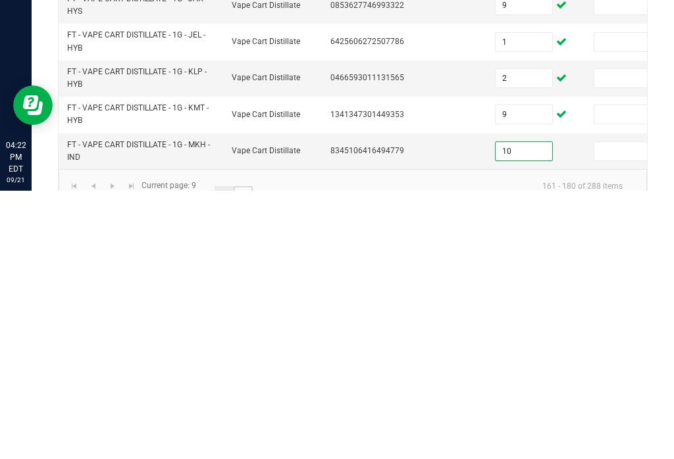
click at [249, 455] on link "10" at bounding box center [243, 465] width 19 height 20
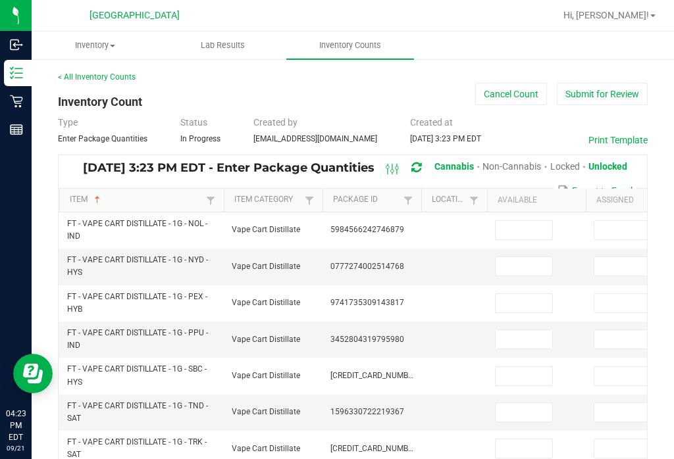
scroll to position [-1, 0]
click at [511, 220] on span at bounding box center [524, 230] width 58 height 20
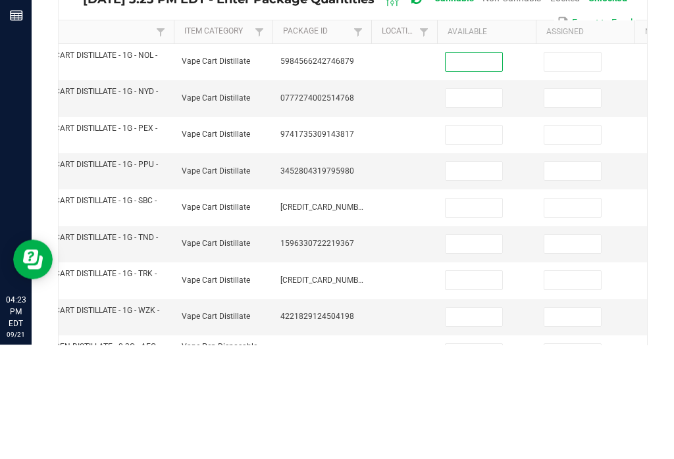
scroll to position [0, 50]
click at [460, 203] on input at bounding box center [473, 212] width 57 height 18
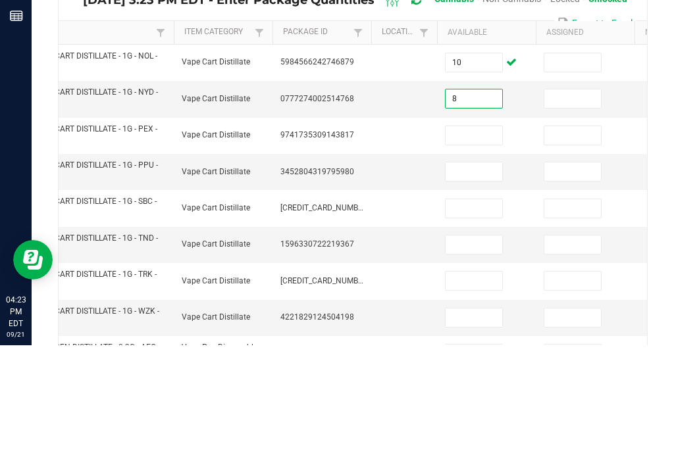
click at [473, 240] on input at bounding box center [473, 249] width 57 height 18
click at [479, 276] on input at bounding box center [473, 285] width 57 height 18
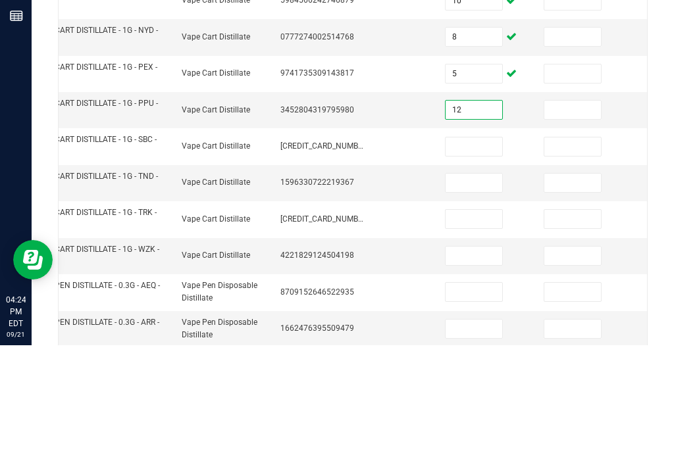
scroll to position [116, 0]
click at [474, 251] on input at bounding box center [473, 260] width 57 height 18
click at [471, 287] on input at bounding box center [473, 296] width 57 height 18
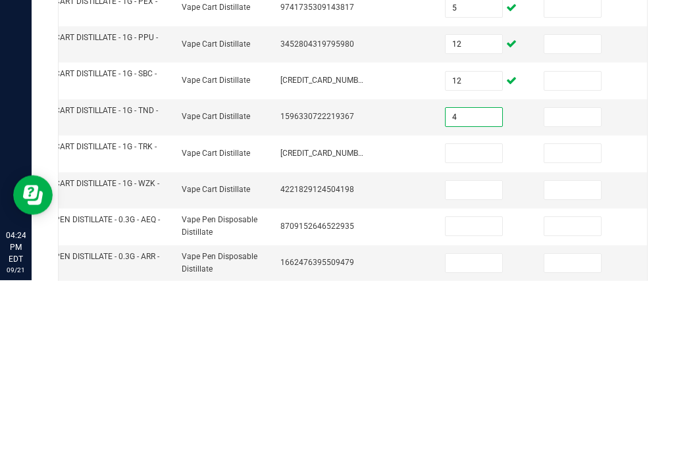
click at [451, 323] on input at bounding box center [473, 332] width 57 height 18
click at [478, 360] on input at bounding box center [473, 369] width 57 height 18
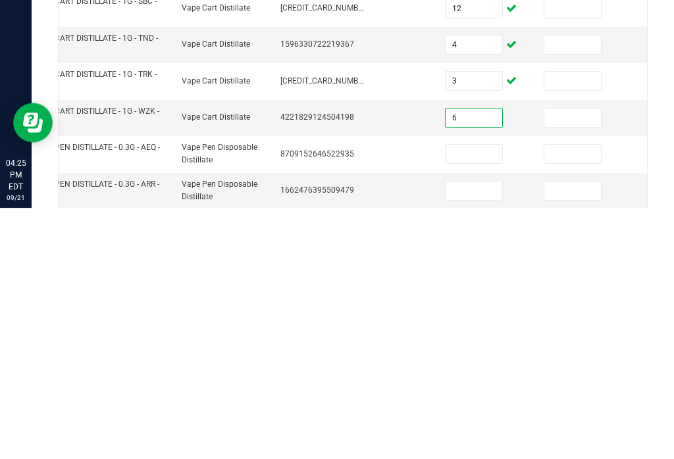
click at [477, 433] on input at bounding box center [473, 442] width 57 height 18
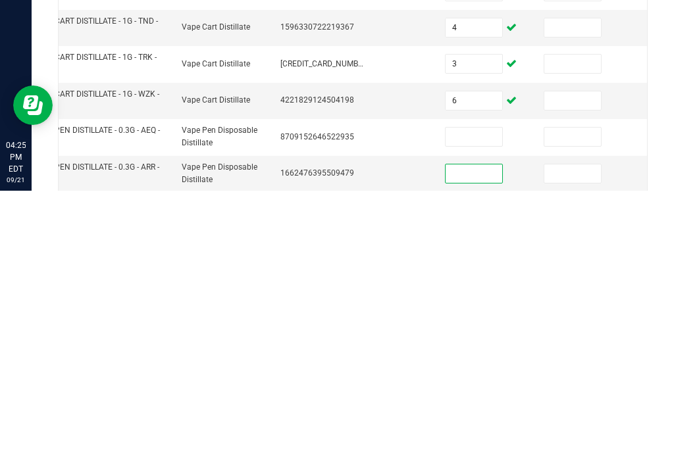
click at [449, 396] on input at bounding box center [473, 405] width 57 height 18
click at [461, 433] on input at bounding box center [473, 442] width 57 height 18
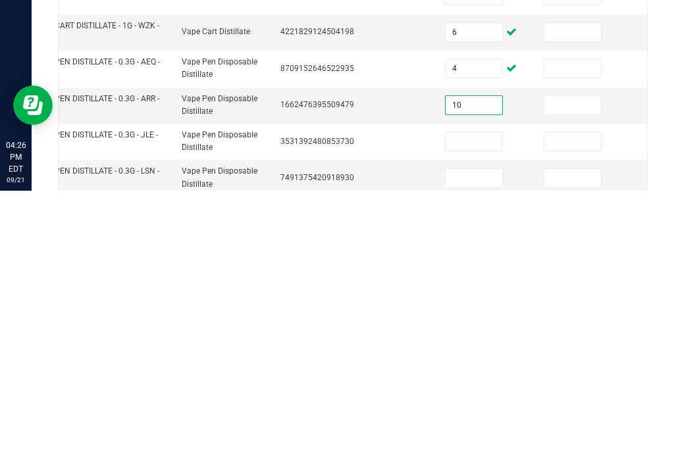
scroll to position [200, 0]
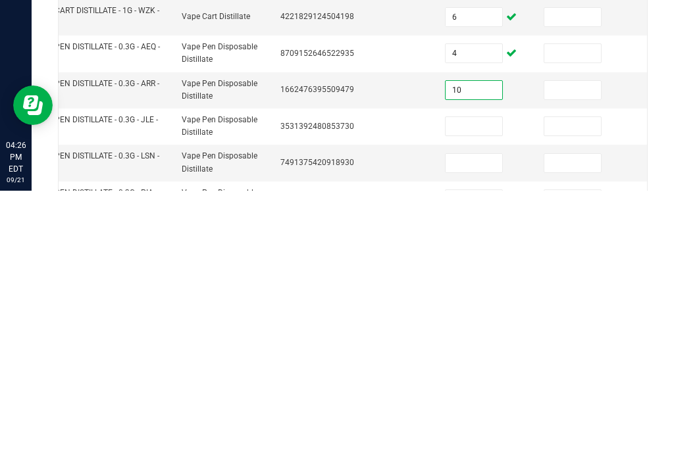
click at [478, 386] on input at bounding box center [473, 395] width 57 height 18
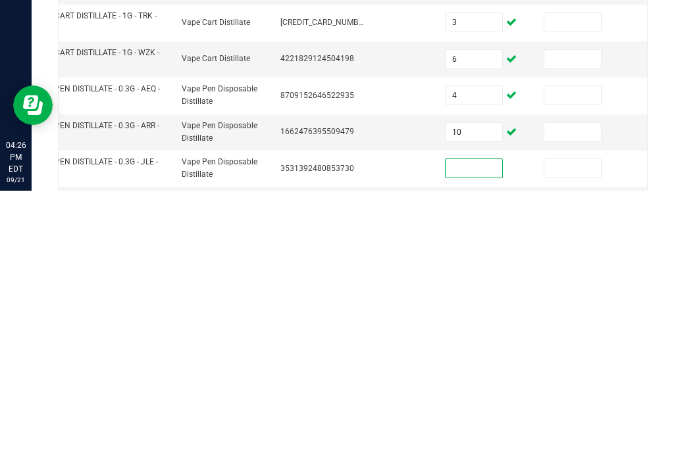
scroll to position [159, 0]
click at [482, 391] on input "10" at bounding box center [473, 400] width 57 height 18
click at [487, 427] on input at bounding box center [473, 436] width 57 height 18
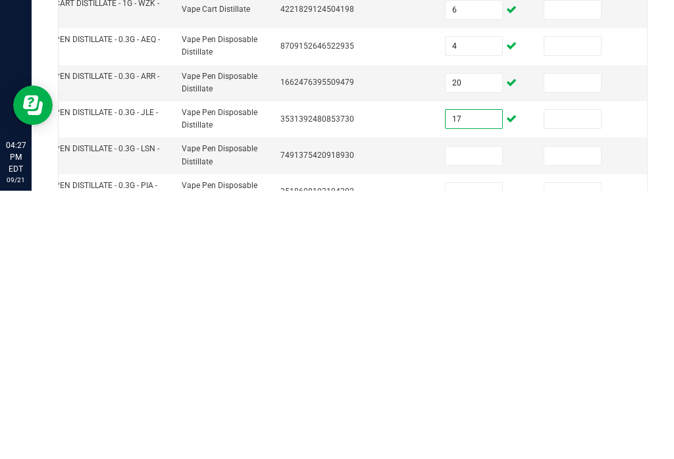
scroll to position [209, 0]
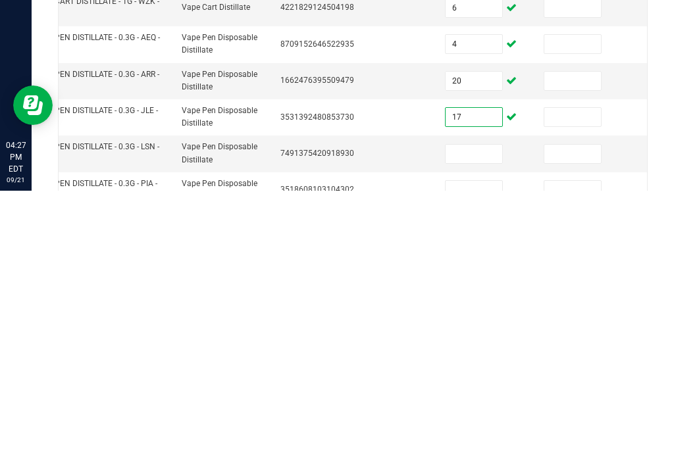
click at [479, 413] on input at bounding box center [473, 422] width 57 height 18
click at [456, 449] on input at bounding box center [473, 458] width 57 height 18
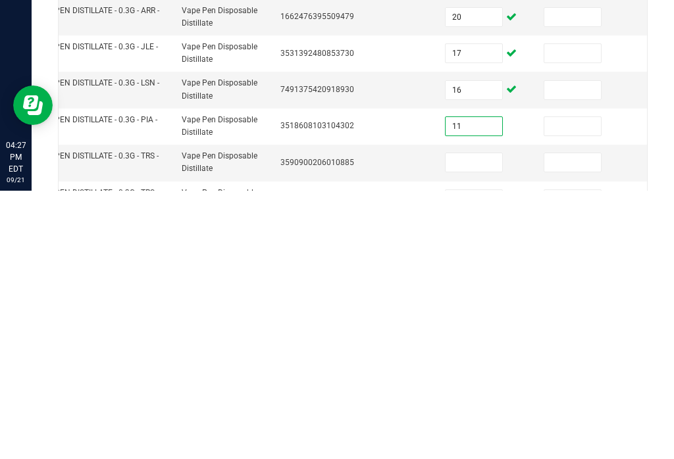
scroll to position [274, 0]
click at [480, 420] on input at bounding box center [473, 429] width 57 height 18
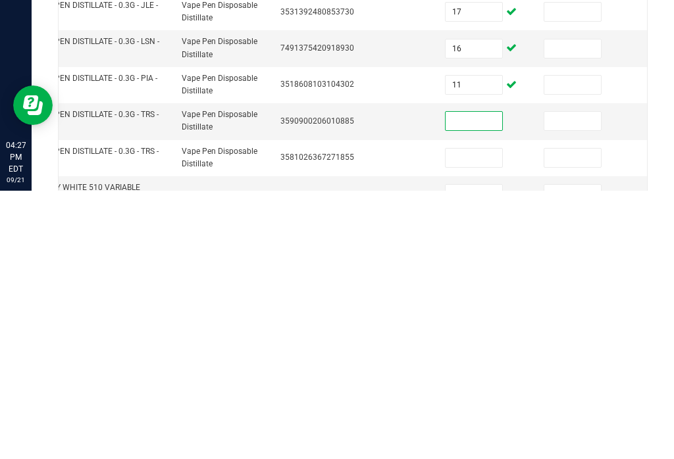
scroll to position [314, 0]
click at [481, 417] on input at bounding box center [473, 426] width 57 height 18
click at [491, 453] on input at bounding box center [473, 462] width 57 height 18
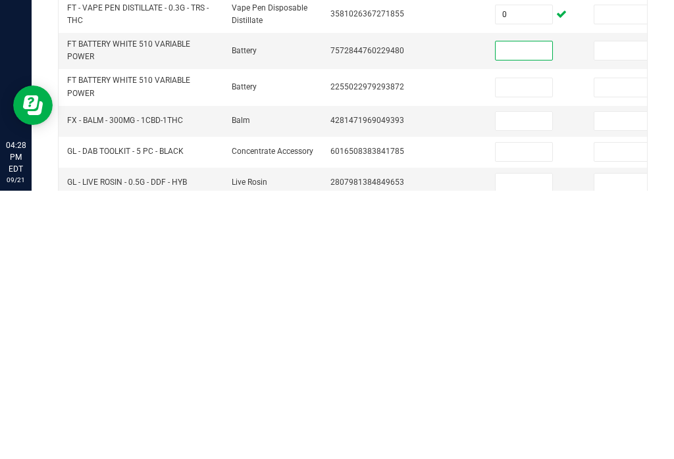
scroll to position [459, 0]
click at [521, 346] on input at bounding box center [523, 355] width 57 height 18
click at [516, 380] on input at bounding box center [523, 389] width 57 height 18
click at [512, 411] on input at bounding box center [523, 420] width 57 height 18
click at [519, 441] on input at bounding box center [523, 450] width 57 height 18
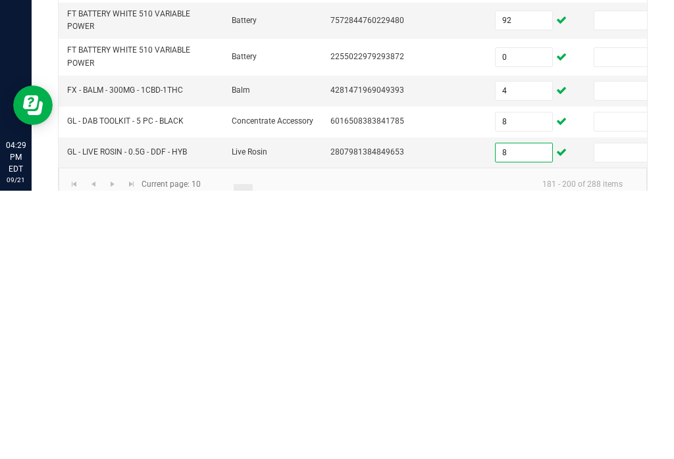
scroll to position [488, 0]
click at [111, 448] on span "Go to the next page" at bounding box center [112, 453] width 11 height 11
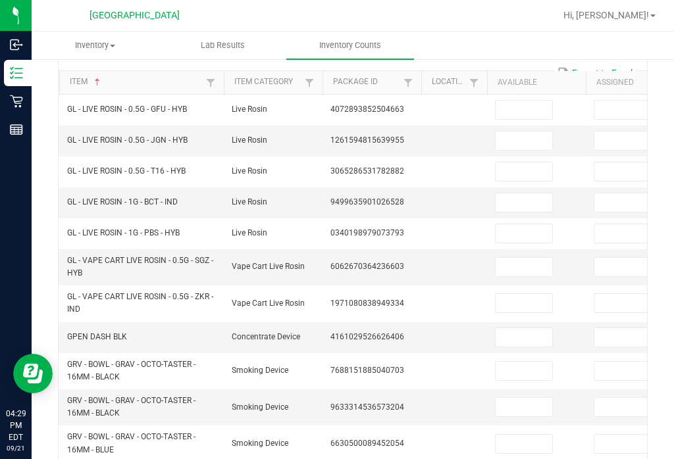
scroll to position [121, 0]
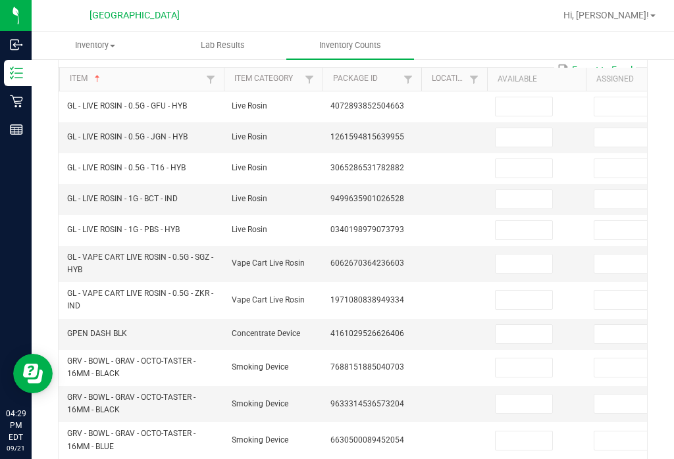
click at [526, 97] on input at bounding box center [523, 106] width 57 height 18
click at [516, 128] on input at bounding box center [523, 137] width 57 height 18
click at [534, 159] on input at bounding box center [523, 168] width 57 height 18
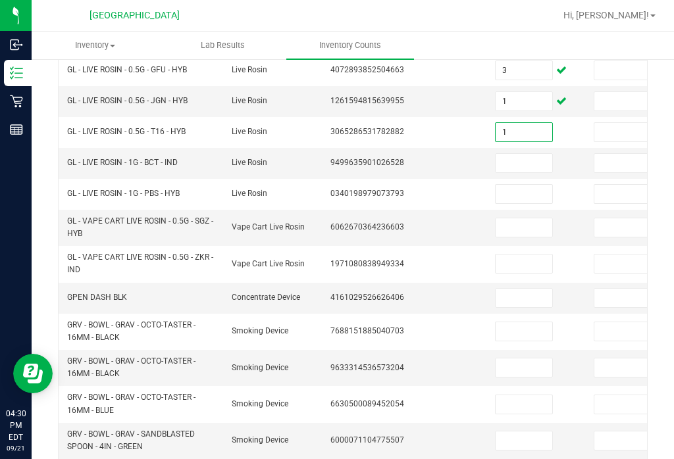
scroll to position [161, 0]
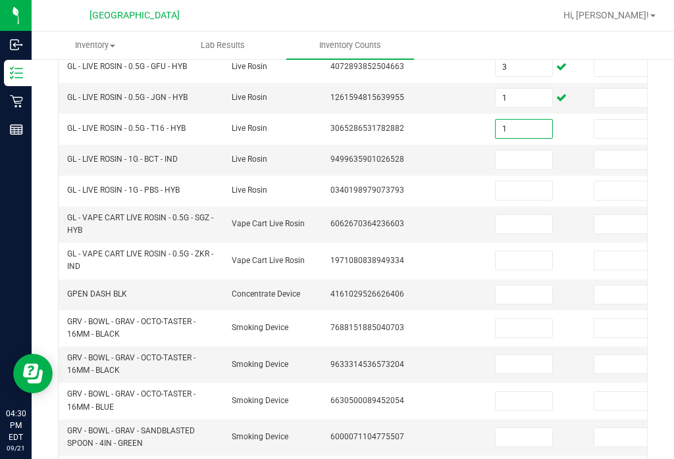
click at [524, 151] on input at bounding box center [523, 160] width 57 height 18
click at [533, 182] on input at bounding box center [523, 191] width 57 height 18
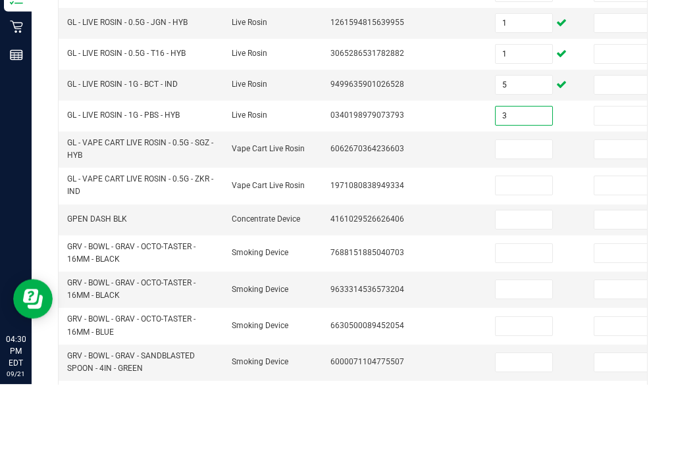
click at [540, 215] on input at bounding box center [523, 224] width 57 height 18
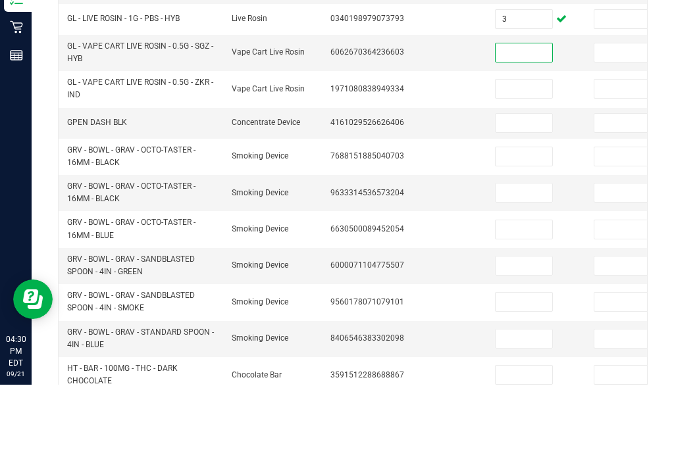
scroll to position [257, 0]
click at [519, 155] on input at bounding box center [523, 164] width 57 height 18
click at [519, 189] on input at bounding box center [523, 198] width 57 height 18
click at [506, 222] on input at bounding box center [523, 231] width 57 height 18
click at [524, 250] on td at bounding box center [536, 268] width 99 height 36
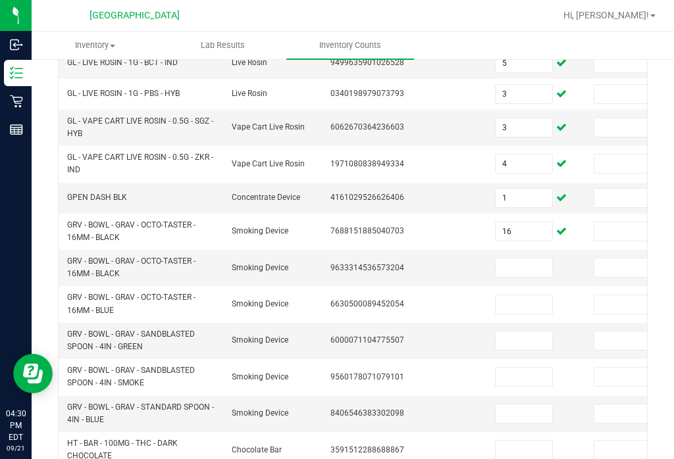
click at [516, 259] on input at bounding box center [523, 268] width 57 height 18
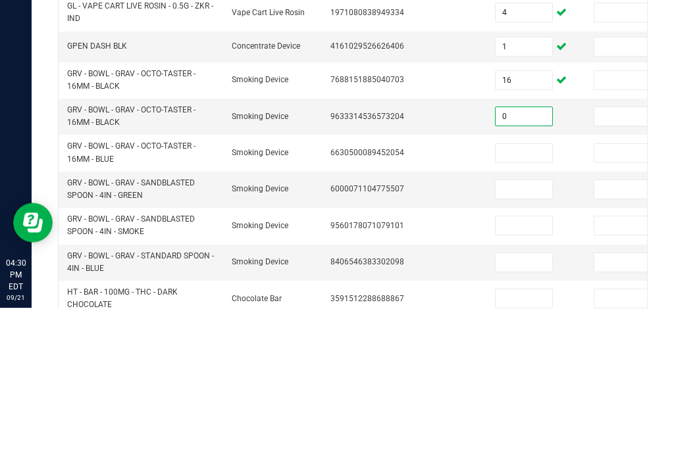
click at [507, 295] on input at bounding box center [523, 304] width 57 height 18
click at [525, 332] on input at bounding box center [523, 341] width 57 height 18
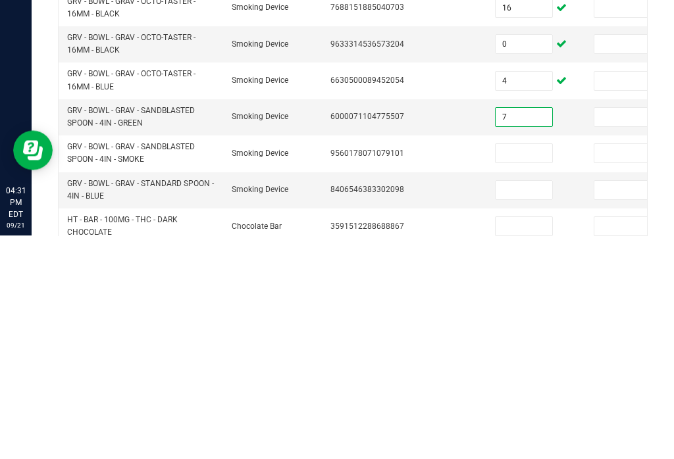
click at [527, 359] on td at bounding box center [536, 377] width 99 height 36
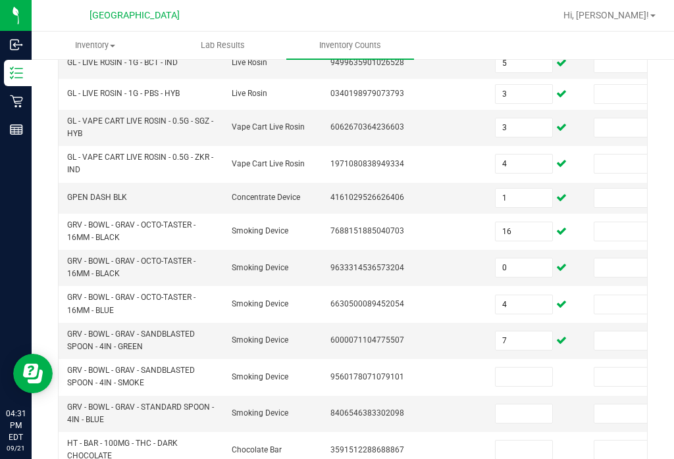
click at [520, 368] on input at bounding box center [523, 377] width 57 height 18
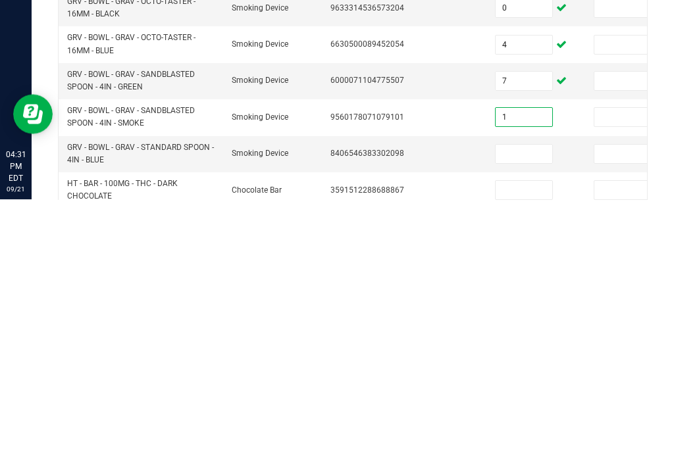
click at [529, 405] on input at bounding box center [523, 414] width 57 height 18
click at [538, 441] on input at bounding box center [523, 450] width 57 height 18
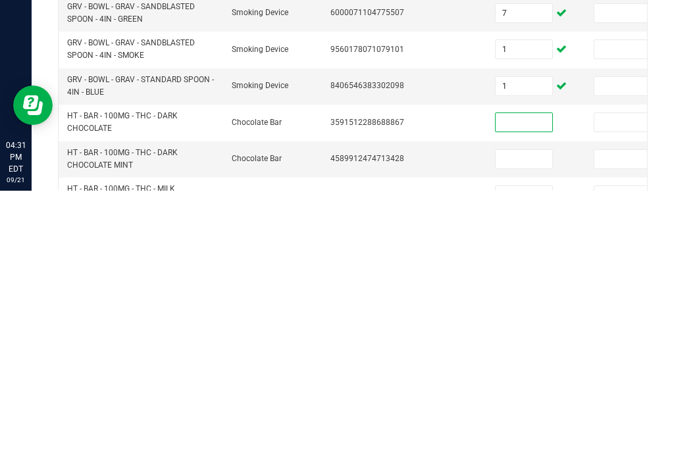
scroll to position [323, 0]
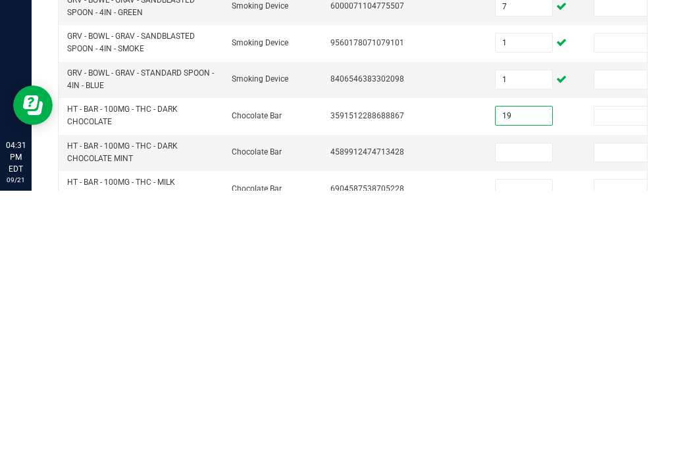
click at [523, 403] on td at bounding box center [536, 421] width 99 height 36
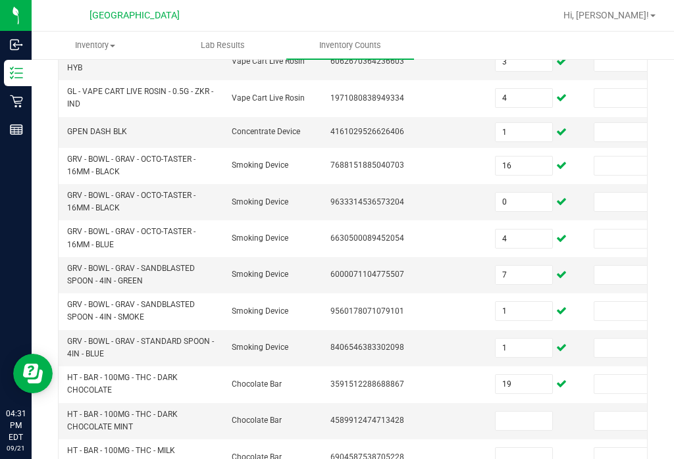
click at [520, 412] on input at bounding box center [523, 421] width 57 height 18
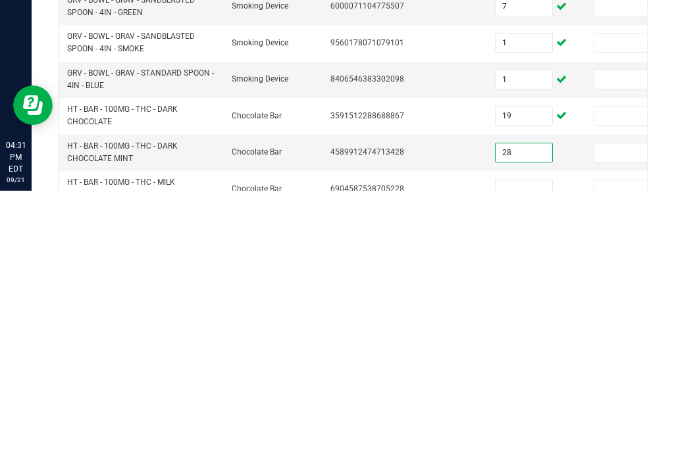
click at [541, 439] on td at bounding box center [536, 457] width 99 height 36
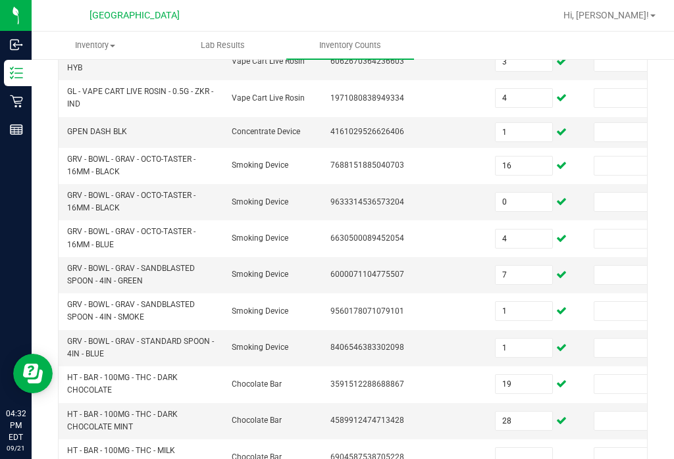
click at [507, 448] on input at bounding box center [523, 457] width 57 height 18
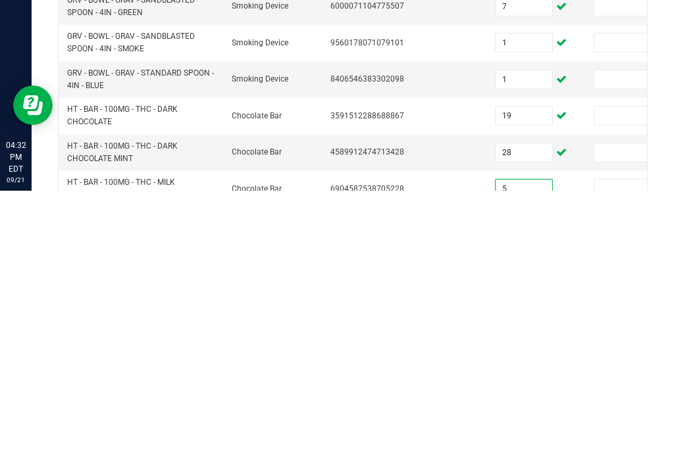
scroll to position [371, 0]
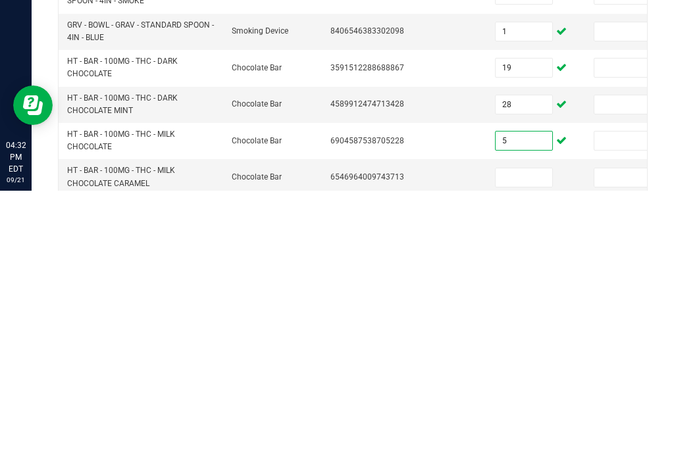
click at [526, 437] on input at bounding box center [523, 446] width 57 height 18
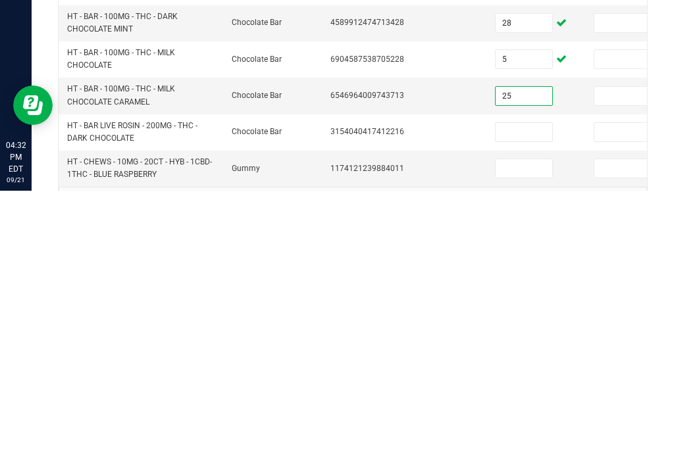
scroll to position [453, 0]
click at [515, 391] on input at bounding box center [523, 400] width 57 height 18
click at [513, 427] on input at bounding box center [523, 436] width 57 height 18
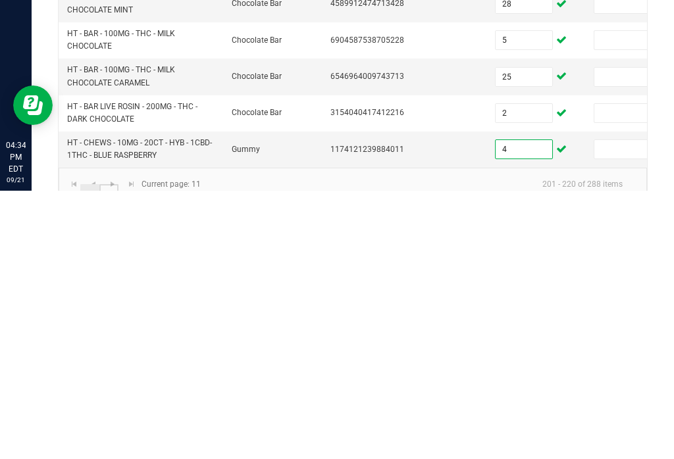
click at [109, 453] on link "12" at bounding box center [108, 463] width 19 height 20
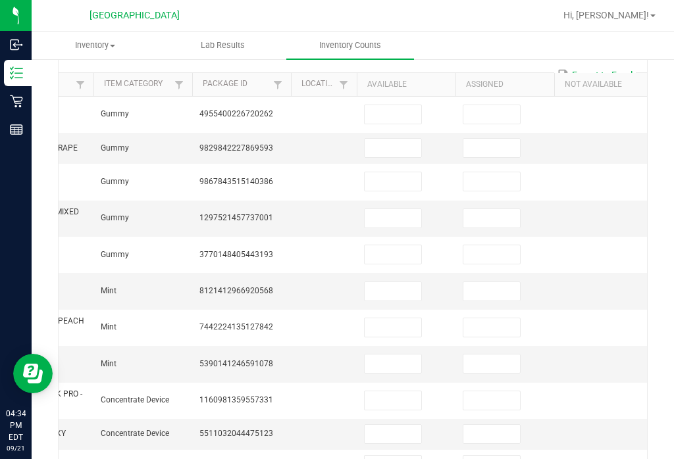
scroll to position [0, 131]
click at [394, 105] on input at bounding box center [392, 114] width 57 height 18
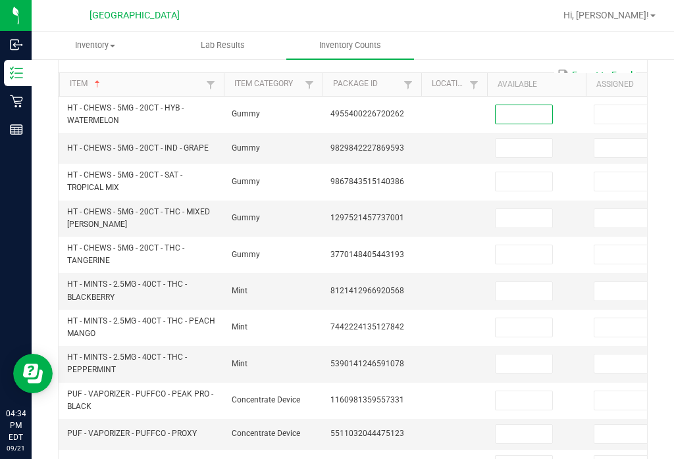
scroll to position [0, 0]
click at [524, 139] on input at bounding box center [523, 148] width 57 height 18
click at [507, 172] on input at bounding box center [523, 181] width 57 height 18
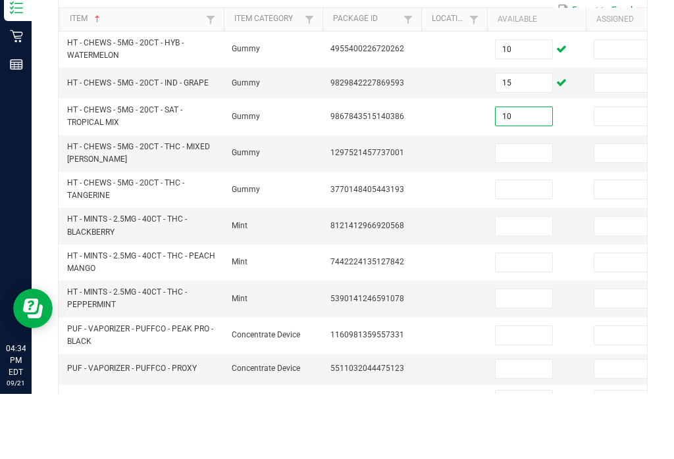
click at [514, 209] on input at bounding box center [523, 218] width 57 height 18
click at [522, 245] on input at bounding box center [523, 254] width 57 height 18
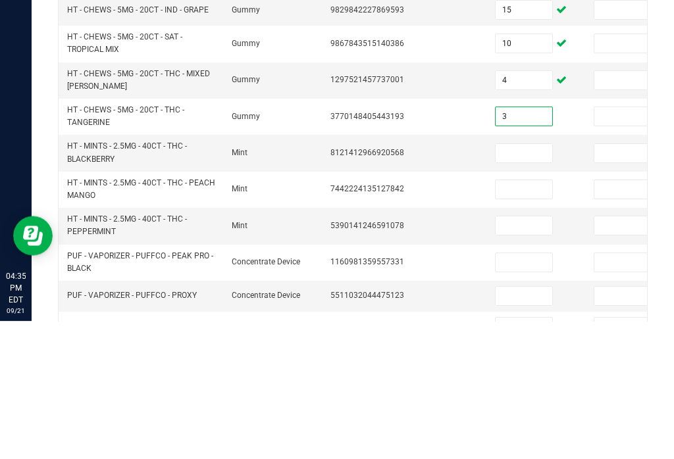
click at [504, 282] on input at bounding box center [523, 291] width 57 height 18
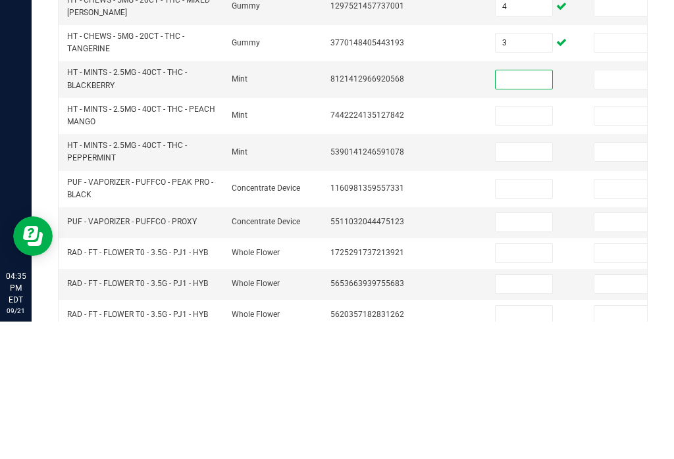
scroll to position [189, 0]
click at [499, 245] on input at bounding box center [523, 254] width 57 height 18
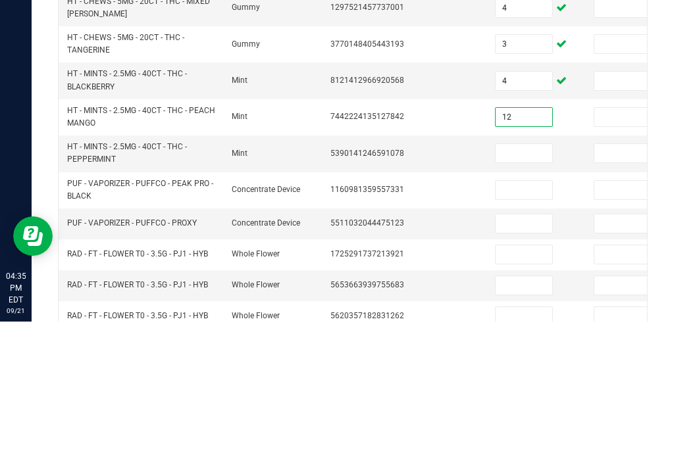
click at [516, 282] on input at bounding box center [523, 291] width 57 height 18
click at [504, 318] on input at bounding box center [523, 327] width 57 height 18
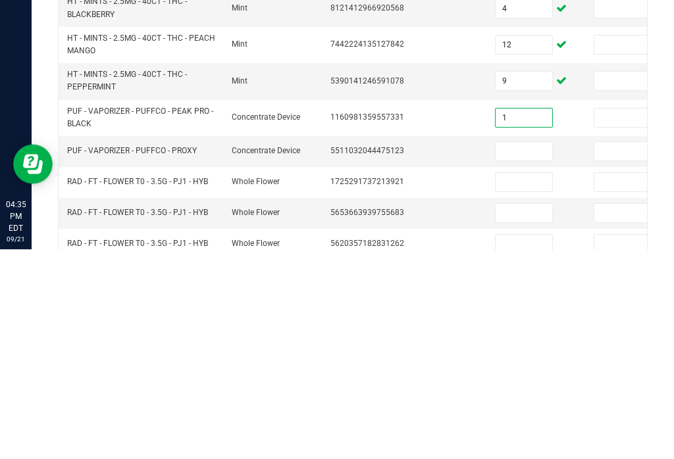
click at [522, 352] on input at bounding box center [523, 361] width 57 height 18
click at [541, 383] on input at bounding box center [523, 392] width 57 height 18
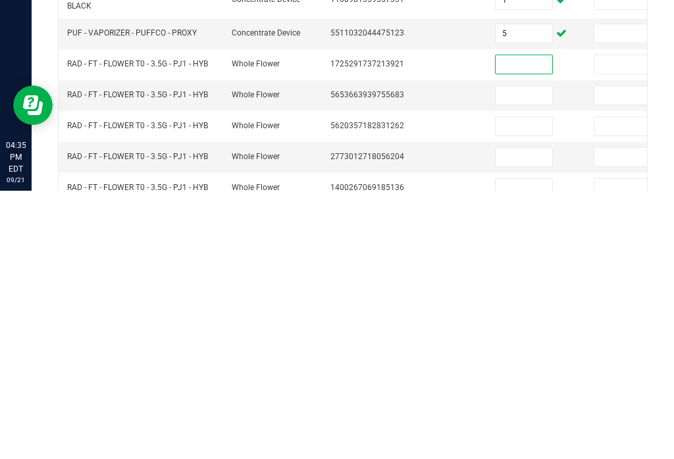
scroll to position [253, 0]
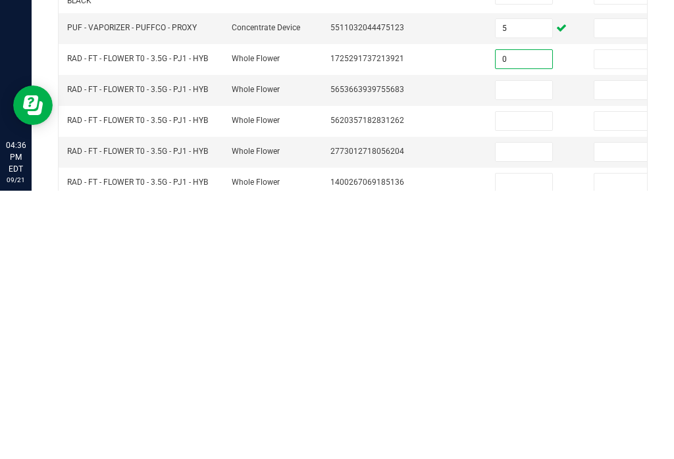
click at [526, 349] on input at bounding box center [523, 358] width 57 height 18
click at [522, 374] on td at bounding box center [536, 389] width 99 height 31
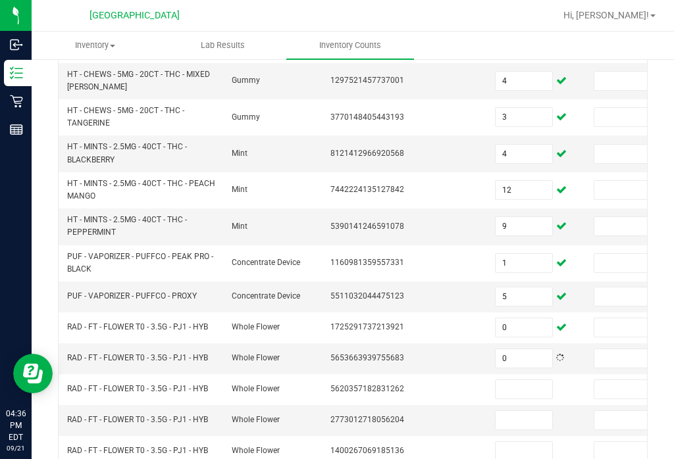
click at [518, 380] on input at bounding box center [523, 389] width 57 height 18
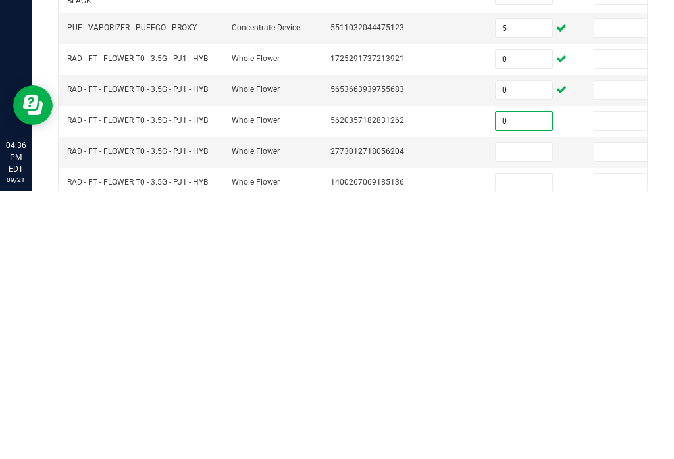
click at [528, 411] on input at bounding box center [523, 420] width 57 height 18
click at [503, 442] on input at bounding box center [523, 451] width 57 height 18
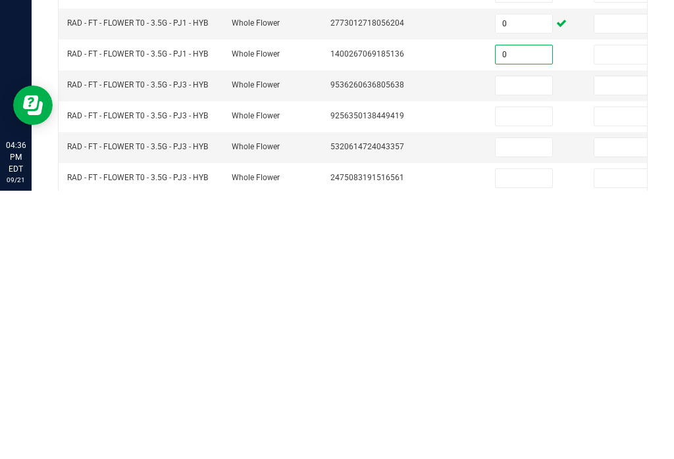
scroll to position [382, 0]
click at [538, 344] on input at bounding box center [523, 353] width 57 height 18
click at [519, 375] on input at bounding box center [523, 384] width 57 height 18
click at [531, 406] on input at bounding box center [523, 415] width 57 height 18
click at [529, 437] on input at bounding box center [523, 446] width 57 height 18
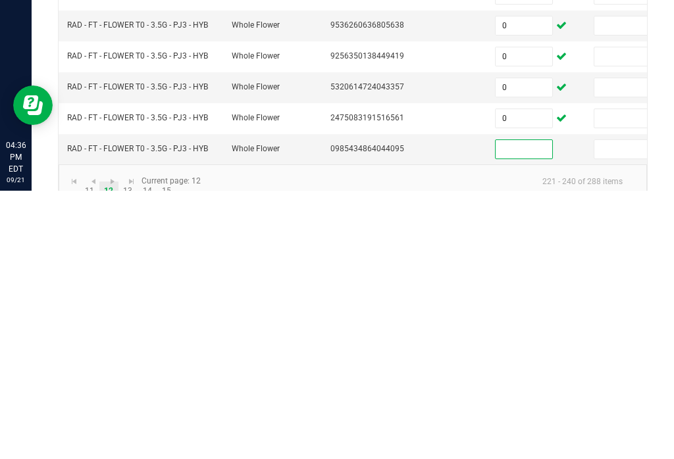
scroll to position [440, 0]
click at [131, 451] on link "13" at bounding box center [127, 461] width 19 height 20
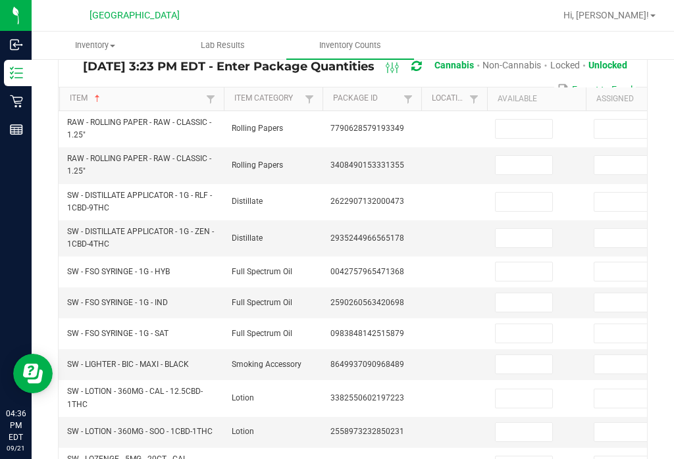
scroll to position [107, 0]
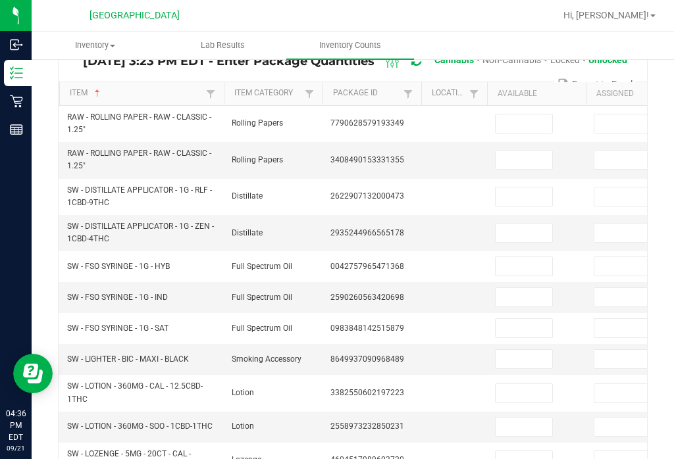
click at [524, 151] on input at bounding box center [523, 160] width 57 height 18
click at [514, 114] on input at bounding box center [523, 123] width 57 height 18
click at [516, 188] on input at bounding box center [523, 197] width 57 height 18
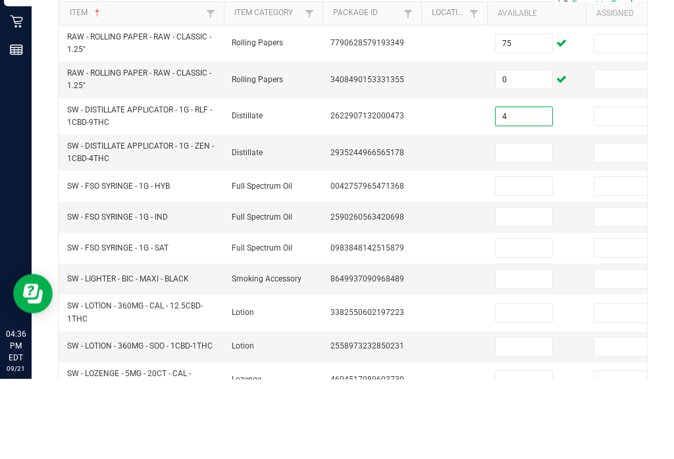
click at [514, 224] on input at bounding box center [523, 233] width 57 height 18
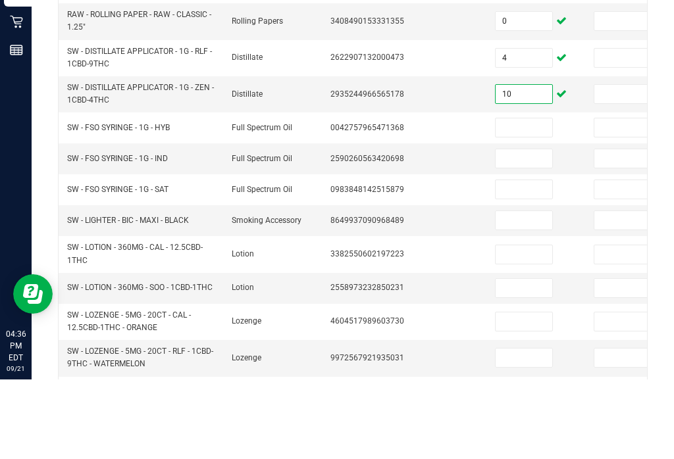
click at [530, 198] on input at bounding box center [523, 207] width 57 height 18
click at [533, 229] on input at bounding box center [523, 238] width 57 height 18
click at [523, 260] on input at bounding box center [523, 269] width 57 height 18
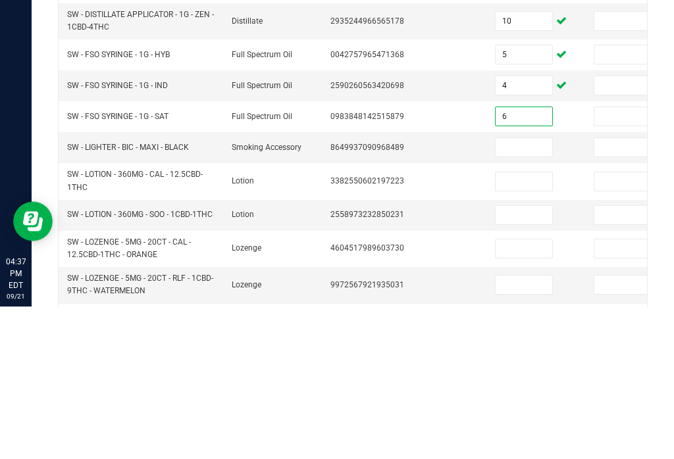
click at [516, 291] on input at bounding box center [523, 300] width 57 height 18
click at [508, 325] on input at bounding box center [523, 334] width 57 height 18
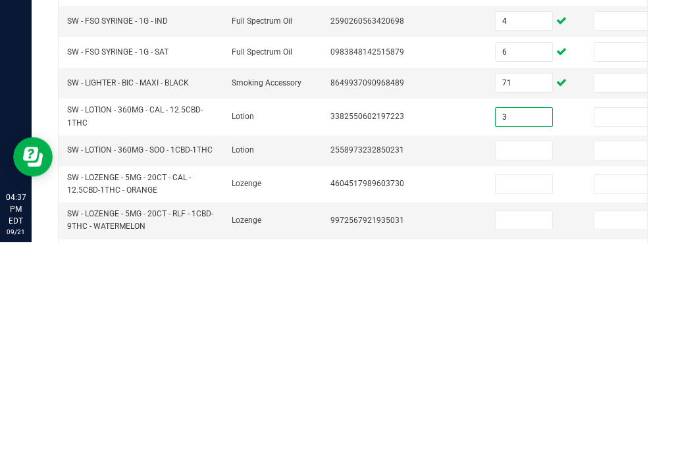
click at [530, 359] on input at bounding box center [523, 368] width 57 height 18
click at [515, 392] on input at bounding box center [523, 401] width 57 height 18
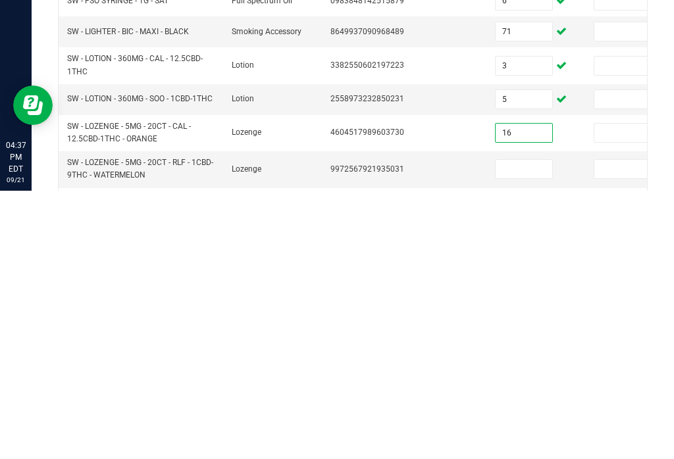
click at [508, 428] on input at bounding box center [523, 437] width 57 height 18
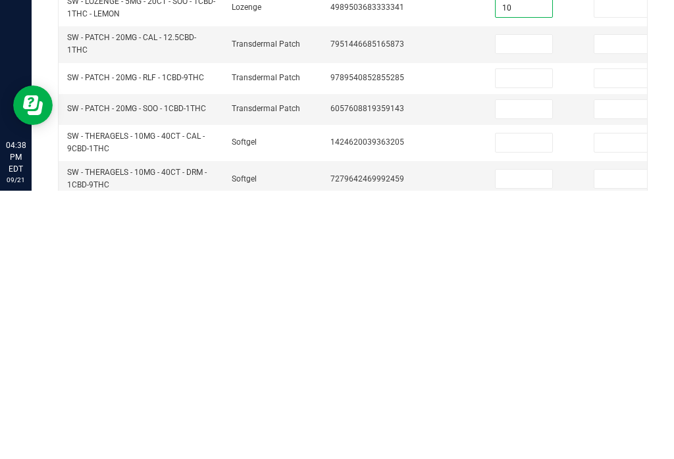
scroll to position [378, 0]
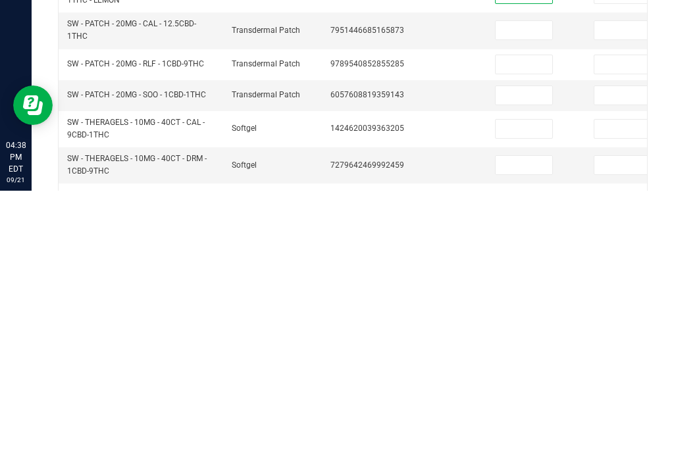
click at [541, 380] on td at bounding box center [536, 398] width 99 height 36
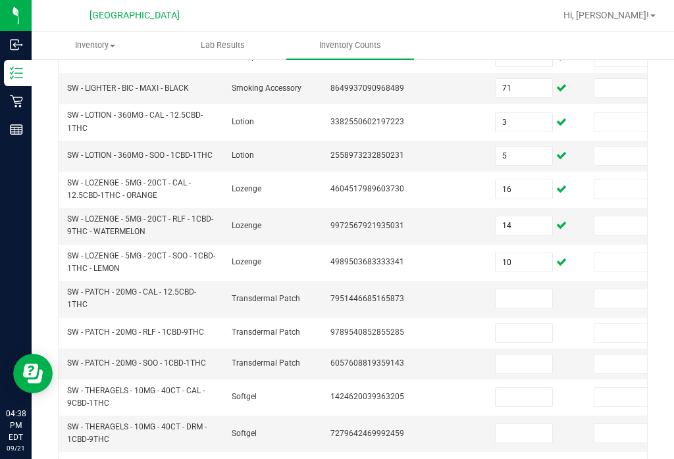
click at [518, 289] on input at bounding box center [523, 298] width 57 height 18
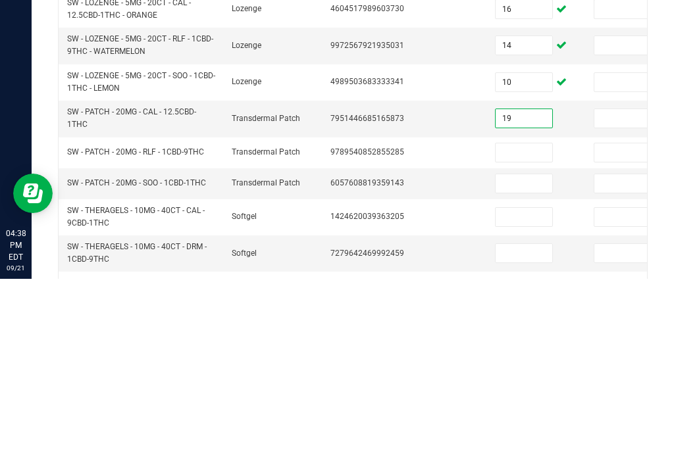
click at [527, 324] on input at bounding box center [523, 333] width 57 height 18
click at [522, 355] on input at bounding box center [523, 364] width 57 height 18
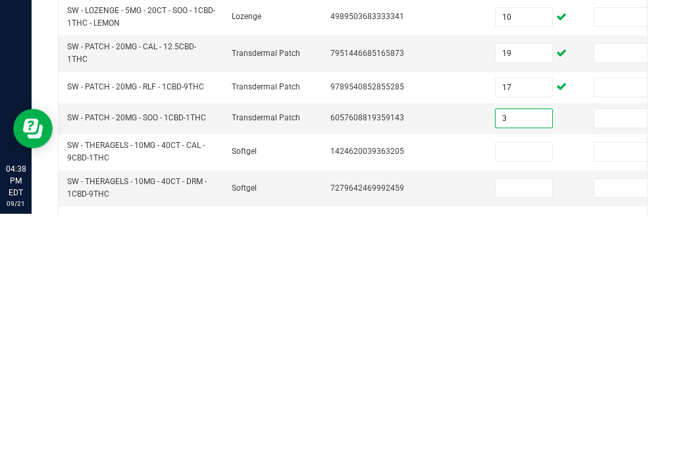
click at [514, 388] on input at bounding box center [523, 397] width 57 height 18
click at [526, 424] on input at bounding box center [523, 433] width 57 height 18
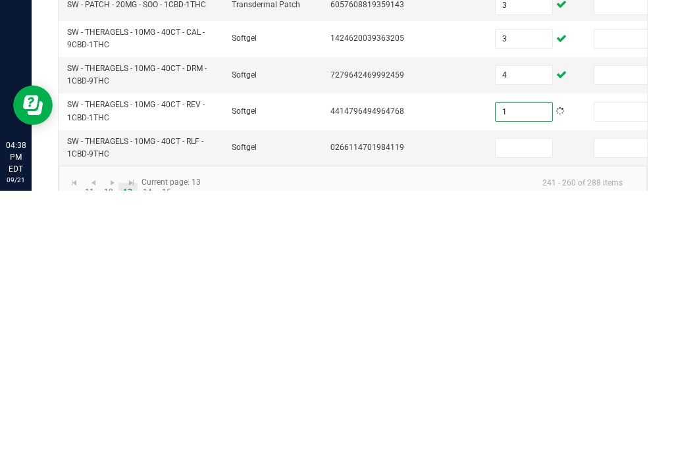
scroll to position [466, 0]
click at [513, 409] on input at bounding box center [523, 418] width 57 height 18
click at [148, 453] on link "14" at bounding box center [147, 463] width 19 height 20
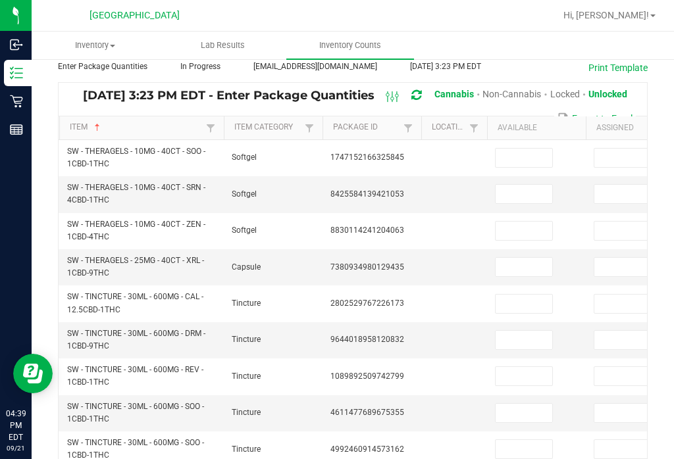
scroll to position [88, 0]
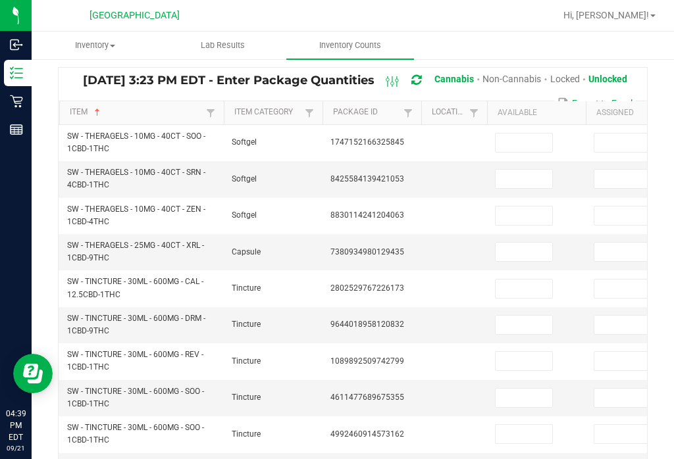
click at [541, 134] on input at bounding box center [523, 143] width 57 height 18
click at [524, 170] on input at bounding box center [523, 179] width 57 height 18
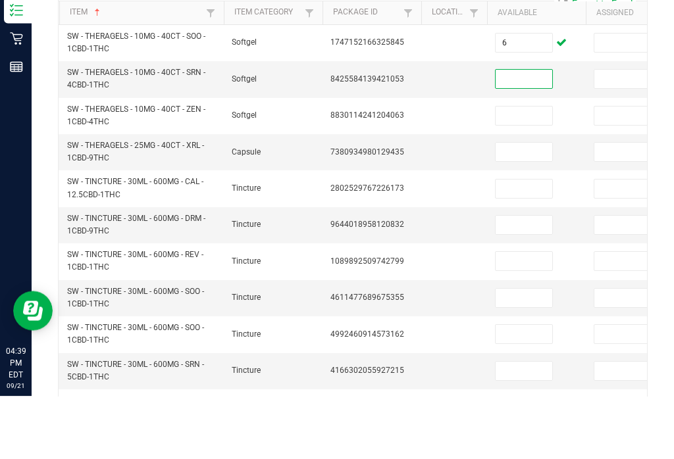
scroll to position [125, 0]
click at [527, 169] on input at bounding box center [523, 178] width 57 height 18
click at [532, 169] on input at bounding box center [523, 178] width 57 height 18
click at [532, 205] on input at bounding box center [523, 214] width 57 height 18
click at [540, 242] on input at bounding box center [523, 251] width 57 height 18
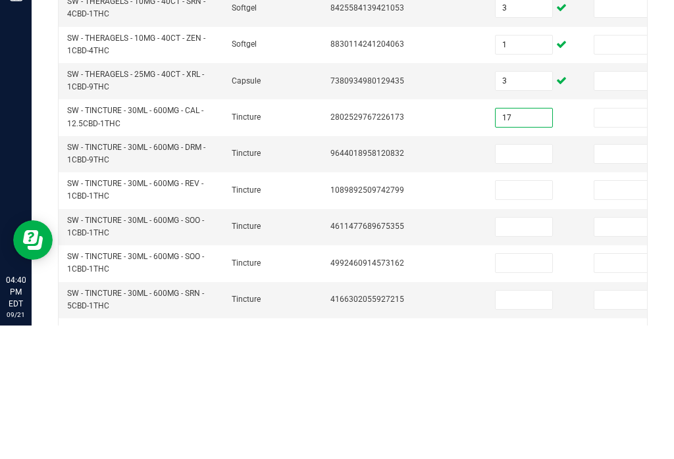
click at [525, 278] on input at bounding box center [523, 287] width 57 height 18
click at [520, 314] on input at bounding box center [523, 323] width 57 height 18
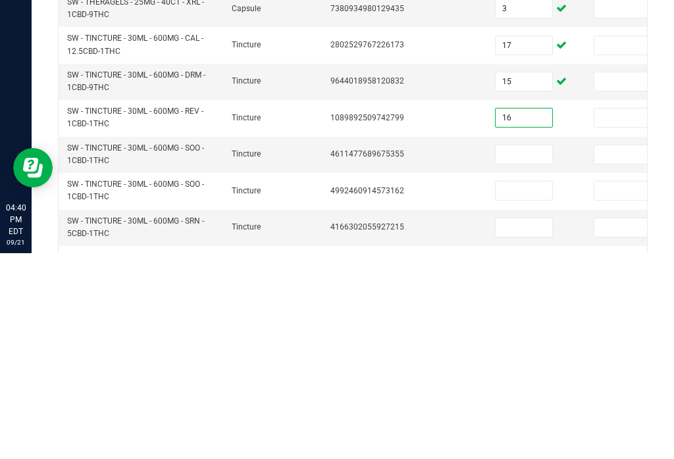
click at [524, 351] on input at bounding box center [523, 360] width 57 height 18
click at [530, 388] on input at bounding box center [523, 397] width 57 height 18
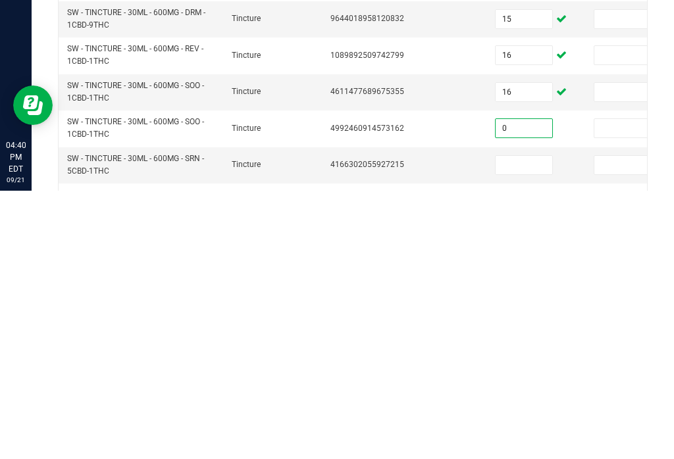
click at [517, 424] on input at bounding box center [523, 433] width 57 height 18
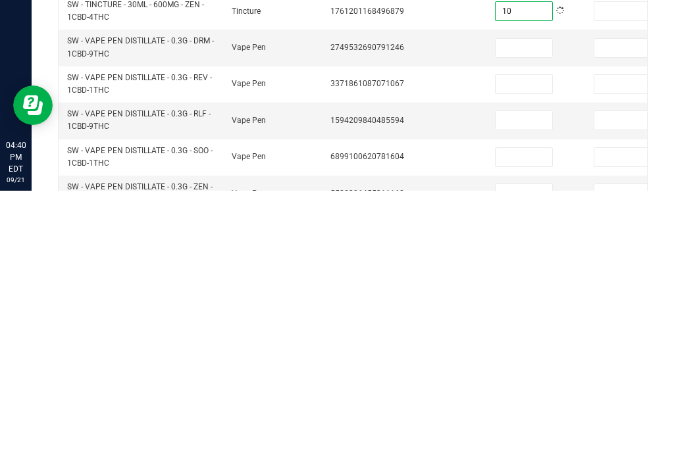
scroll to position [316, 0]
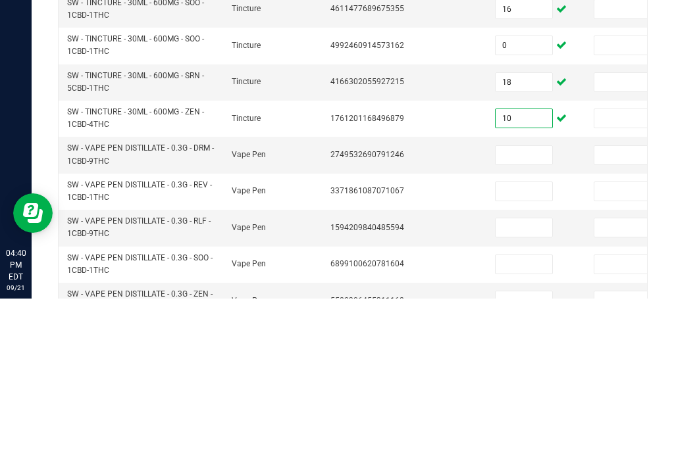
click at [524, 307] on input at bounding box center [523, 316] width 57 height 18
click at [528, 343] on input at bounding box center [523, 352] width 57 height 18
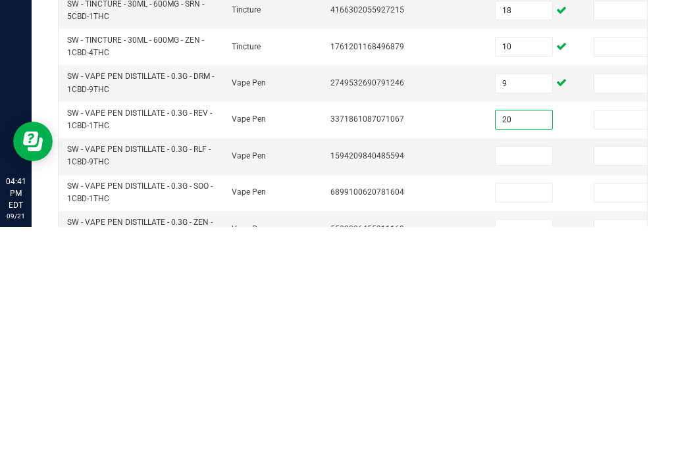
click at [519, 379] on input at bounding box center [523, 388] width 57 height 18
click at [508, 416] on input at bounding box center [523, 425] width 57 height 18
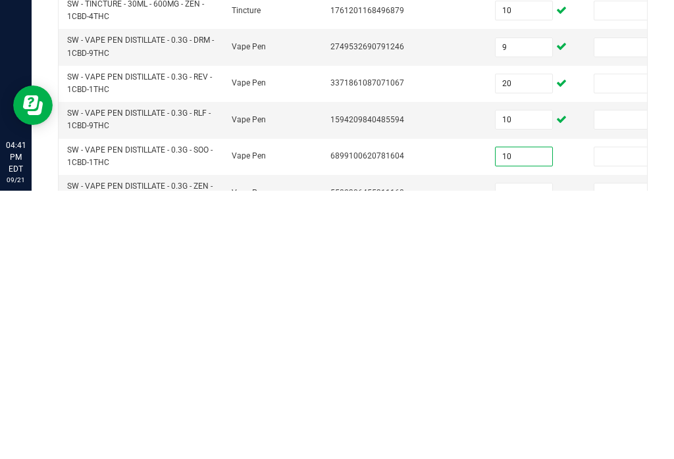
click at [526, 379] on input "10" at bounding box center [523, 388] width 57 height 18
click at [526, 452] on input at bounding box center [523, 461] width 57 height 18
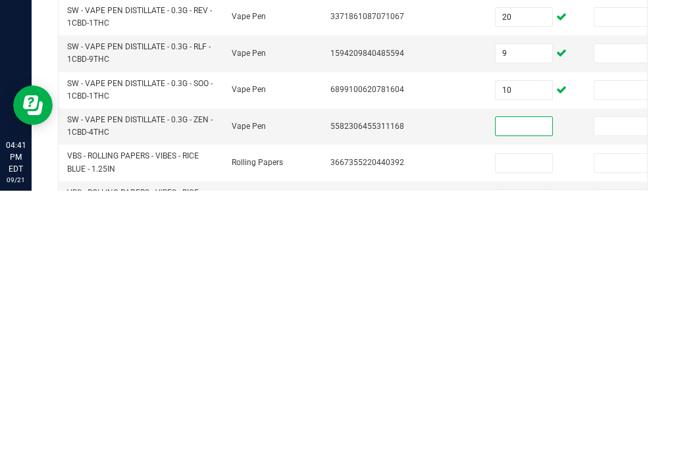
scroll to position [384, 0]
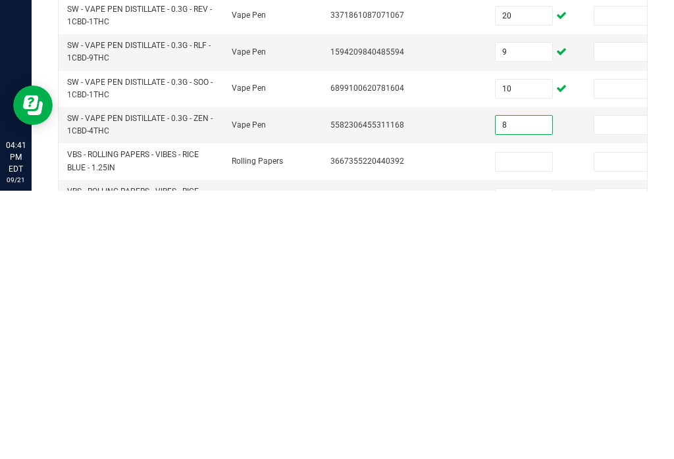
click at [524, 421] on input at bounding box center [523, 430] width 57 height 18
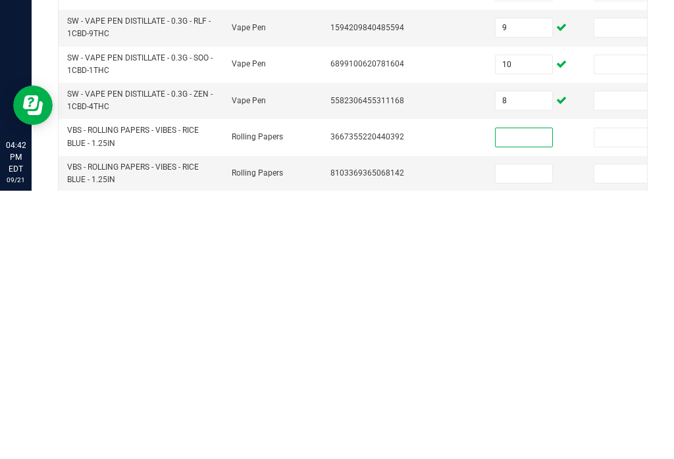
scroll to position [410, 0]
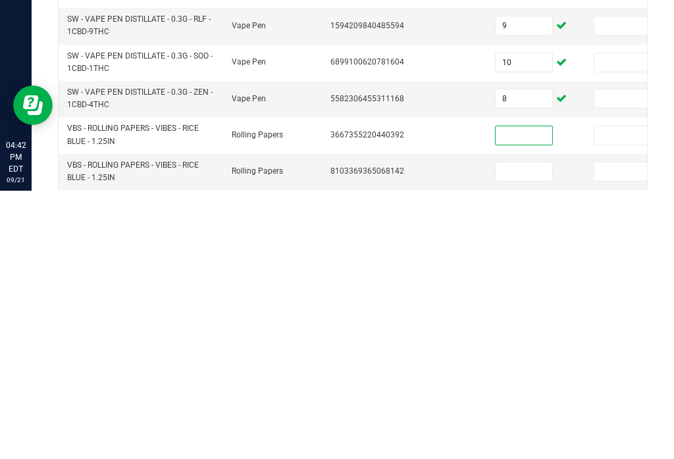
click at [535, 431] on input at bounding box center [523, 440] width 57 height 18
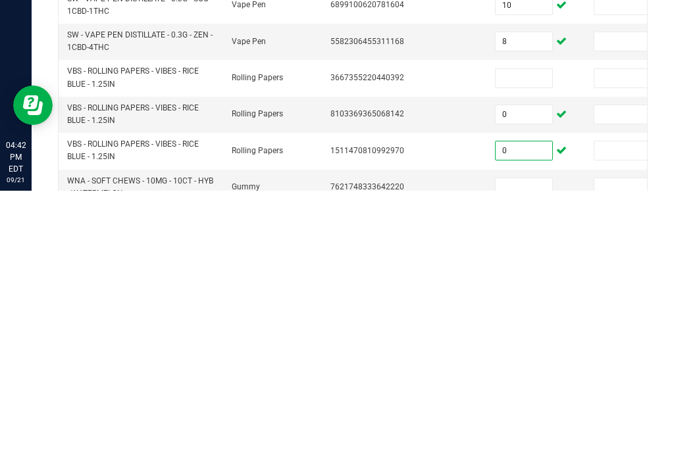
scroll to position [434, 0]
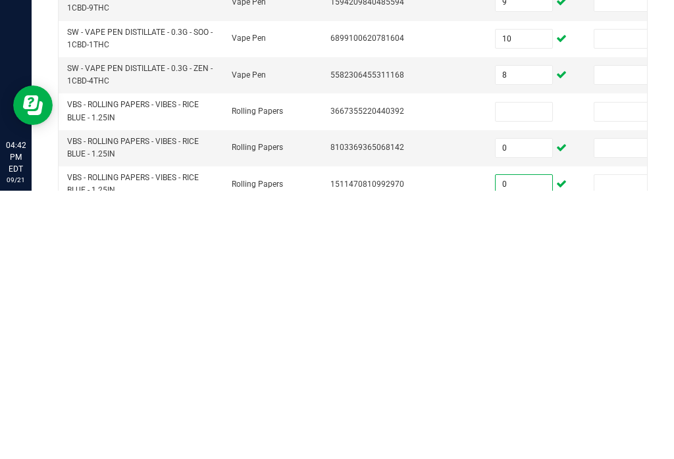
click at [521, 371] on input at bounding box center [523, 380] width 57 height 18
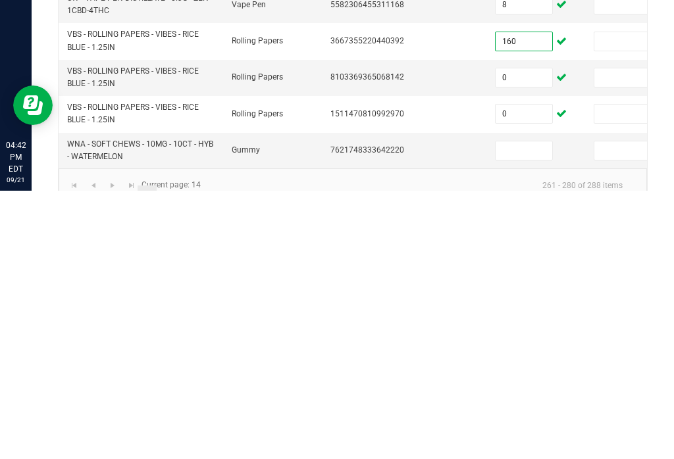
scroll to position [503, 0]
click at [526, 411] on input at bounding box center [523, 420] width 57 height 18
click at [170, 455] on link "15" at bounding box center [166, 465] width 19 height 20
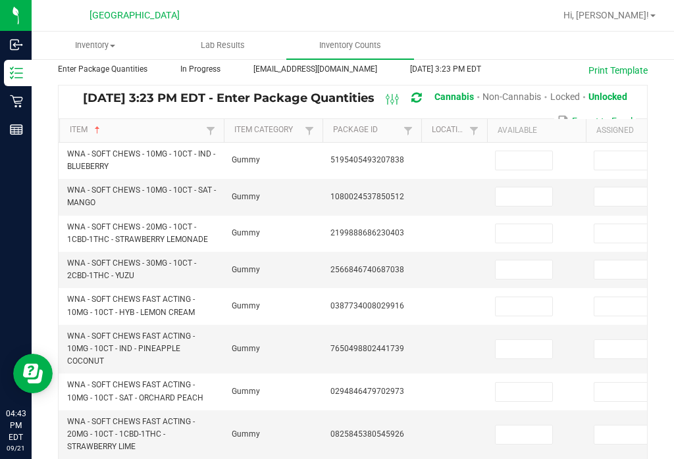
scroll to position [70, 0]
click at [522, 187] on input at bounding box center [523, 196] width 57 height 18
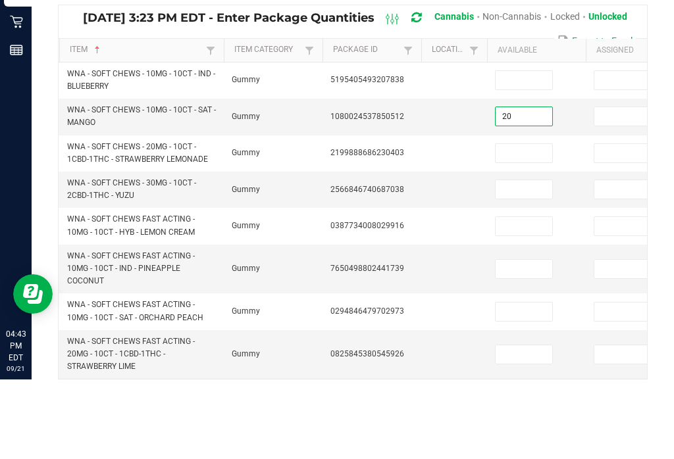
click at [511, 151] on input at bounding box center [523, 160] width 57 height 18
click at [531, 224] on input at bounding box center [523, 233] width 57 height 18
click at [534, 260] on input at bounding box center [523, 269] width 57 height 18
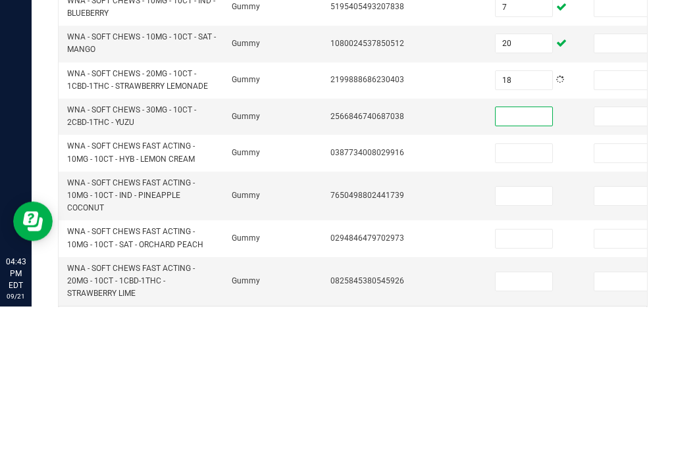
click at [532, 224] on input "18" at bounding box center [523, 233] width 57 height 18
click at [510, 260] on input at bounding box center [523, 269] width 57 height 18
click at [530, 297] on input at bounding box center [523, 306] width 57 height 18
click at [530, 339] on input at bounding box center [523, 348] width 57 height 18
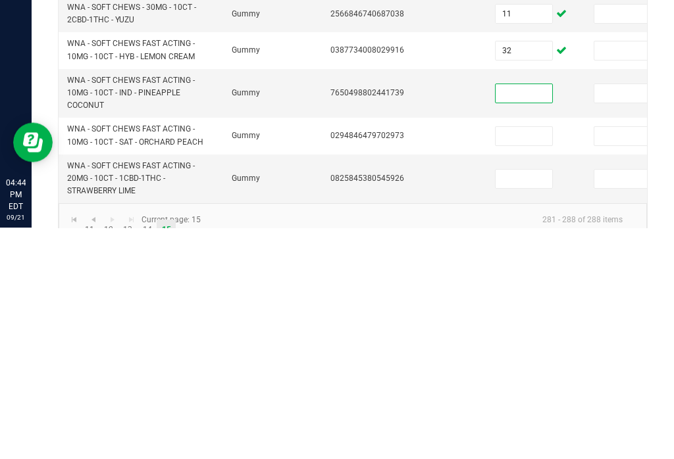
scroll to position [94, 0]
click at [529, 273] on input "32" at bounding box center [523, 282] width 57 height 18
click at [502, 316] on input at bounding box center [523, 325] width 57 height 18
click at [523, 359] on input at bounding box center [523, 368] width 57 height 18
click at [539, 401] on input at bounding box center [523, 410] width 57 height 18
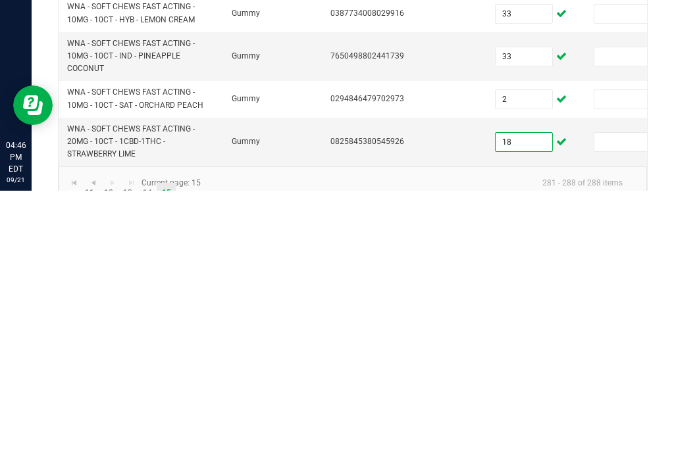
click at [518, 386] on td "18" at bounding box center [536, 410] width 99 height 49
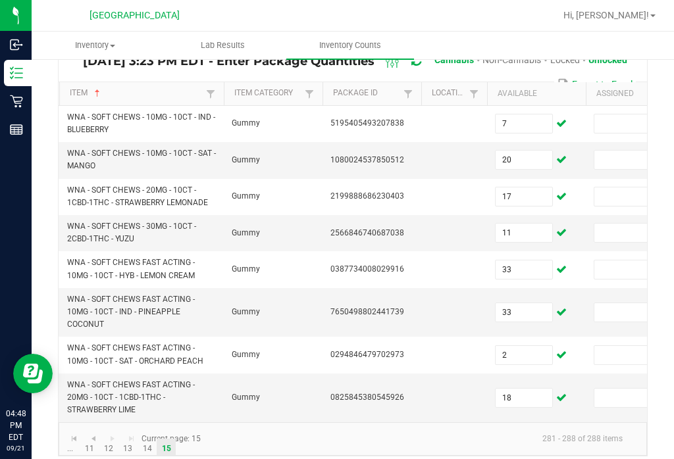
click at [307, 337] on td "Gummy" at bounding box center [273, 355] width 99 height 36
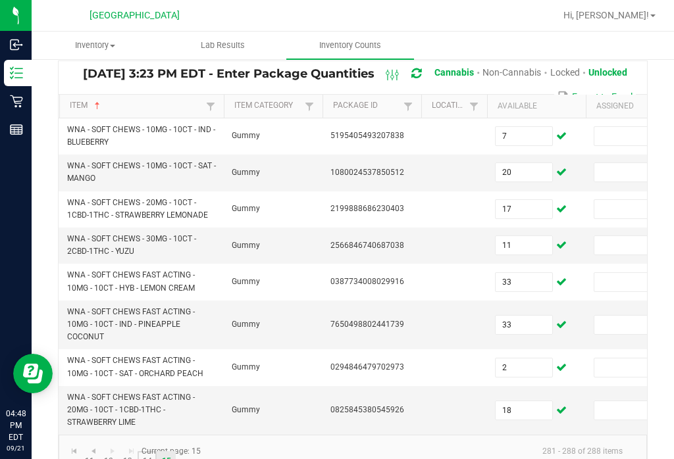
click at [153, 451] on link "14" at bounding box center [147, 461] width 19 height 20
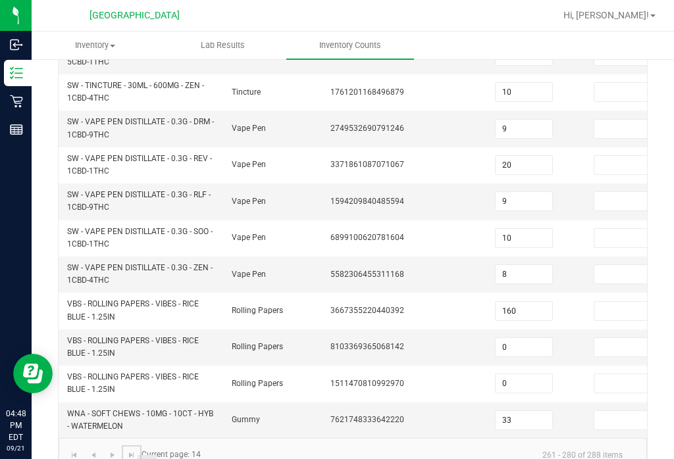
click at [133, 450] on span "Go to the last page" at bounding box center [131, 455] width 11 height 11
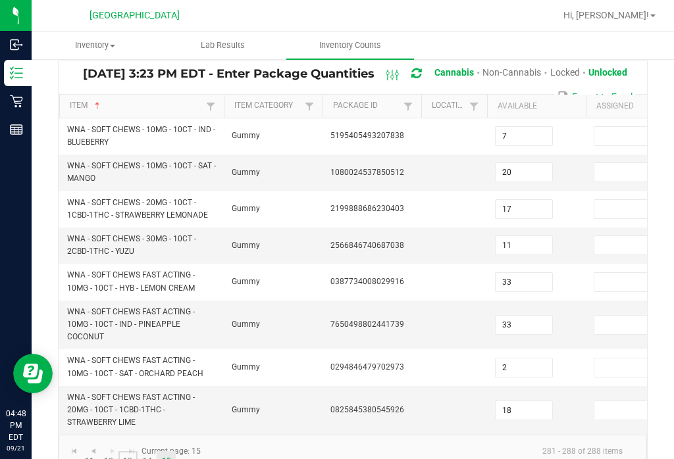
click at [128, 451] on link "13" at bounding box center [127, 461] width 19 height 20
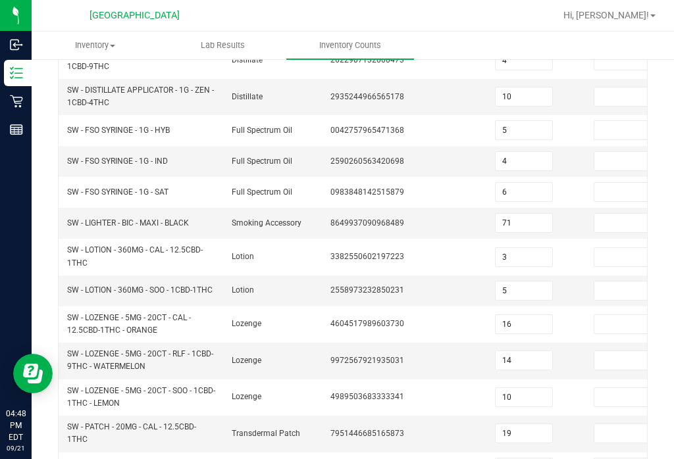
scroll to position [284, 0]
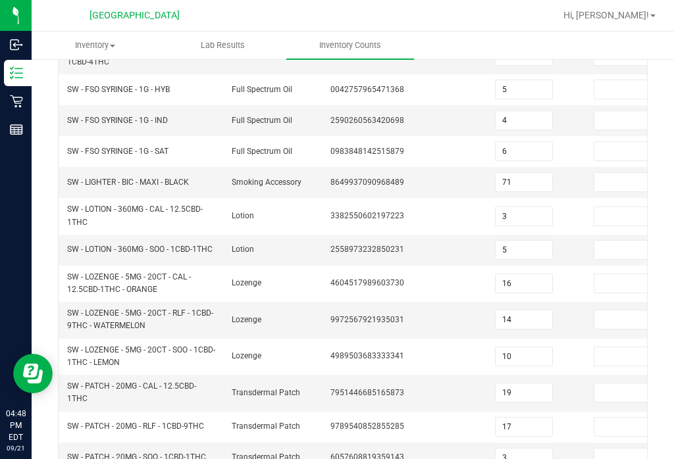
click at [605, 241] on input at bounding box center [622, 250] width 57 height 18
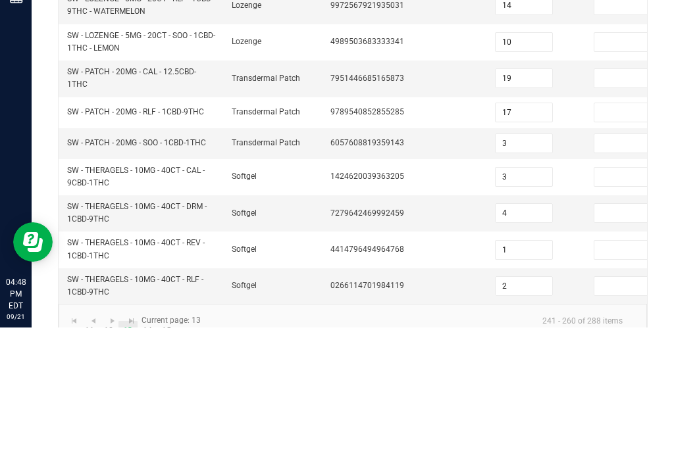
scroll to position [466, 0]
click at [418, 261] on td "6057608819359143" at bounding box center [371, 276] width 99 height 31
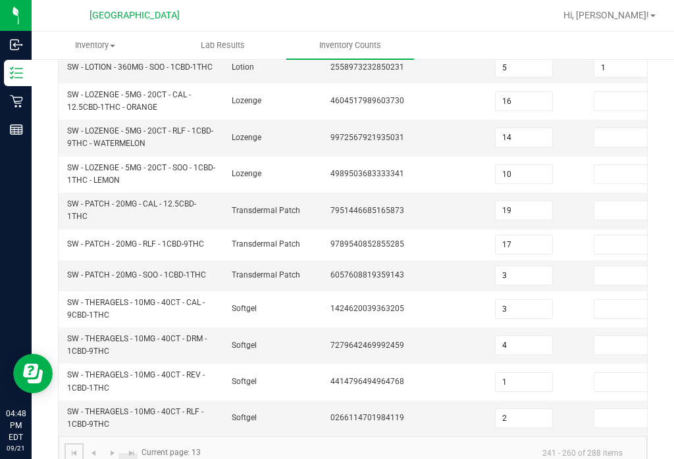
click at [78, 448] on span "Go to the first page" at bounding box center [74, 453] width 11 height 11
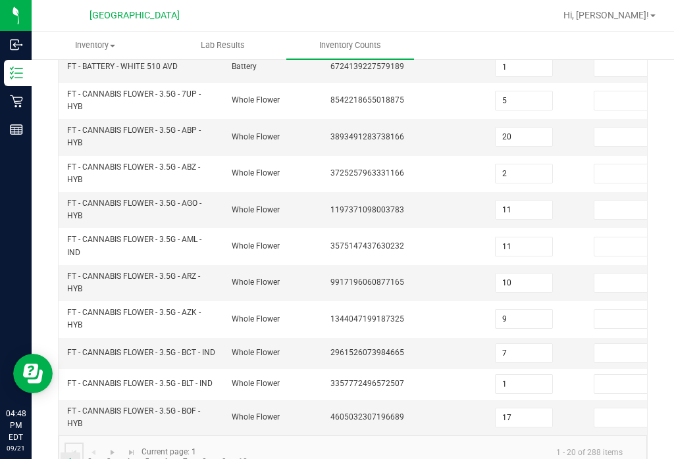
scroll to position [476, 0]
click at [99, 454] on link "3" at bounding box center [108, 464] width 19 height 20
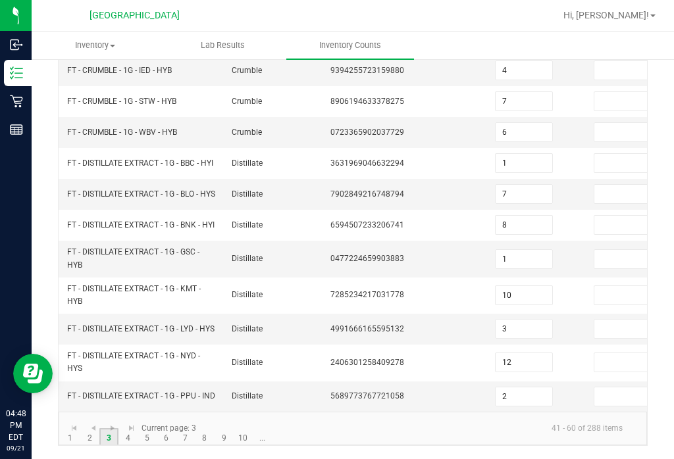
scroll to position [439, 0]
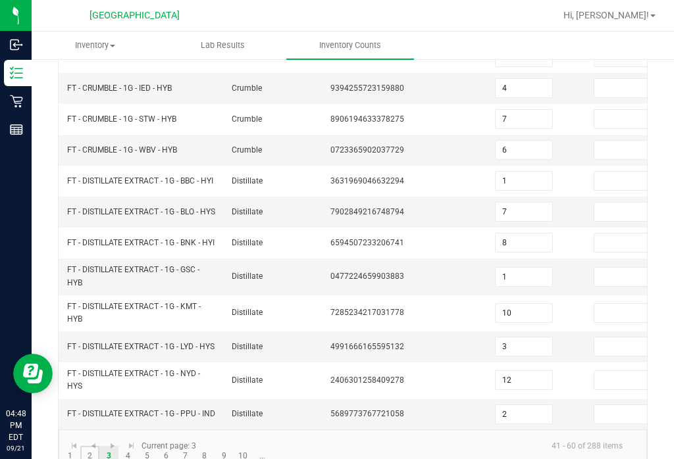
click at [92, 446] on link "2" at bounding box center [89, 456] width 19 height 20
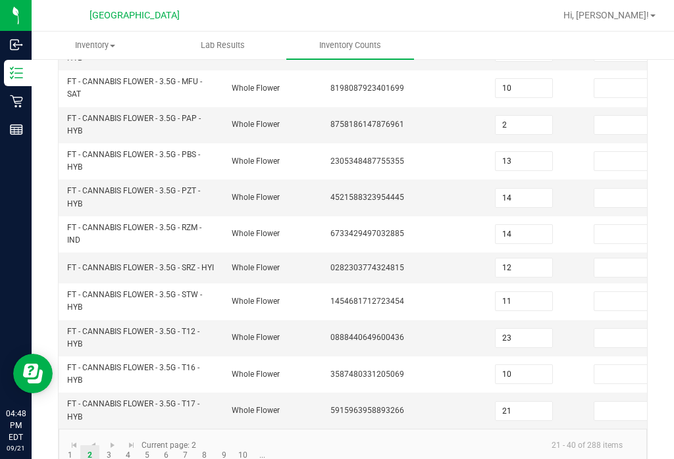
click at [403, 320] on td "0888440649600436" at bounding box center [371, 338] width 99 height 36
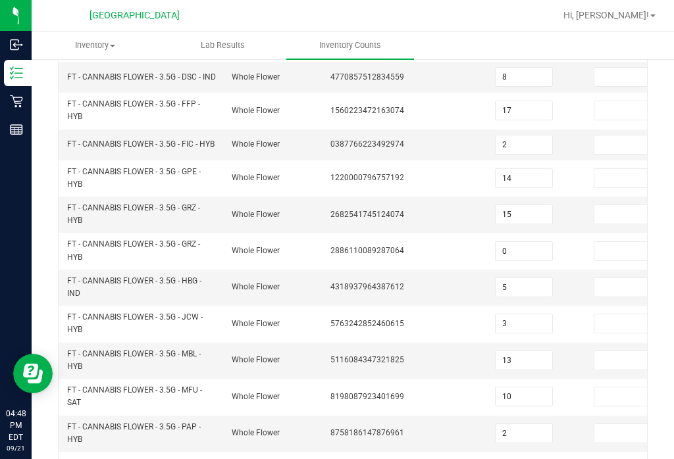
scroll to position [186, 0]
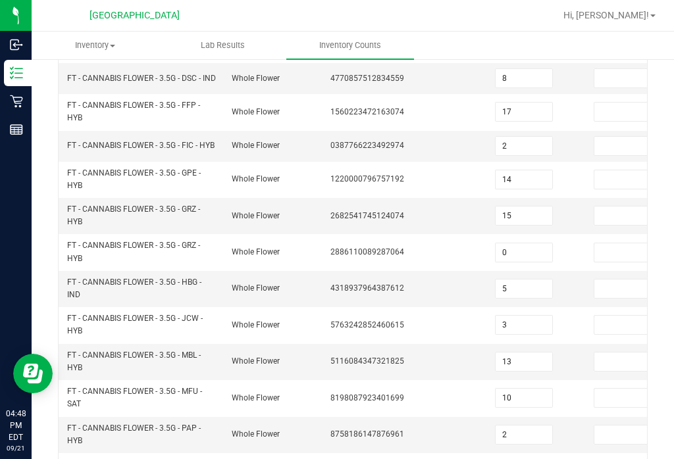
click at [620, 207] on input at bounding box center [622, 216] width 57 height 18
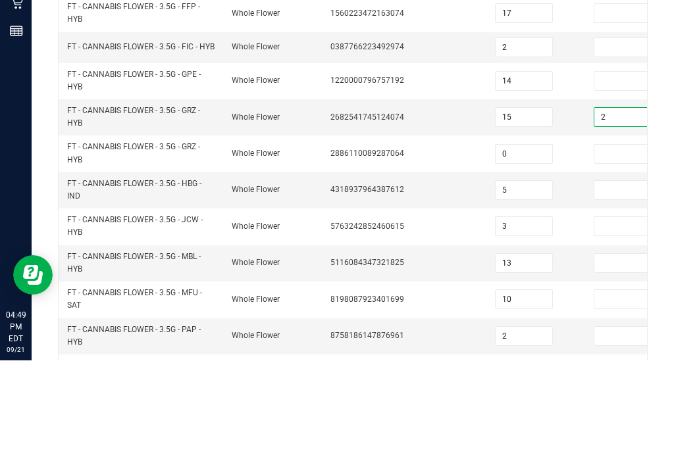
click at [416, 234] on td "2886110089287064" at bounding box center [371, 252] width 99 height 36
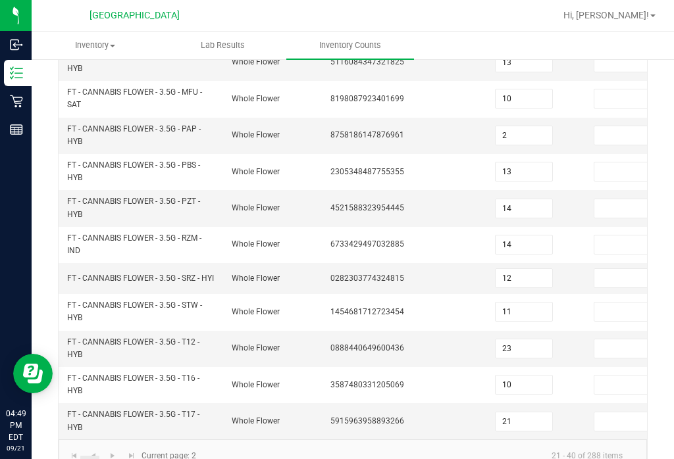
scroll to position [485, 0]
click at [620, 303] on input at bounding box center [622, 312] width 57 height 18
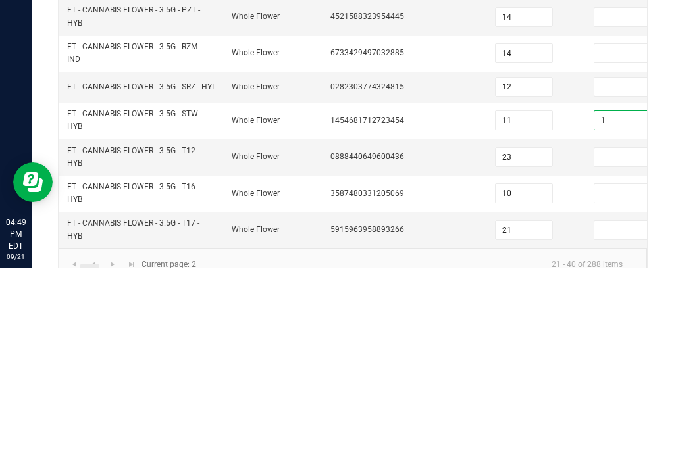
click at [358, 331] on td "0888440649600436" at bounding box center [371, 349] width 99 height 36
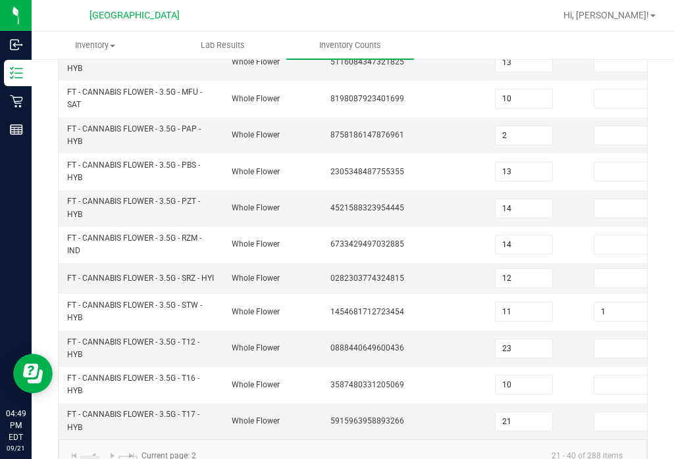
click at [136, 456] on link "4" at bounding box center [127, 466] width 19 height 20
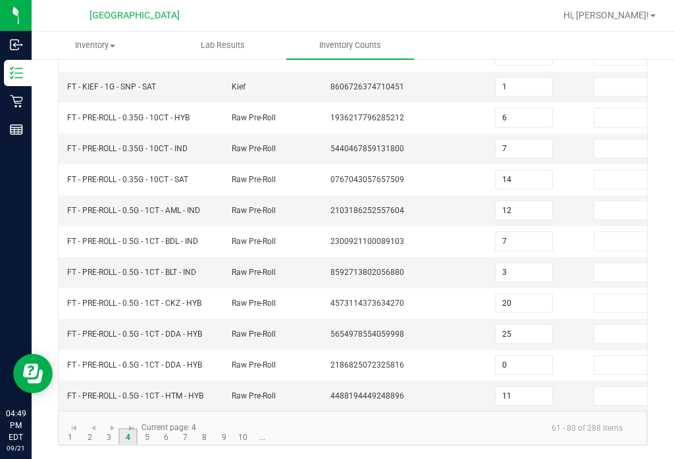
scroll to position [403, 0]
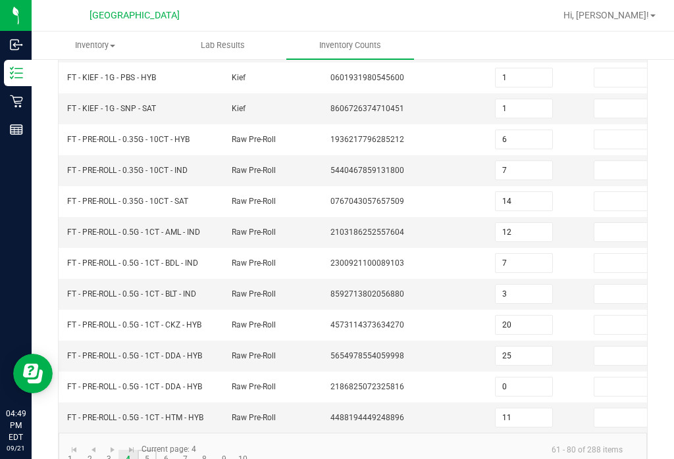
click at [151, 450] on link "5" at bounding box center [147, 460] width 19 height 20
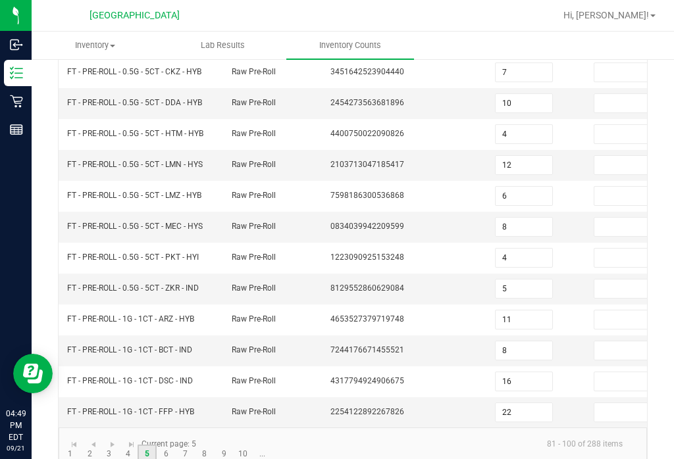
scroll to position [397, 0]
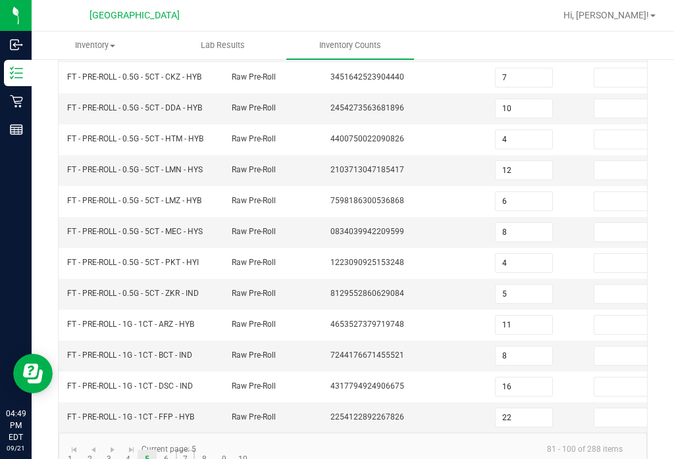
click at [184, 450] on link "7" at bounding box center [185, 460] width 19 height 20
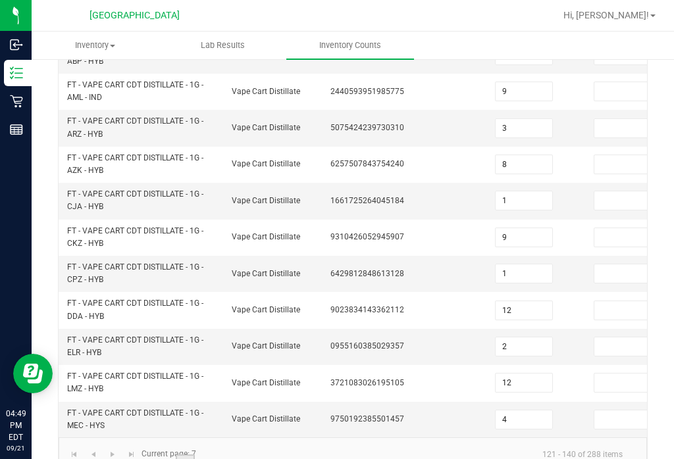
scroll to position [503, 0]
click at [168, 455] on link "6" at bounding box center [166, 465] width 19 height 20
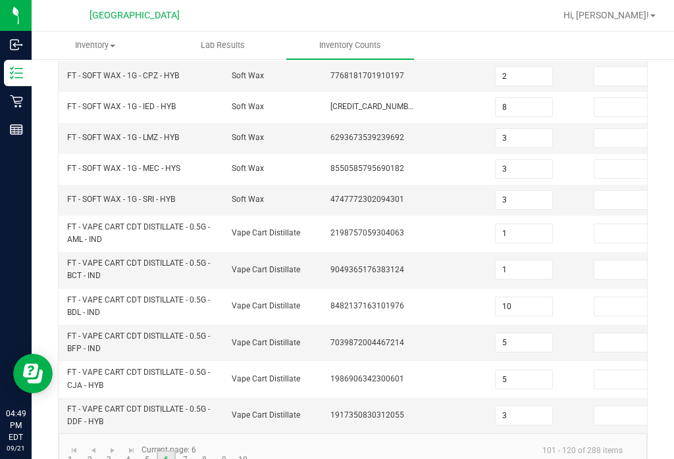
scroll to position [429, 0]
click at [189, 451] on link "7" at bounding box center [185, 461] width 19 height 20
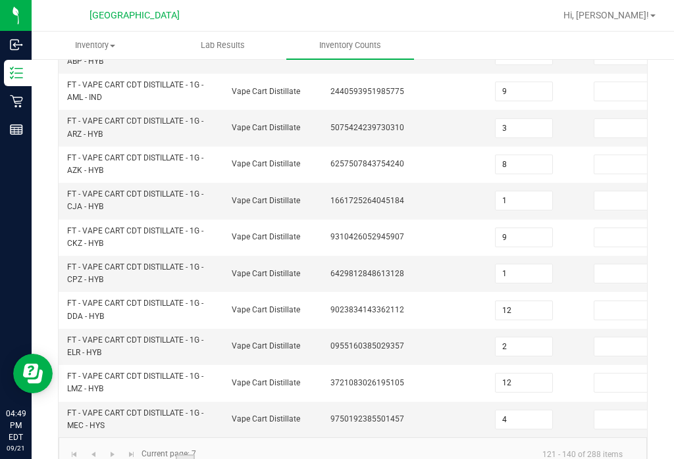
scroll to position [503, 0]
click at [211, 455] on link "8" at bounding box center [204, 465] width 19 height 20
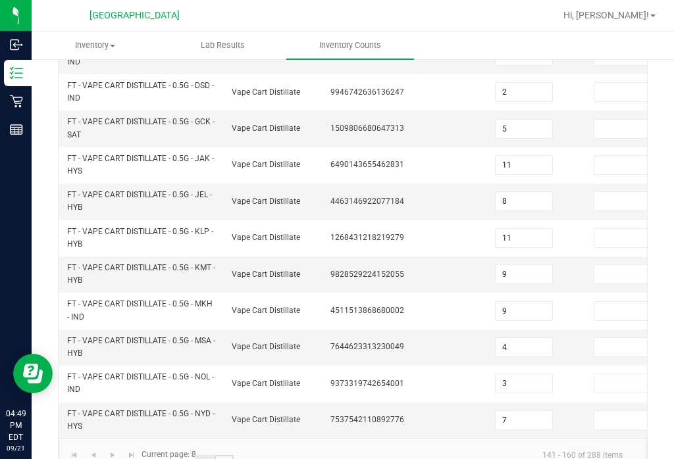
click at [230, 455] on link "9" at bounding box center [223, 465] width 19 height 20
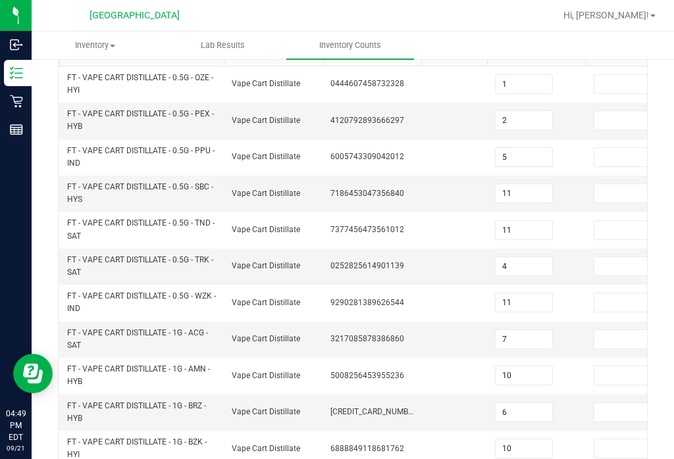
scroll to position [141, 0]
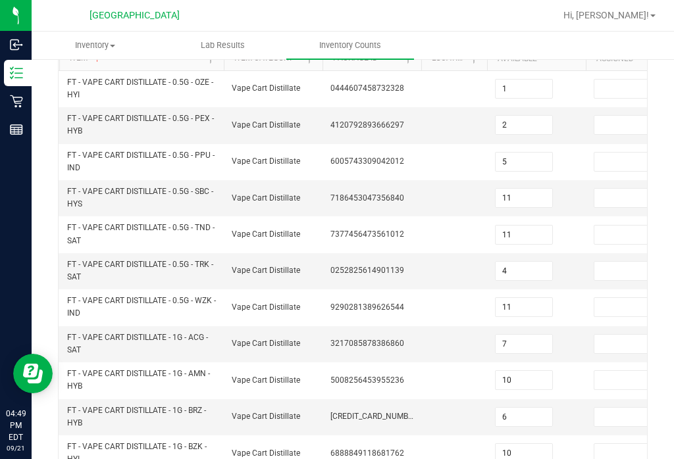
click at [607, 153] on input at bounding box center [622, 162] width 57 height 18
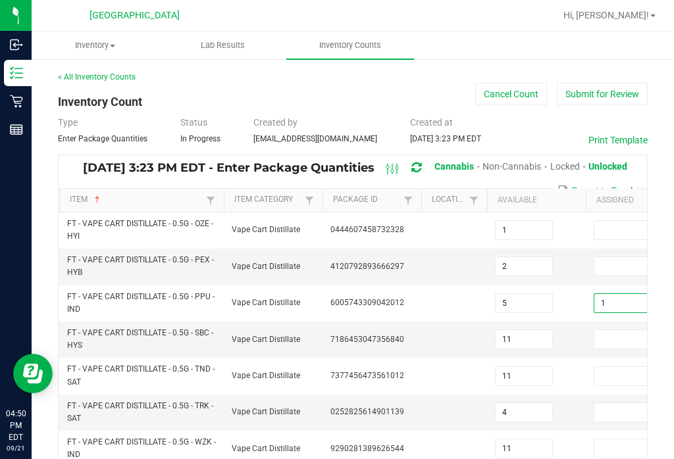
scroll to position [0, 0]
click at [367, 195] on link "Package Id" at bounding box center [366, 200] width 66 height 11
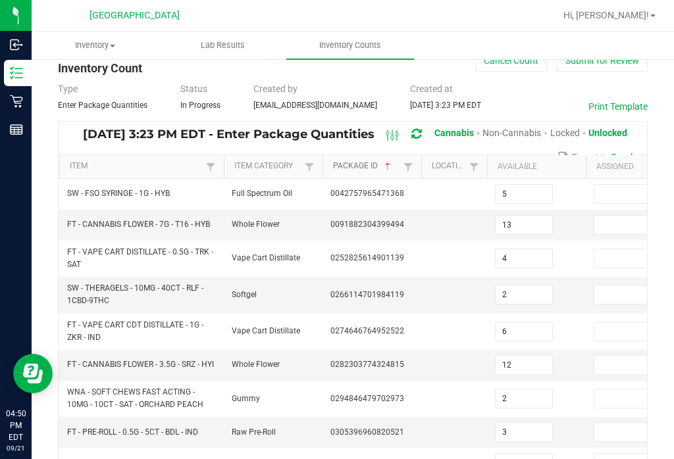
scroll to position [36, 0]
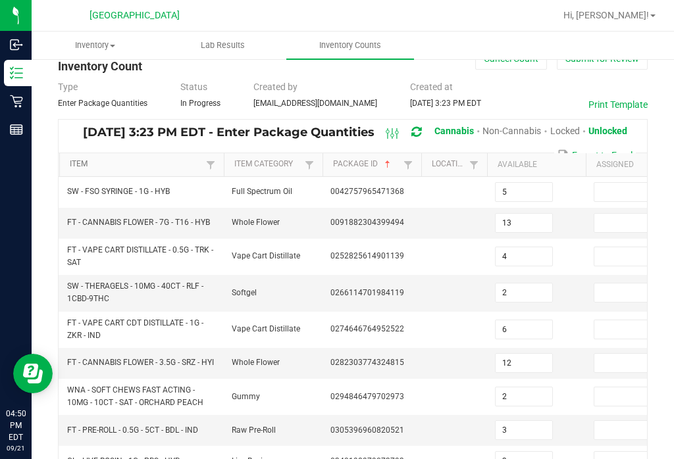
click at [152, 169] on link "Item" at bounding box center [136, 164] width 132 height 11
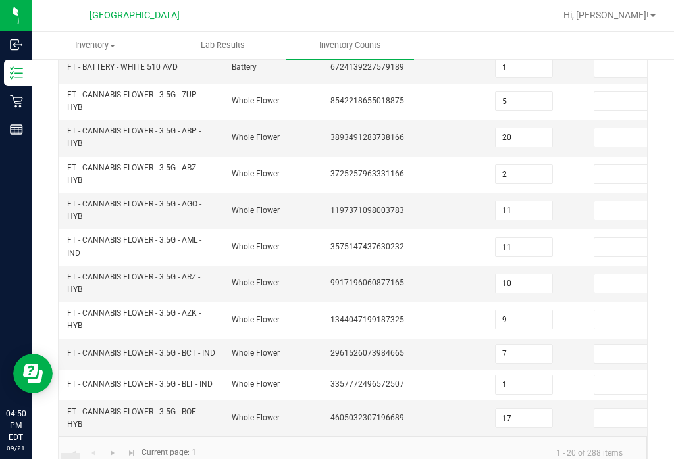
scroll to position [476, 0]
click at [149, 459] on link "5" at bounding box center [147, 464] width 19 height 20
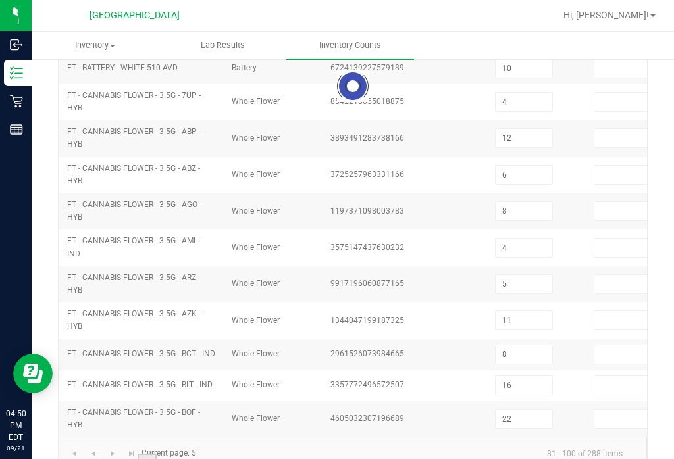
scroll to position [397, 0]
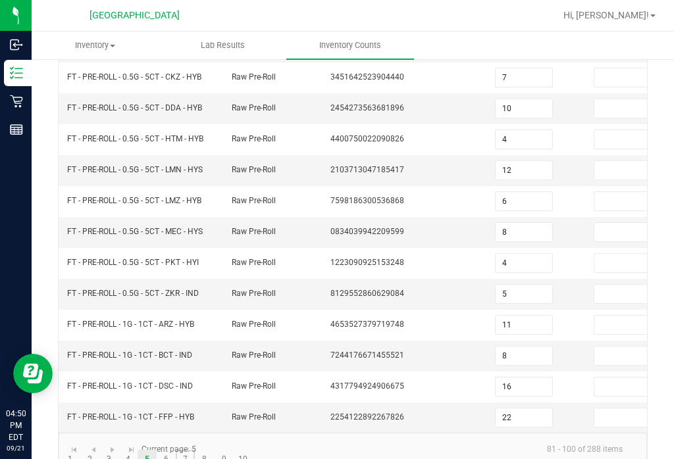
click at [180, 458] on link "7" at bounding box center [185, 460] width 19 height 20
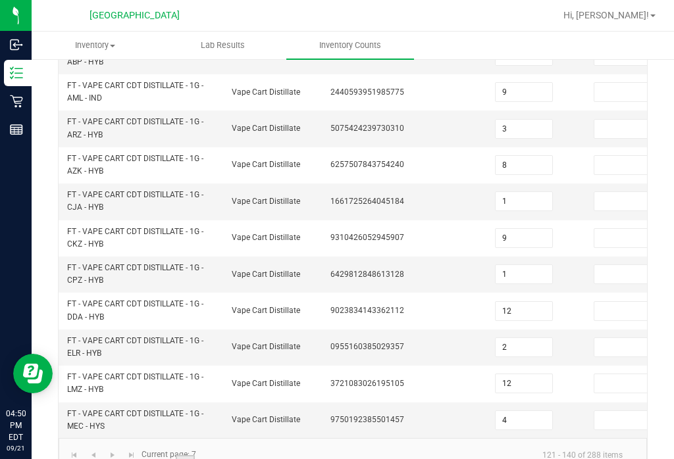
scroll to position [503, 0]
click at [214, 457] on link "9" at bounding box center [223, 465] width 19 height 20
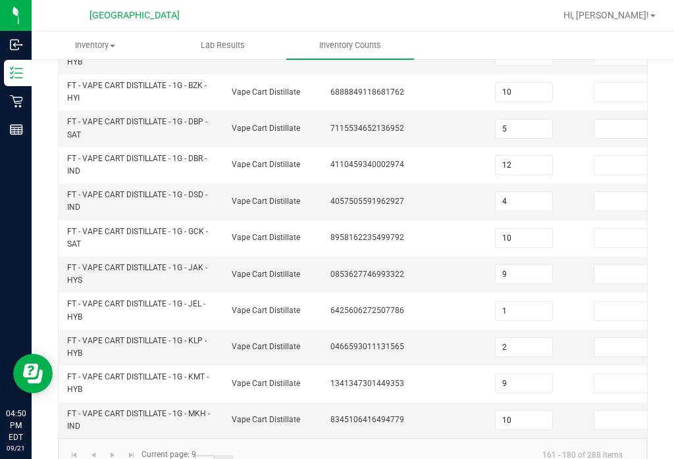
click at [205, 457] on link "8" at bounding box center [204, 465] width 19 height 20
click at [222, 455] on link "9" at bounding box center [223, 465] width 19 height 20
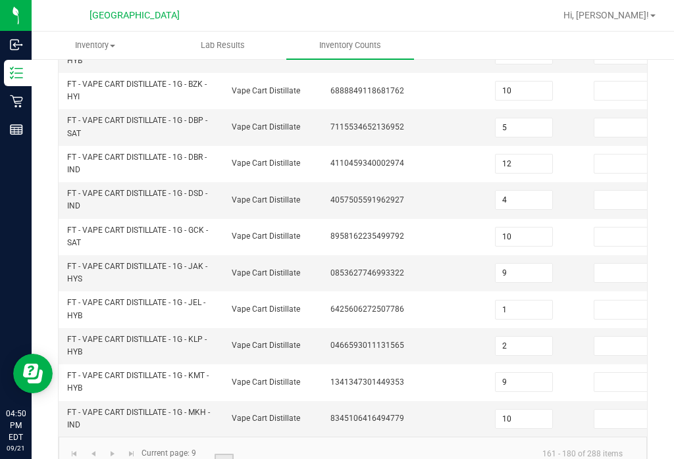
scroll to position [503, 0]
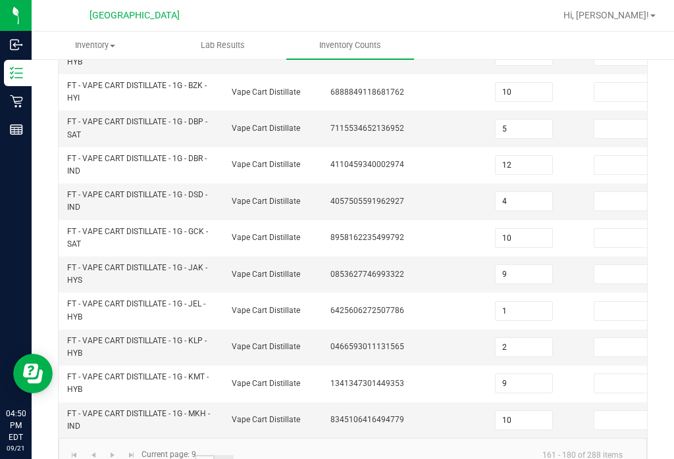
click at [195, 455] on link "8" at bounding box center [204, 465] width 19 height 20
click at [186, 455] on link "7" at bounding box center [185, 465] width 19 height 20
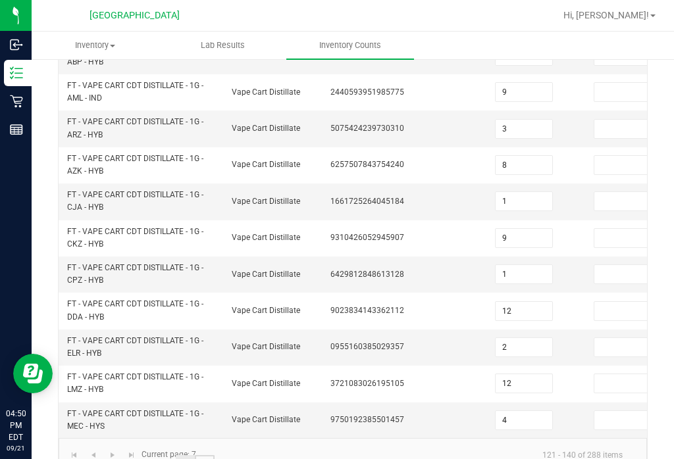
click at [203, 455] on link "8" at bounding box center [204, 465] width 19 height 20
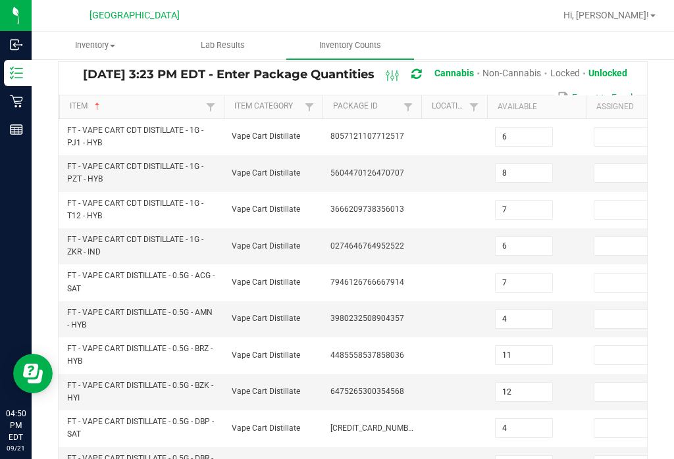
scroll to position [136, 0]
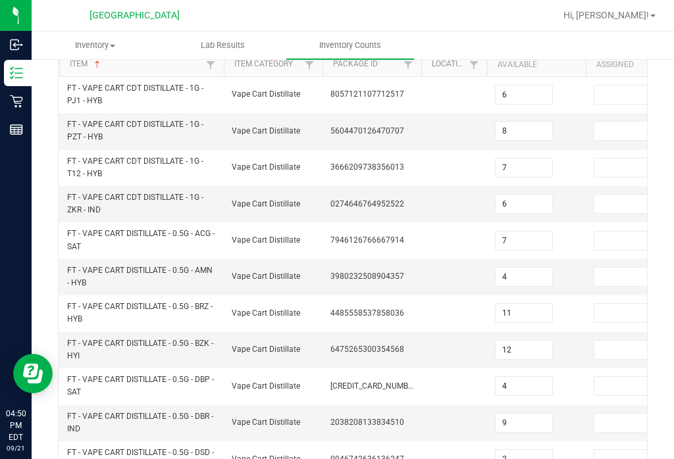
click at [610, 159] on input at bounding box center [622, 168] width 57 height 18
click at [431, 150] on td at bounding box center [454, 168] width 66 height 36
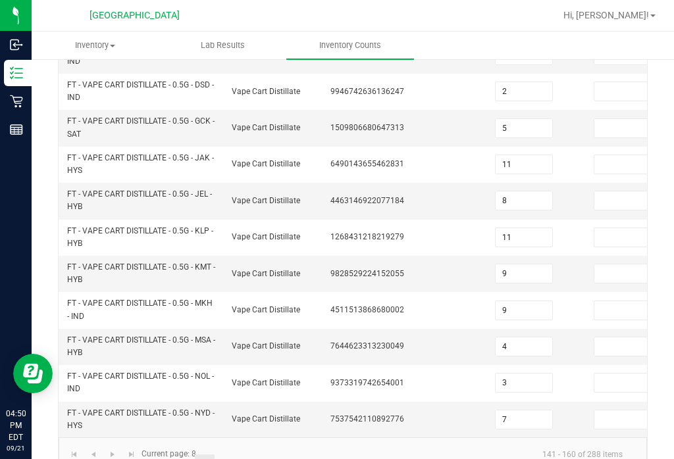
scroll to position [503, 0]
click at [184, 455] on link "7" at bounding box center [185, 465] width 19 height 20
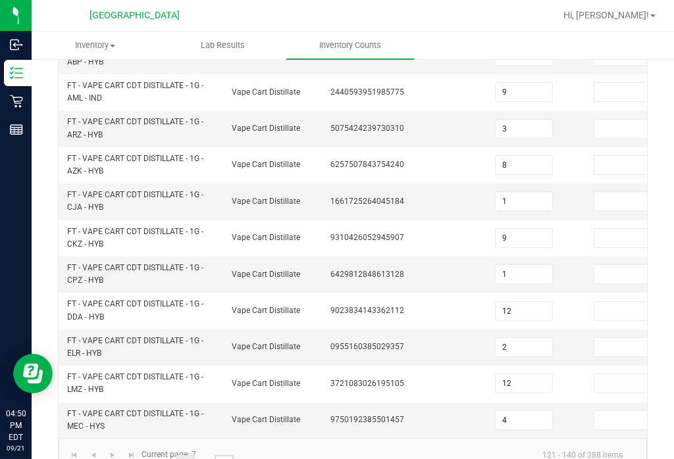
click at [218, 455] on link "9" at bounding box center [223, 465] width 19 height 20
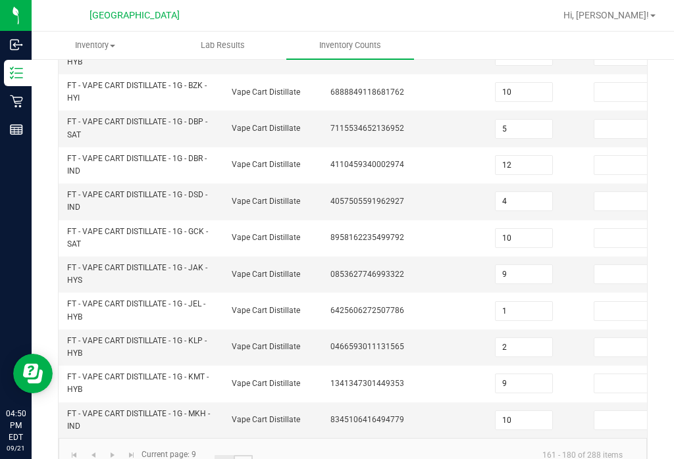
click at [241, 455] on link "10" at bounding box center [243, 465] width 19 height 20
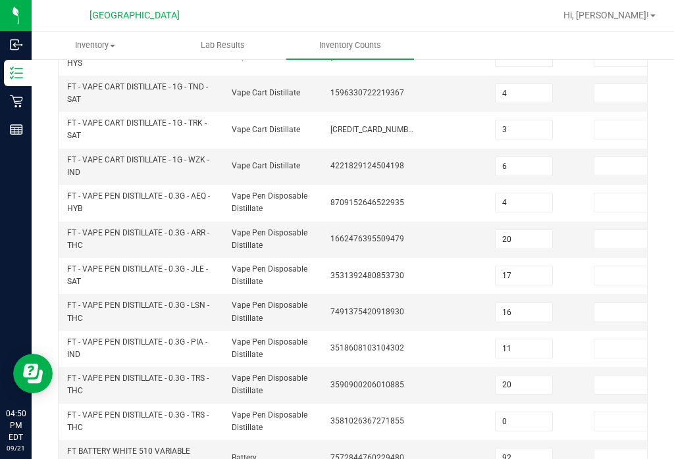
scroll to position [295, 0]
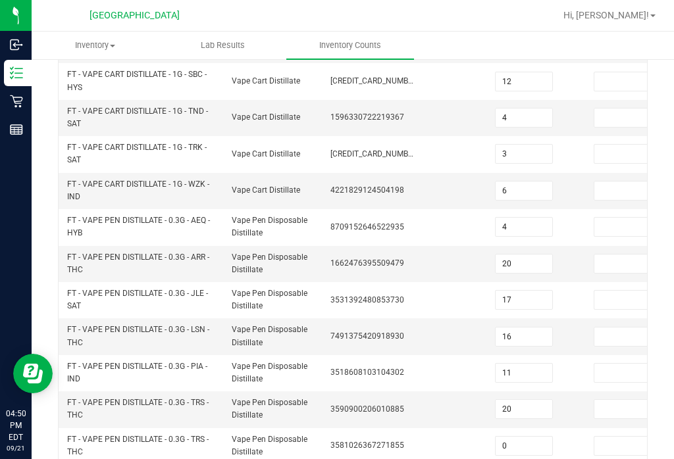
click at [620, 364] on input at bounding box center [622, 373] width 57 height 18
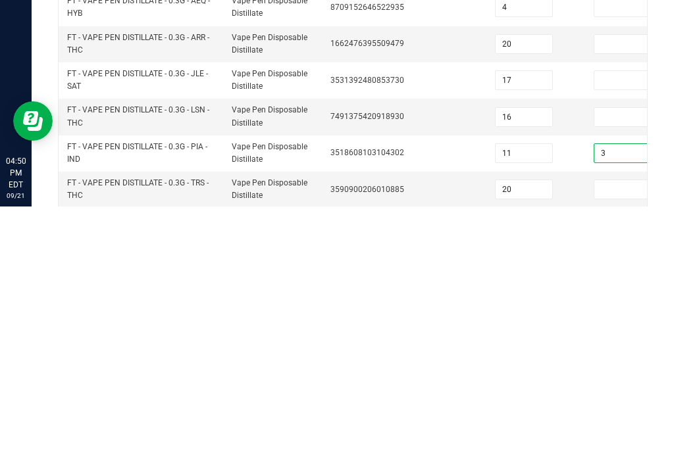
scroll to position [260, 0]
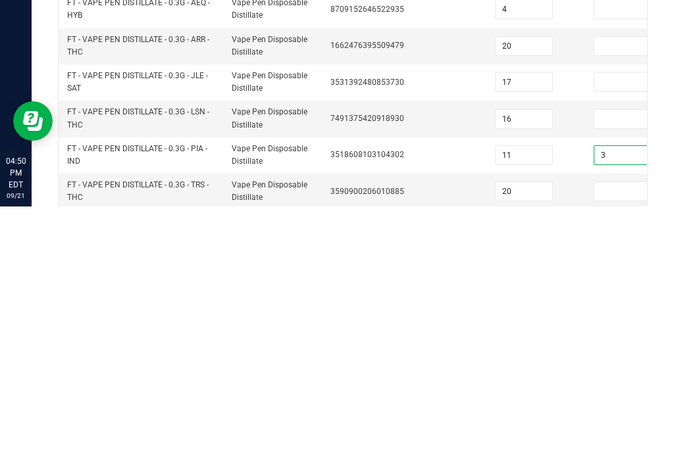
click at [611, 363] on input at bounding box center [622, 372] width 57 height 18
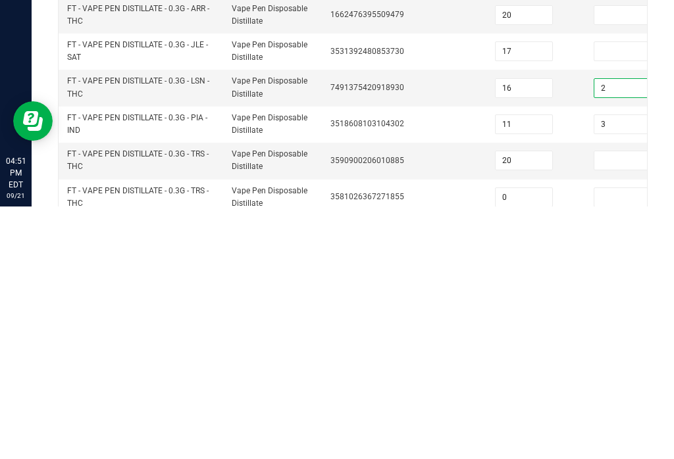
scroll to position [291, 0]
click at [614, 404] on input at bounding box center [622, 413] width 57 height 18
click at [427, 395] on td at bounding box center [454, 413] width 66 height 36
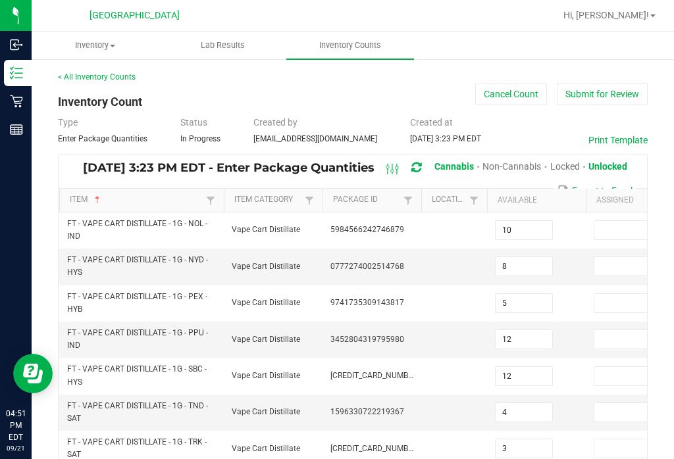
scroll to position [-1, 0]
click at [597, 83] on button "Submit for Review" at bounding box center [602, 94] width 91 height 22
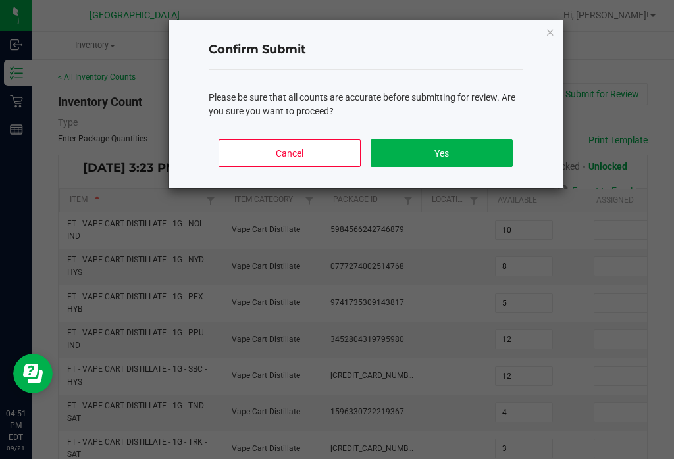
click at [465, 153] on button "Yes" at bounding box center [440, 153] width 141 height 28
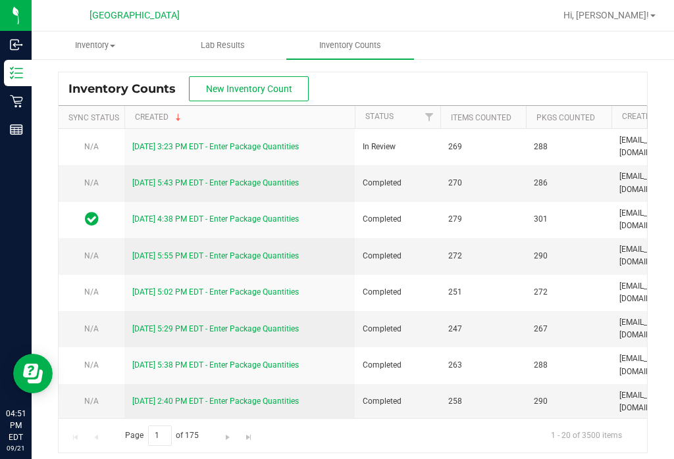
click at [632, 18] on span "Hi, [PERSON_NAME]!" at bounding box center [606, 15] width 86 height 11
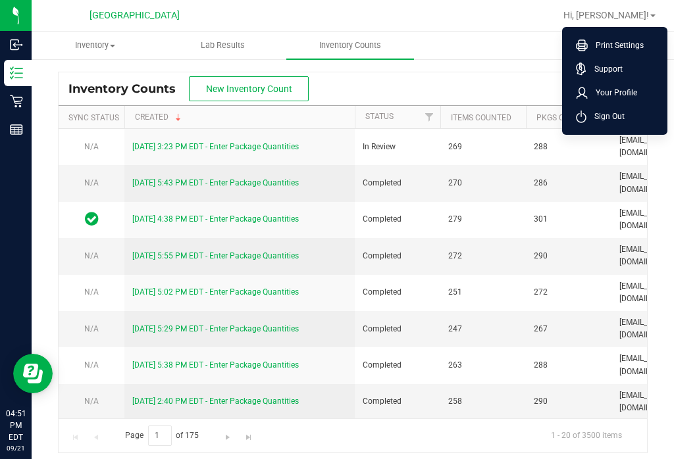
click at [617, 126] on li "Sign Out" at bounding box center [614, 117] width 99 height 24
